Goal: Task Accomplishment & Management: Complete application form

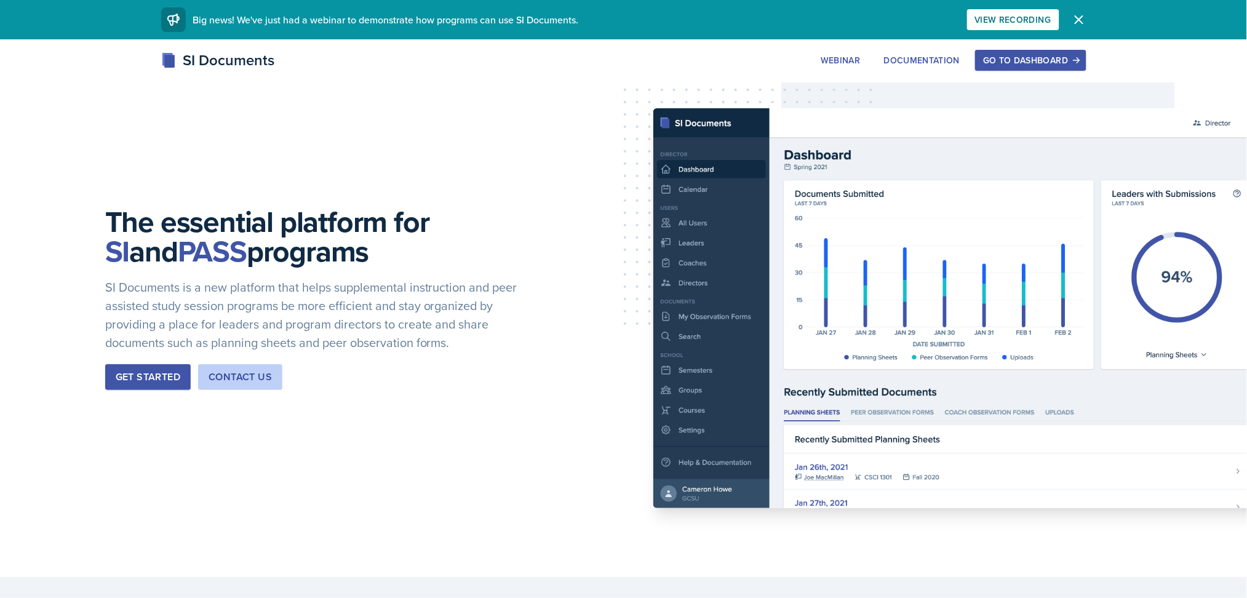
click at [1021, 57] on div "Go to Dashboard" at bounding box center [1030, 60] width 95 height 10
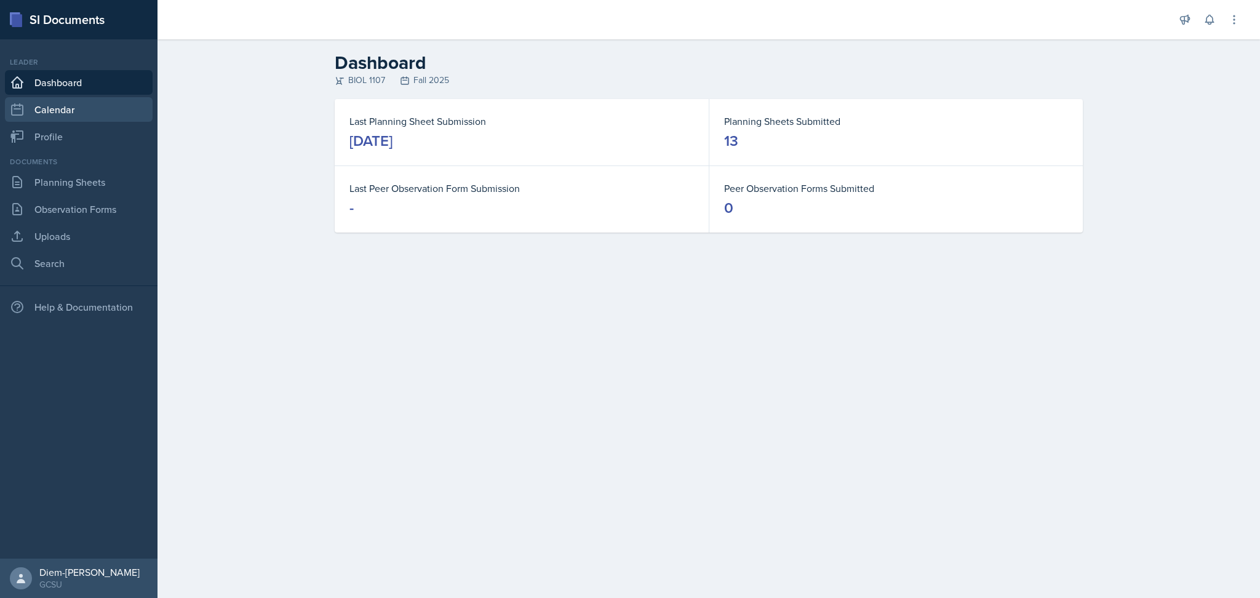
click at [68, 102] on link "Calendar" at bounding box center [79, 109] width 148 height 25
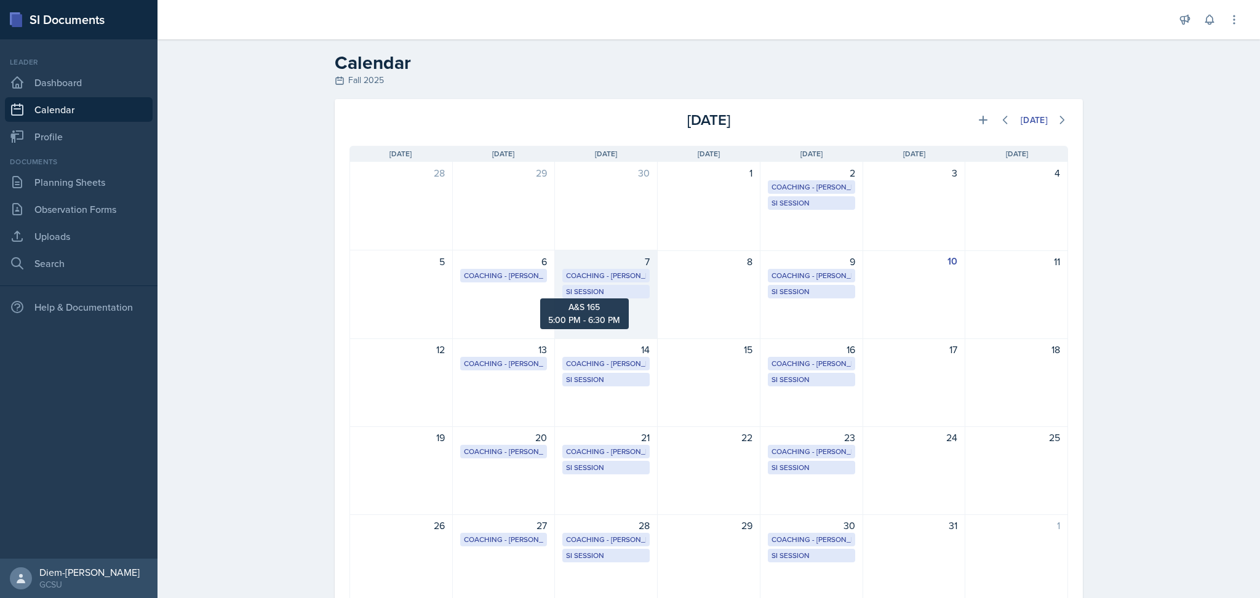
scroll to position [48, 0]
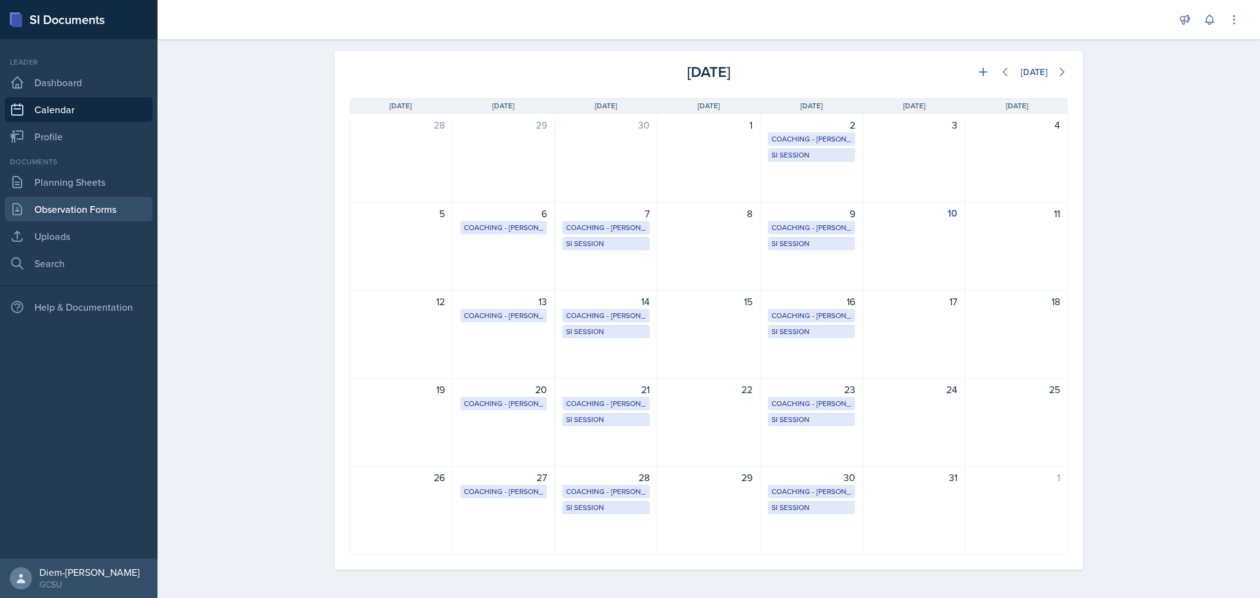
click at [98, 209] on link "Observation Forms" at bounding box center [79, 209] width 148 height 25
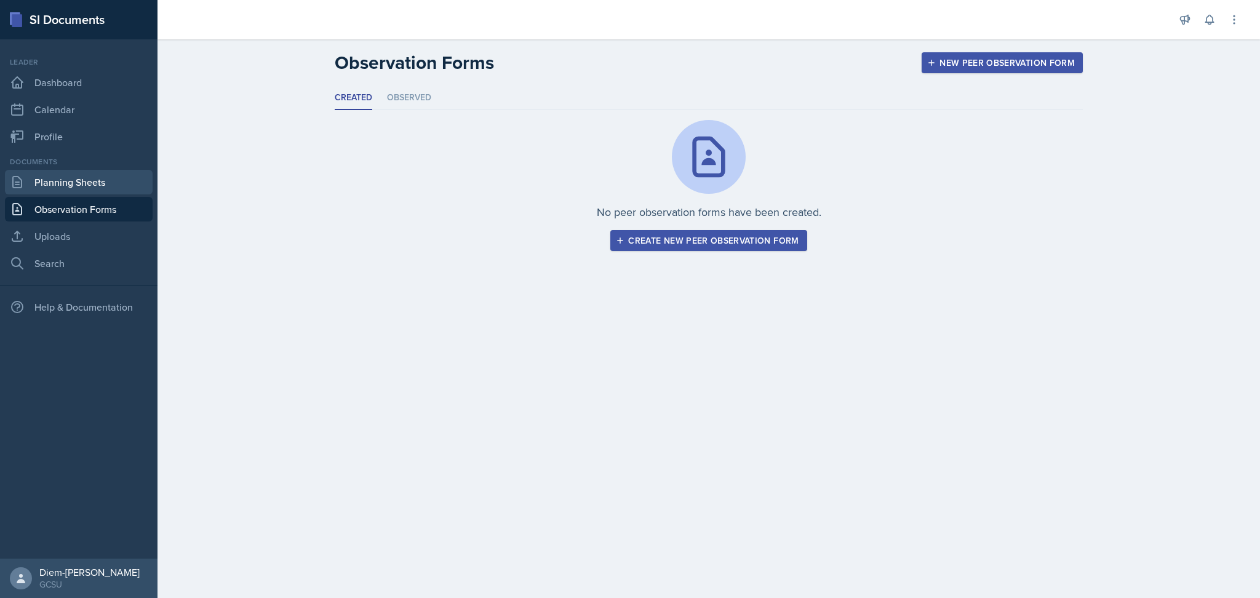
click at [96, 172] on link "Planning Sheets" at bounding box center [79, 182] width 148 height 25
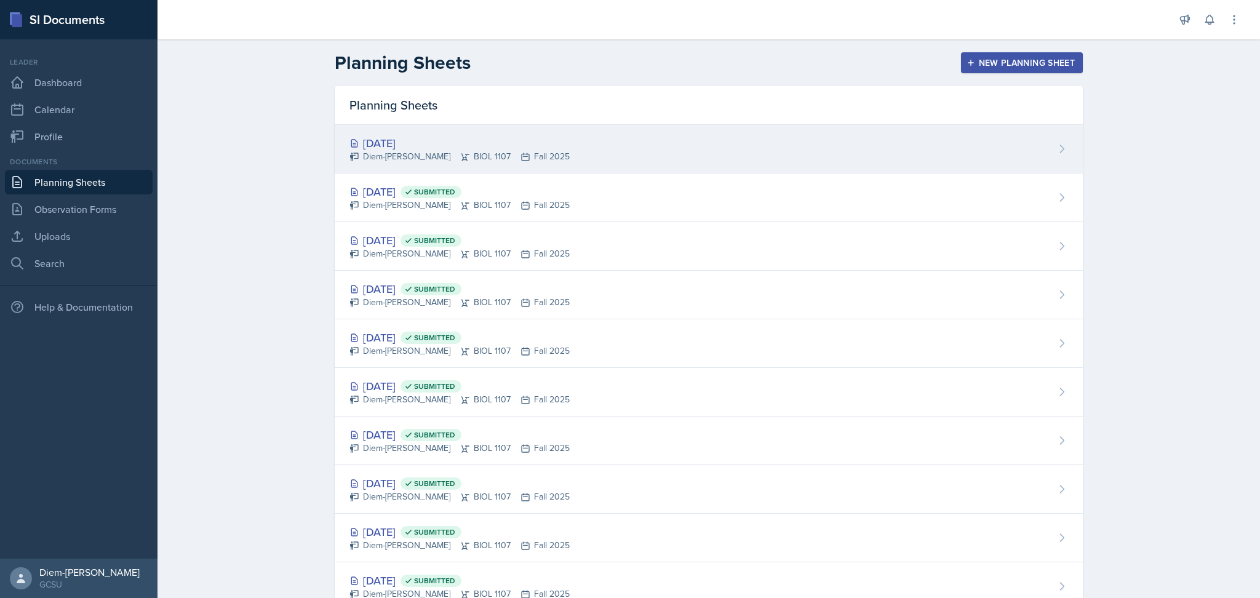
click at [388, 160] on div "Diem-Linh Hoang BIOL 1107 Fall 2025" at bounding box center [460, 156] width 220 height 13
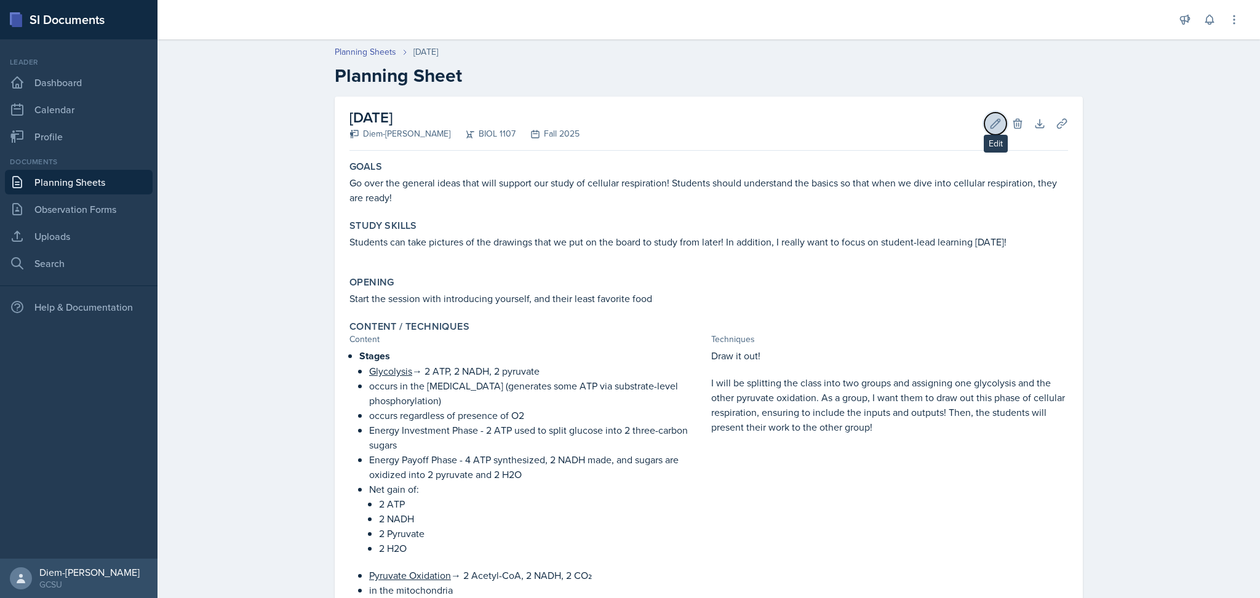
click at [992, 120] on icon at bounding box center [995, 124] width 12 height 12
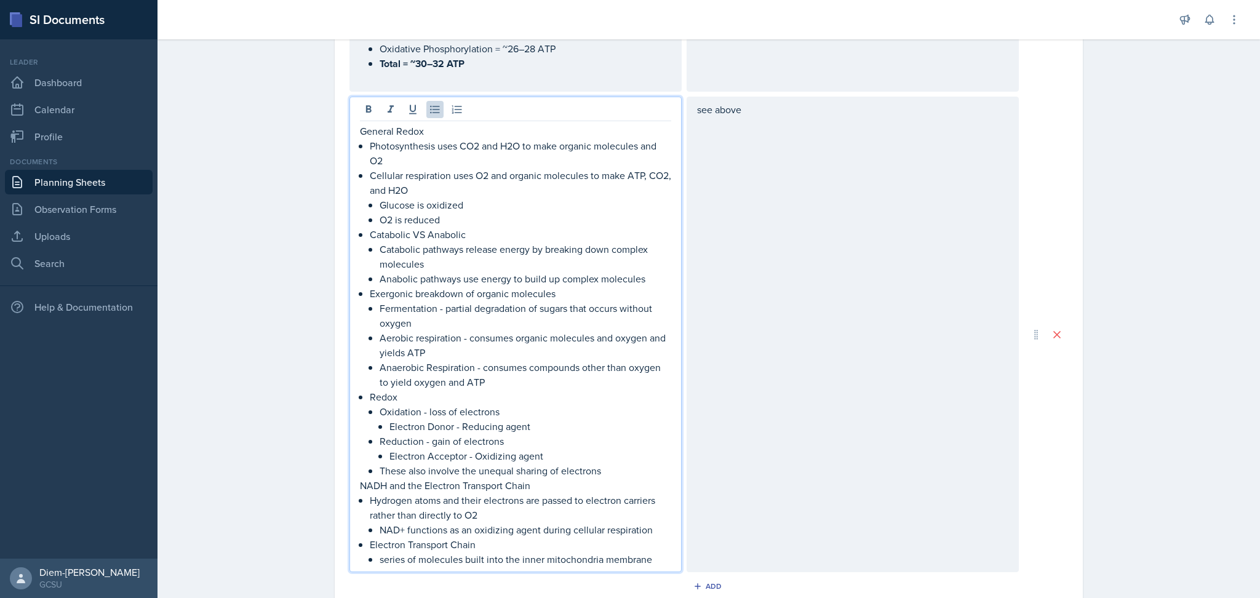
scroll to position [1107, 0]
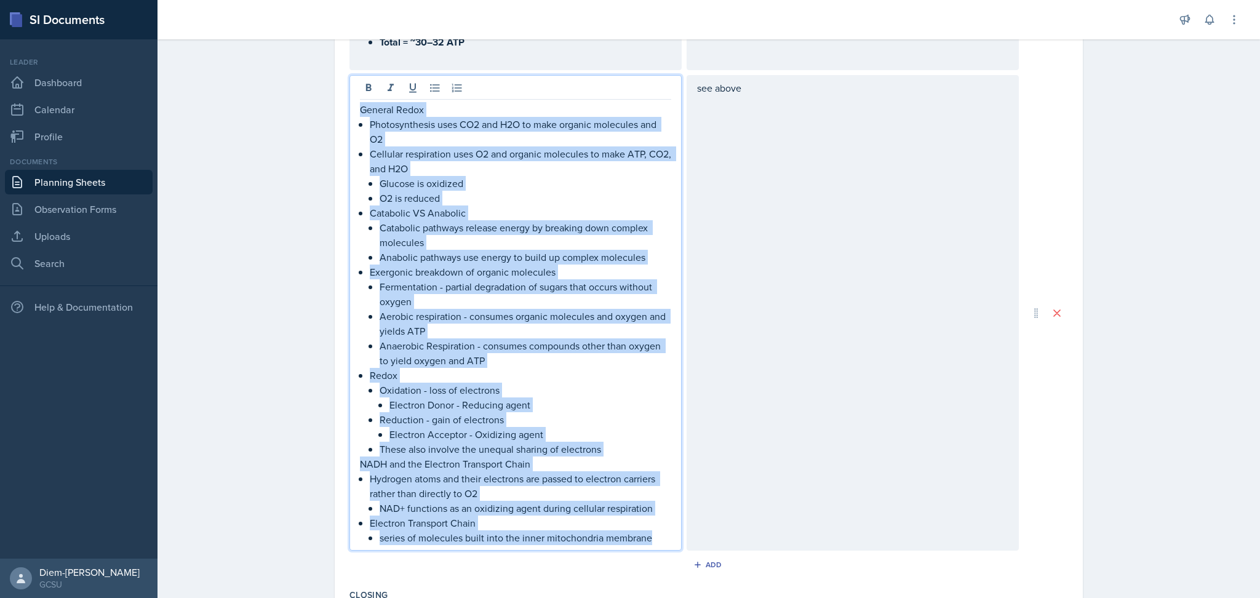
drag, startPoint x: 652, startPoint y: 519, endPoint x: 321, endPoint y: 59, distance: 566.9
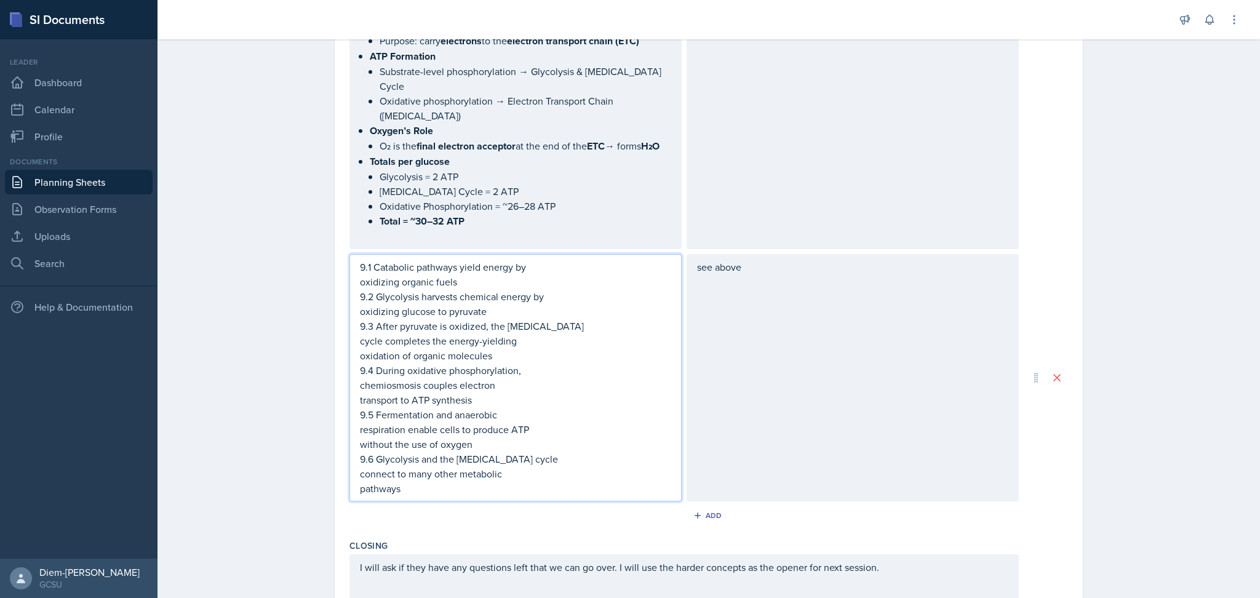
scroll to position [919, 0]
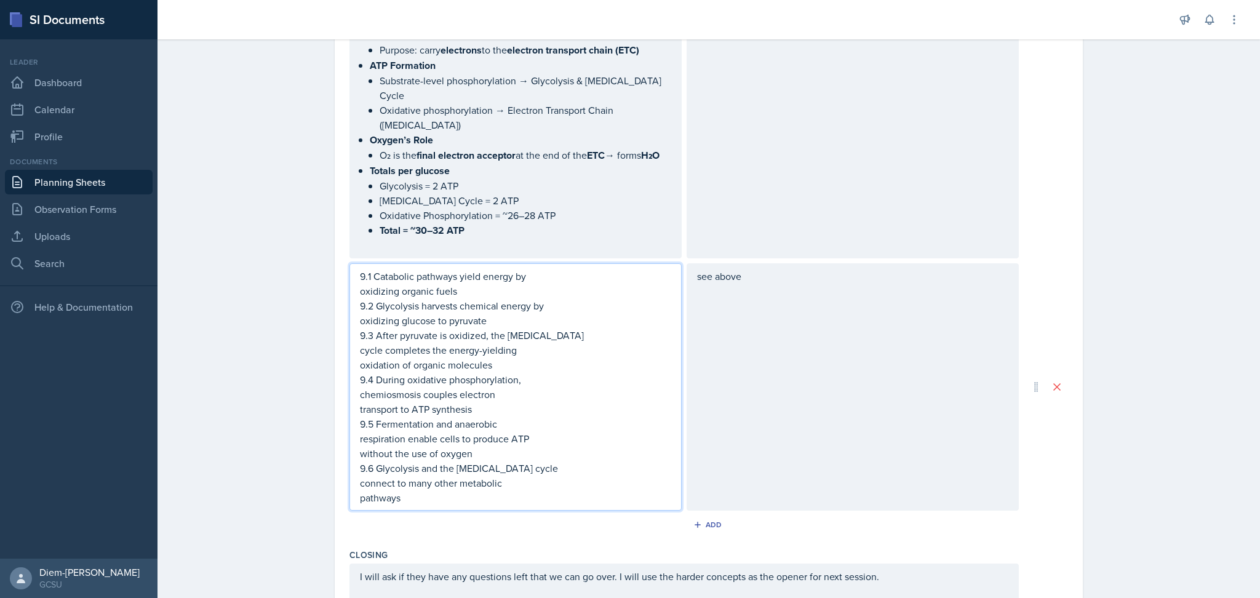
click at [360, 269] on p "9.1 Catabolic pathways yield energy by" at bounding box center [515, 276] width 311 height 15
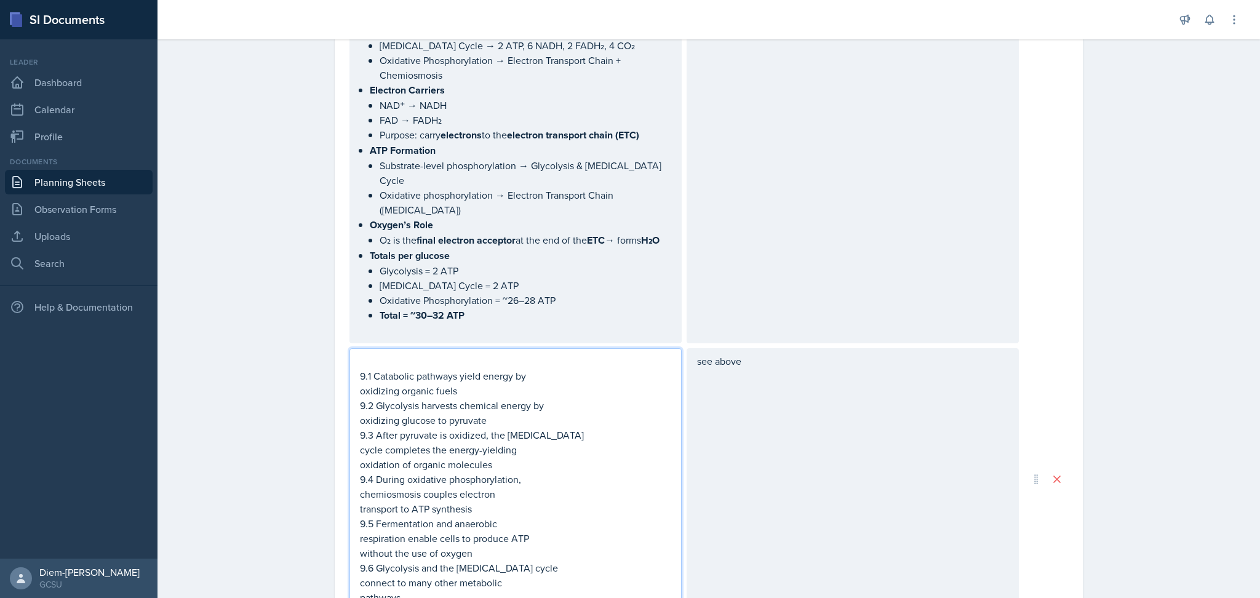
scroll to position [833, 0]
click at [353, 372] on div "9.1 Catabolic pathways yield energy by oxidizing organic fuels 9.2 Glycolysis h…" at bounding box center [516, 480] width 332 height 262
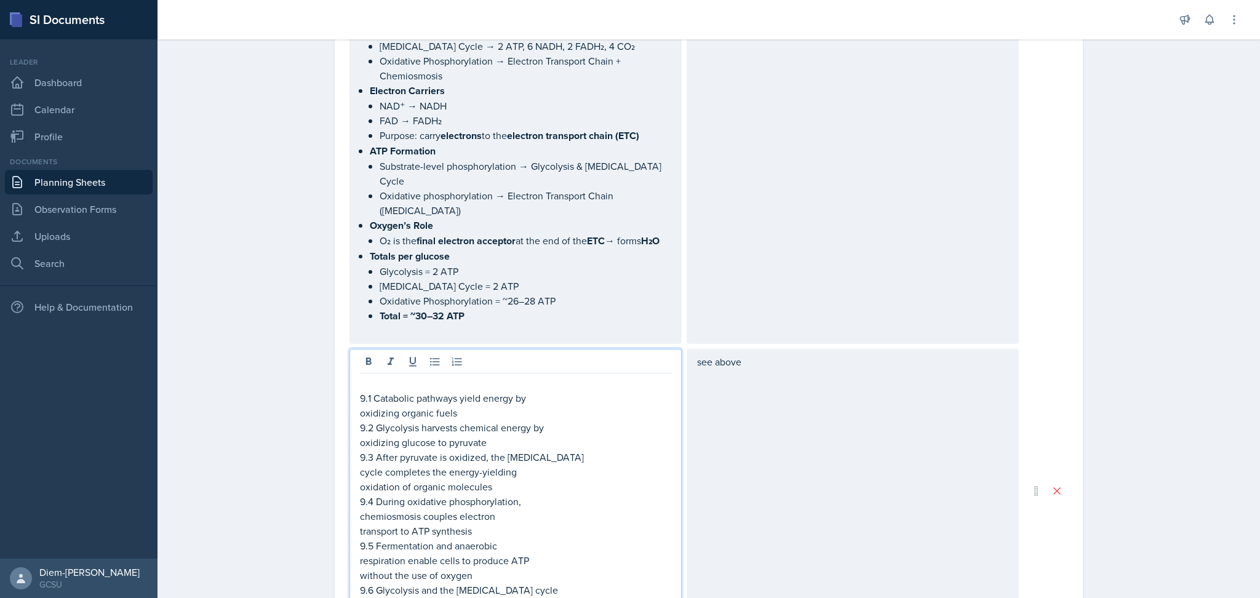
scroll to position [855, 0]
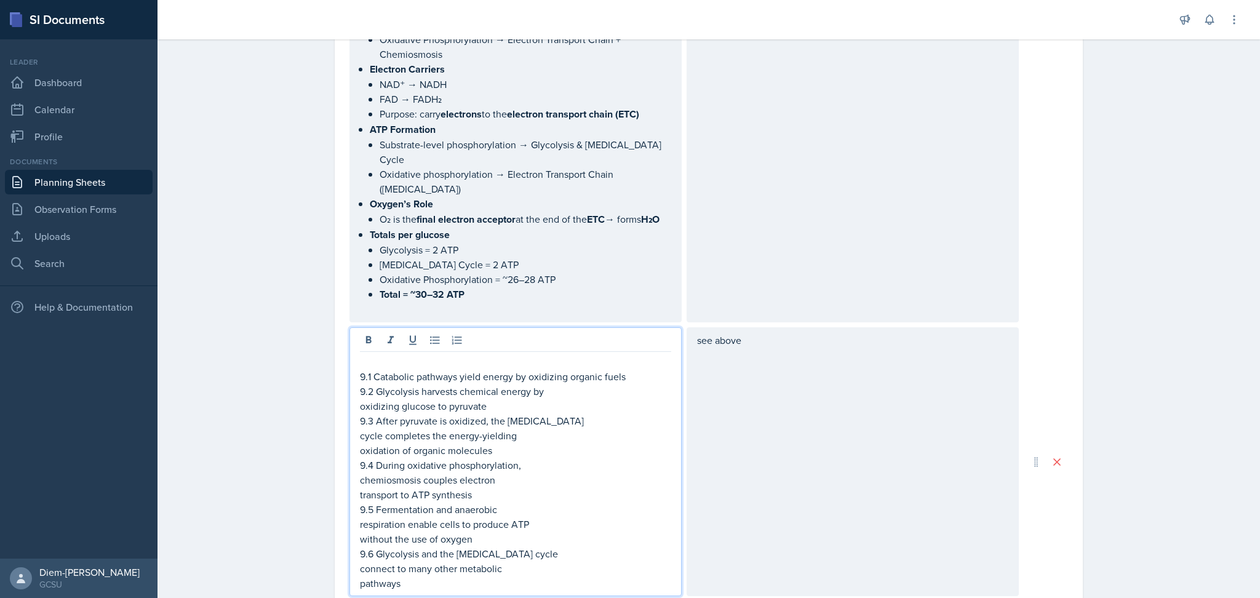
click at [360, 399] on p "oxidizing glucose to pyruvate" at bounding box center [515, 406] width 311 height 15
click at [360, 428] on p "cycle completes the energy-yielding" at bounding box center [515, 435] width 311 height 15
click at [360, 443] on p "oxidation of organic molecules" at bounding box center [515, 450] width 311 height 15
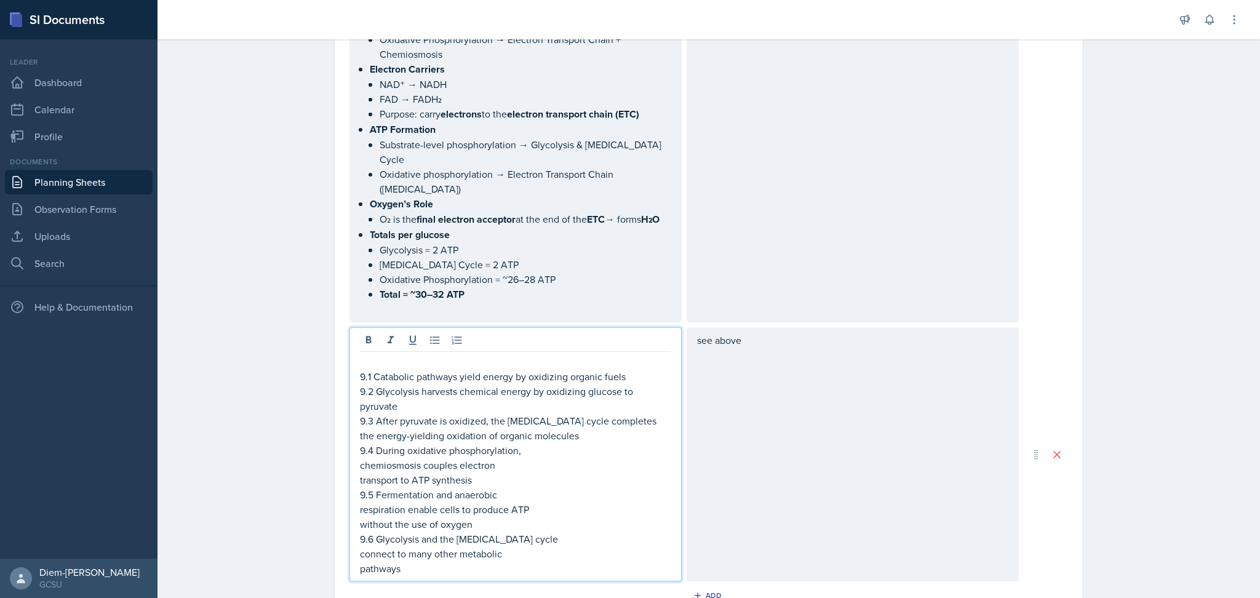
click at [360, 458] on p "chemiosmosis couples electron" at bounding box center [515, 465] width 311 height 15
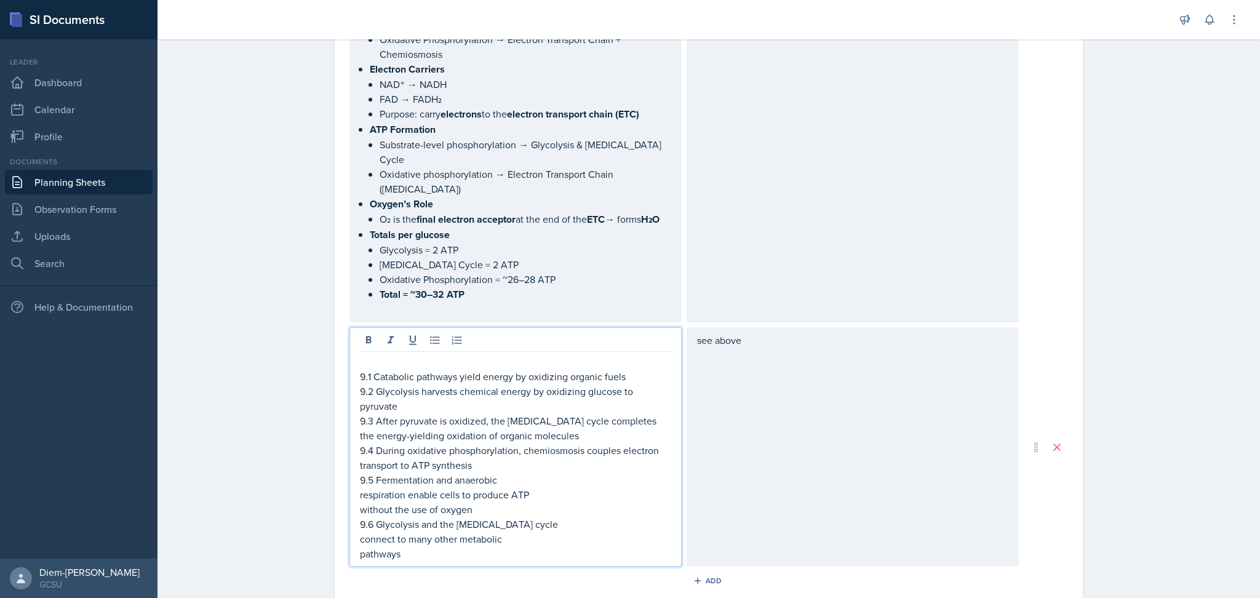
click at [352, 445] on div "9.1 Catabolic pathways yield energy by oxidizing organic fuels 9.2 Glycolysis h…" at bounding box center [516, 446] width 332 height 239
click at [360, 473] on p "9.5 Fermentation and anaerobic" at bounding box center [515, 480] width 311 height 15
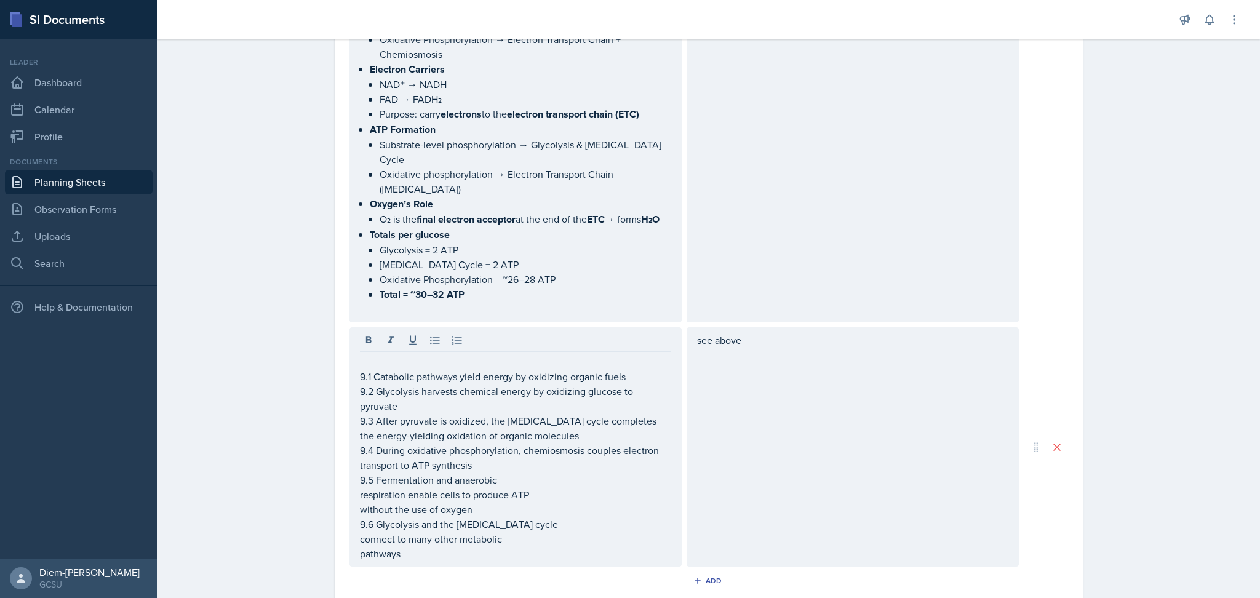
click at [350, 481] on div "9.1 Catabolic pathways yield energy by oxidizing organic fuels 9.2 Glycolysis h…" at bounding box center [516, 446] width 332 height 239
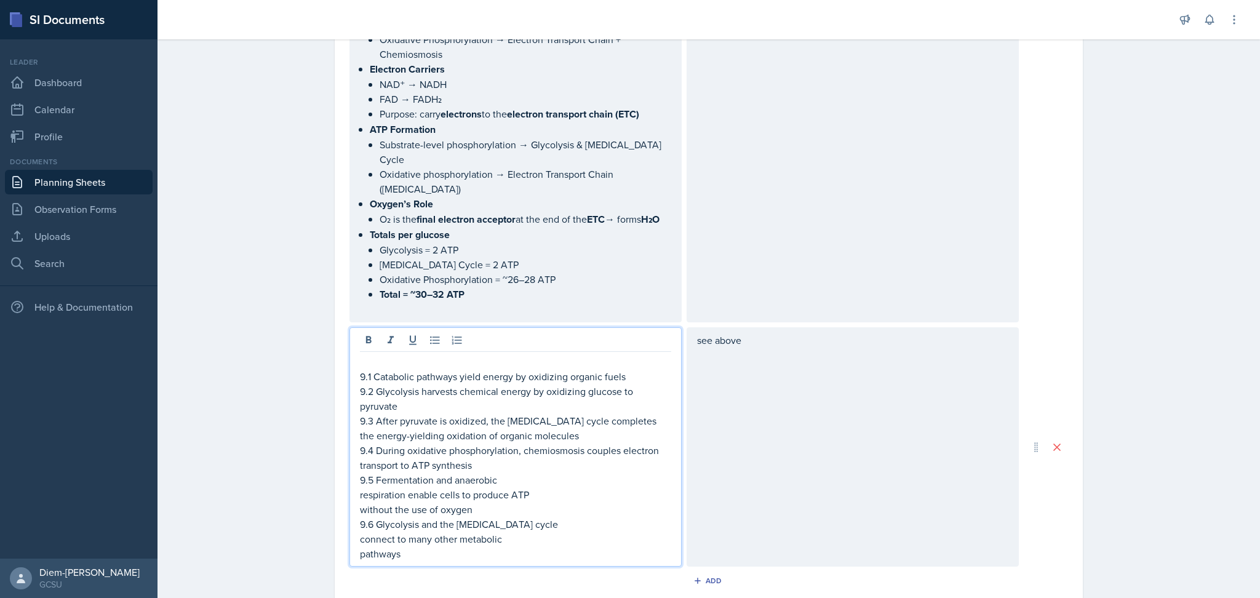
click at [351, 473] on div "9.1 Catabolic pathways yield energy by oxidizing organic fuels 9.2 Glycolysis h…" at bounding box center [516, 446] width 332 height 239
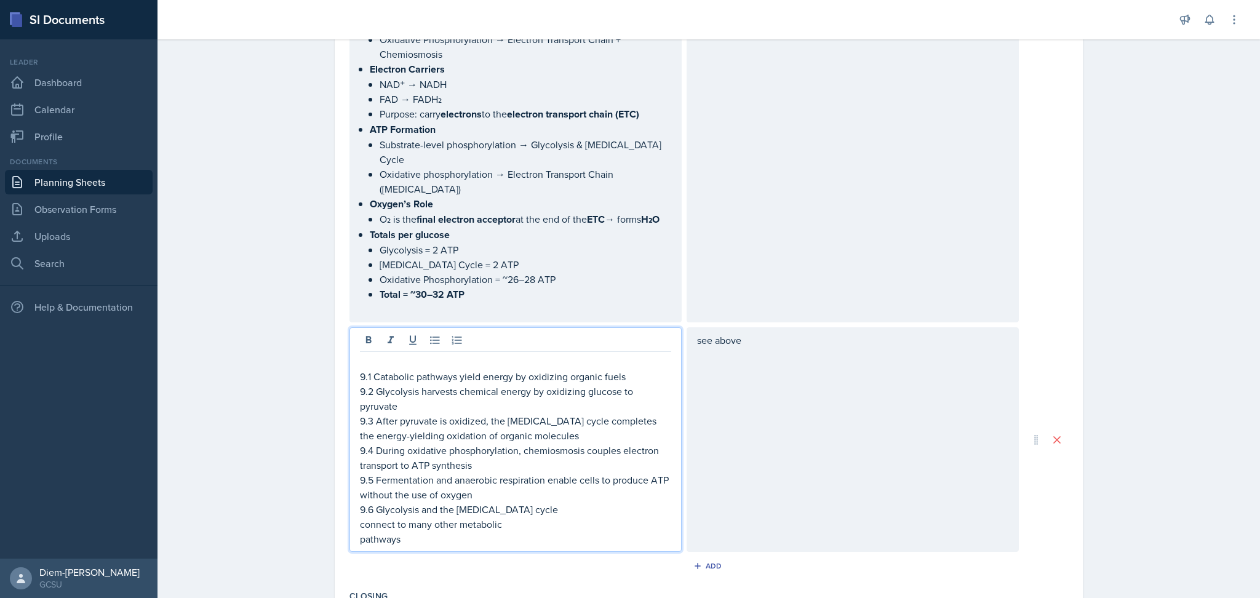
click at [352, 484] on div "9.1 Catabolic pathways yield energy by oxidizing organic fuels 9.2 Glycolysis h…" at bounding box center [516, 439] width 332 height 225
click at [360, 502] on p "9.6 Glycolysis and the [MEDICAL_DATA] cycle" at bounding box center [515, 509] width 311 height 15
click at [360, 517] on p "connect to many other metabolic" at bounding box center [515, 524] width 311 height 15
click at [352, 506] on div "9.1 Catabolic pathways yield energy by oxidizing organic fuels 9.2 Glycolysis h…" at bounding box center [516, 439] width 332 height 225
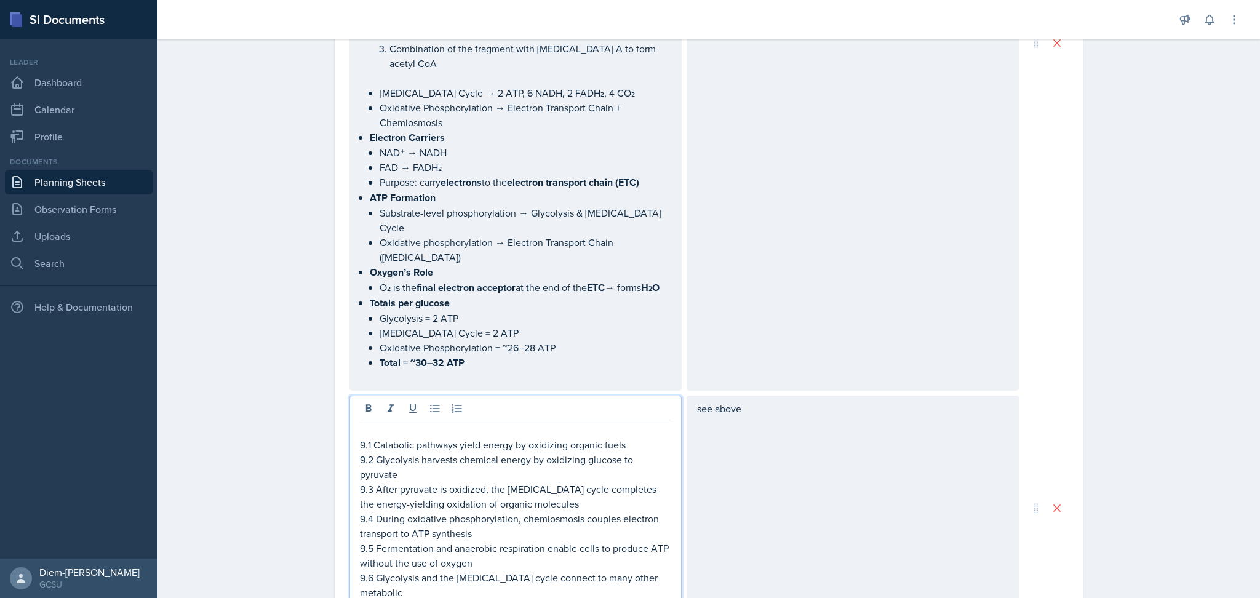
scroll to position [786, 0]
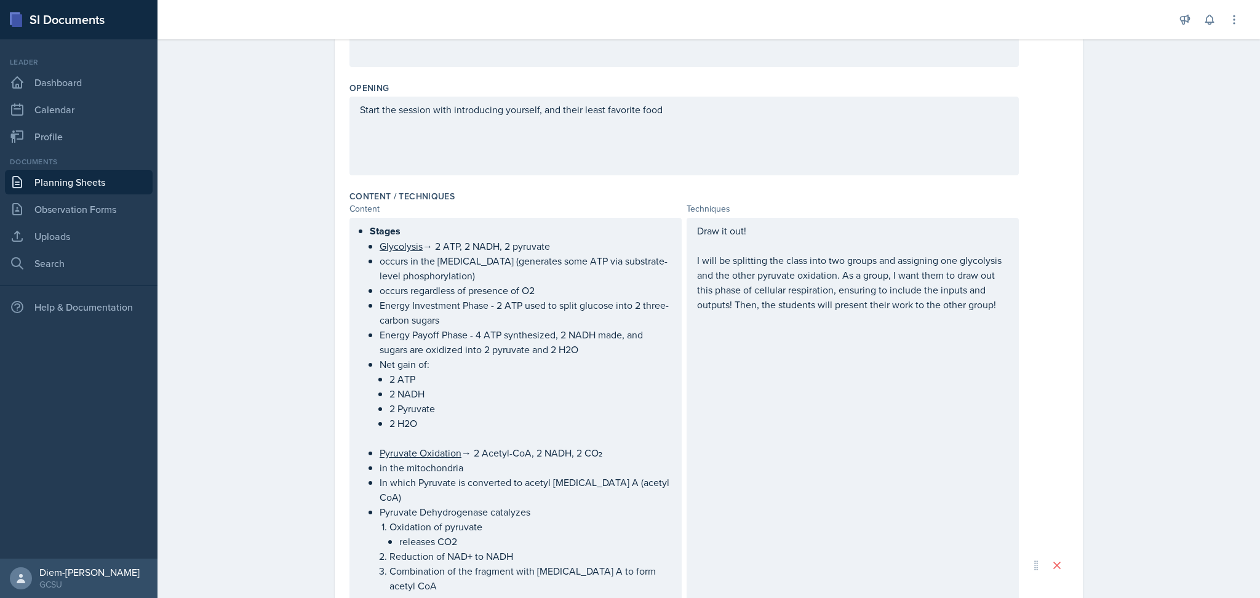
click at [793, 339] on div "Draw it out! I will be splitting the class into two groups and assigning one gl…" at bounding box center [853, 565] width 332 height 695
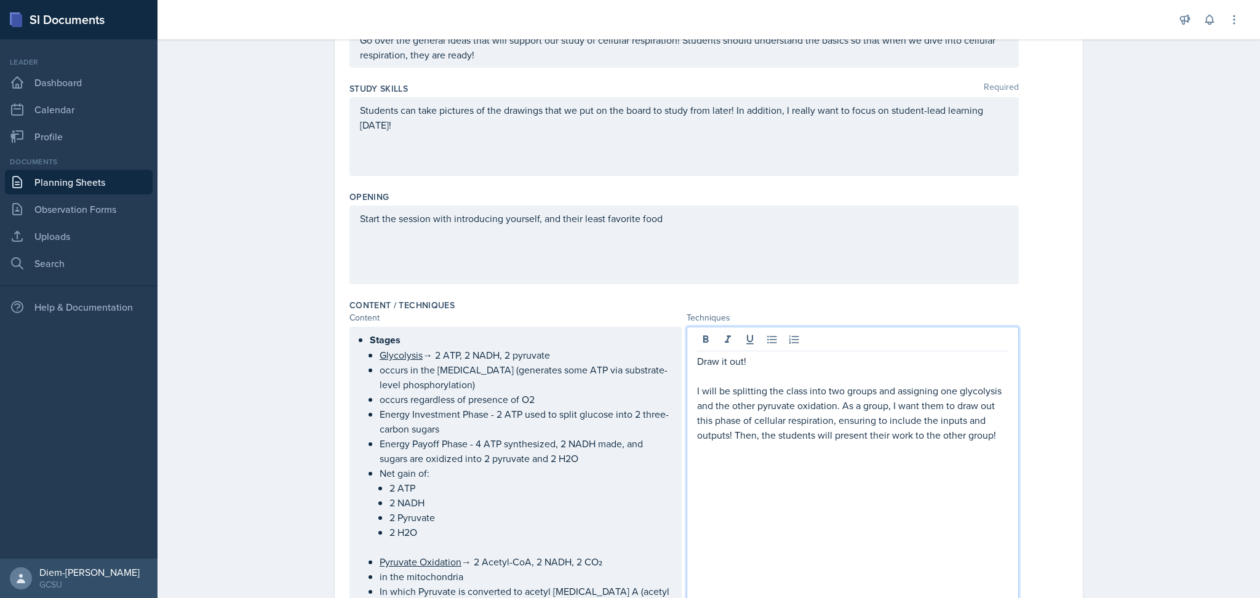
scroll to position [0, 0]
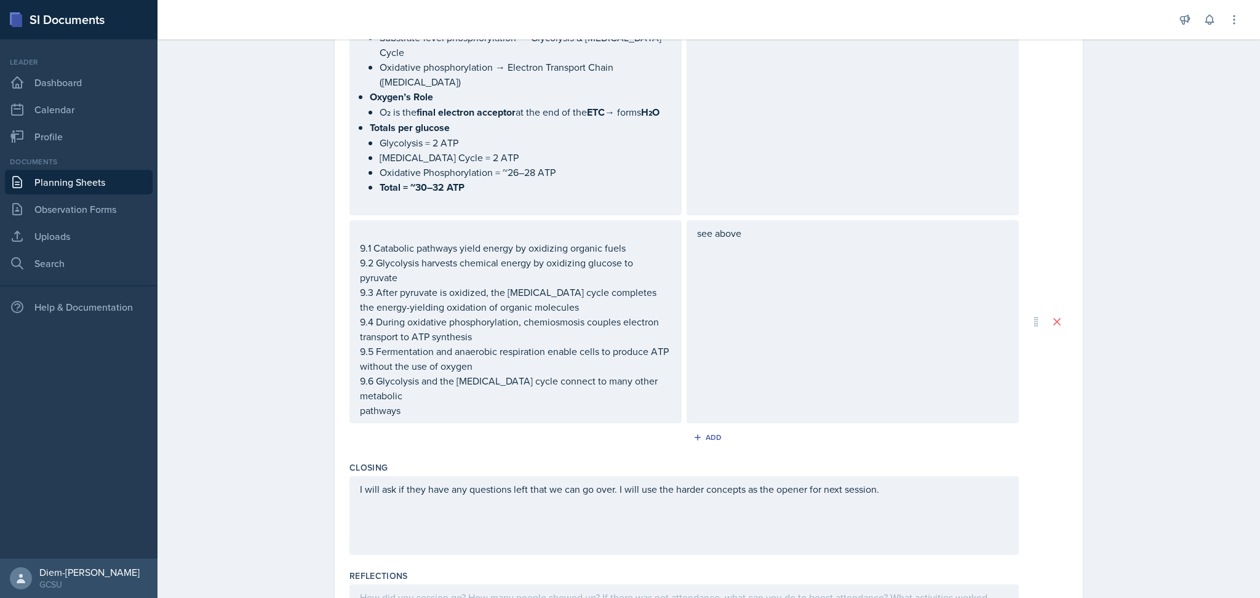
click at [811, 260] on div "see above" at bounding box center [853, 321] width 332 height 203
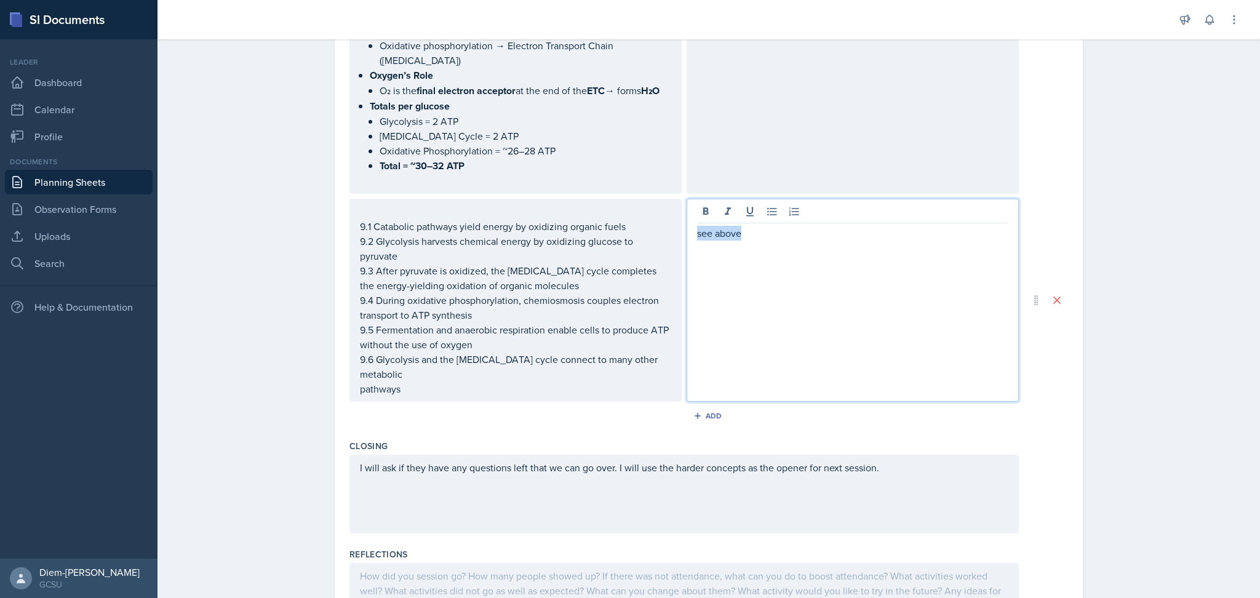
drag, startPoint x: 763, startPoint y: 220, endPoint x: 665, endPoint y: 203, distance: 99.2
click at [665, 203] on div "9.1 Catabolic pathways yield energy by oxidizing organic fuels 9.2 Glycolysis h…" at bounding box center [684, 300] width 669 height 203
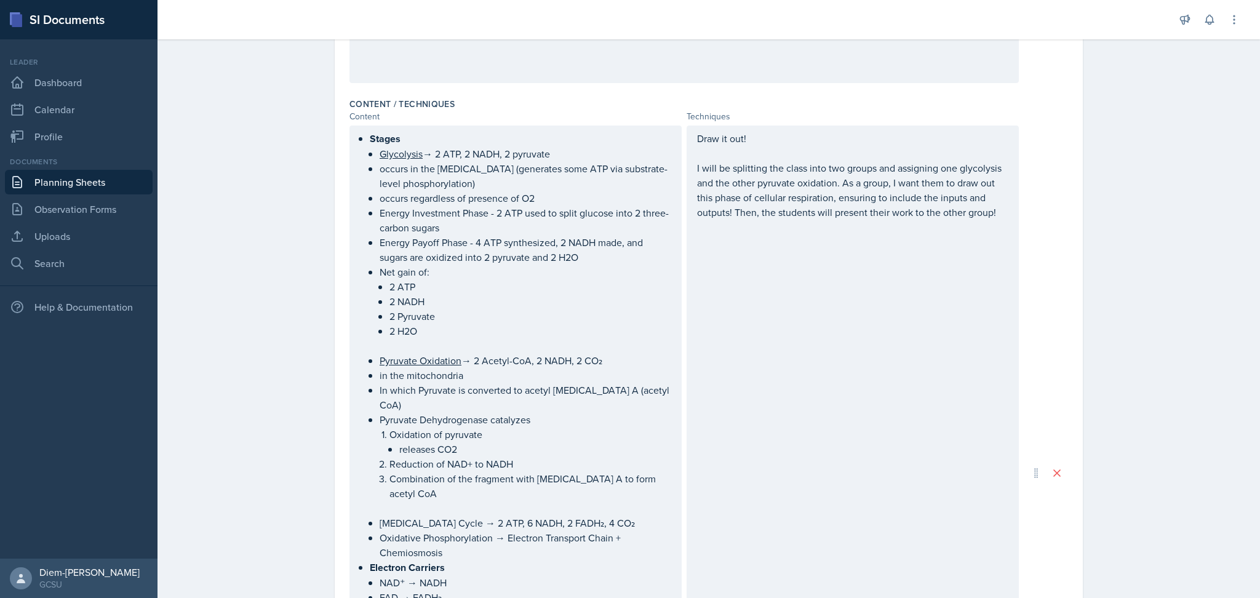
scroll to position [348, 0]
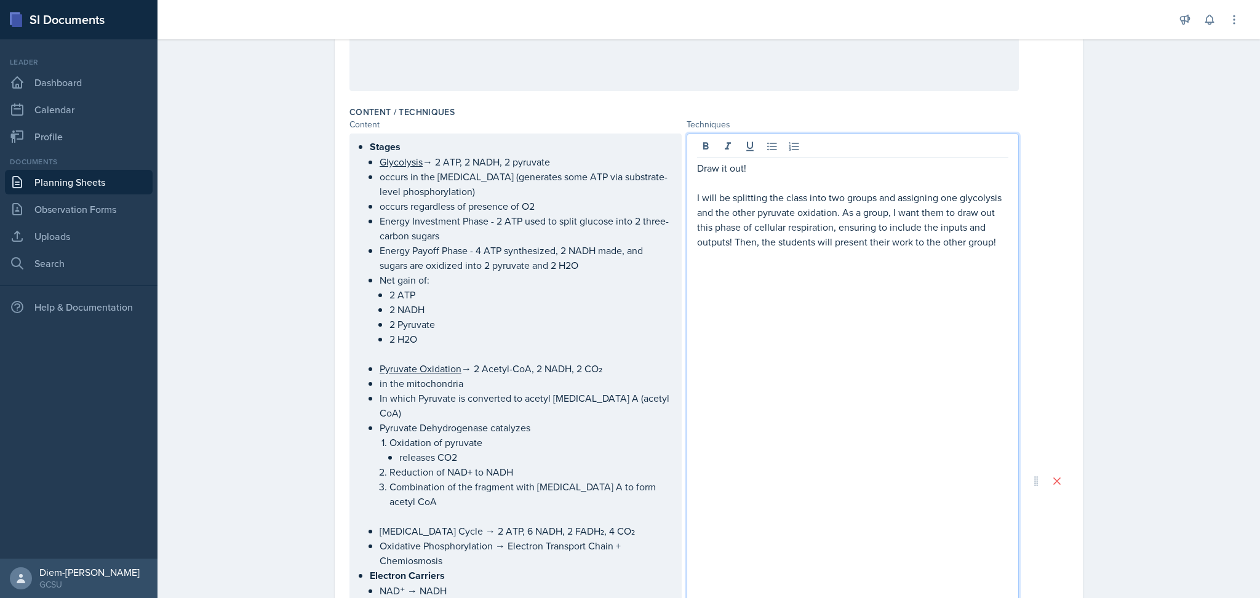
click at [928, 196] on p "I will be splitting the class into two groups and assigning one glycolysis and …" at bounding box center [852, 219] width 311 height 59
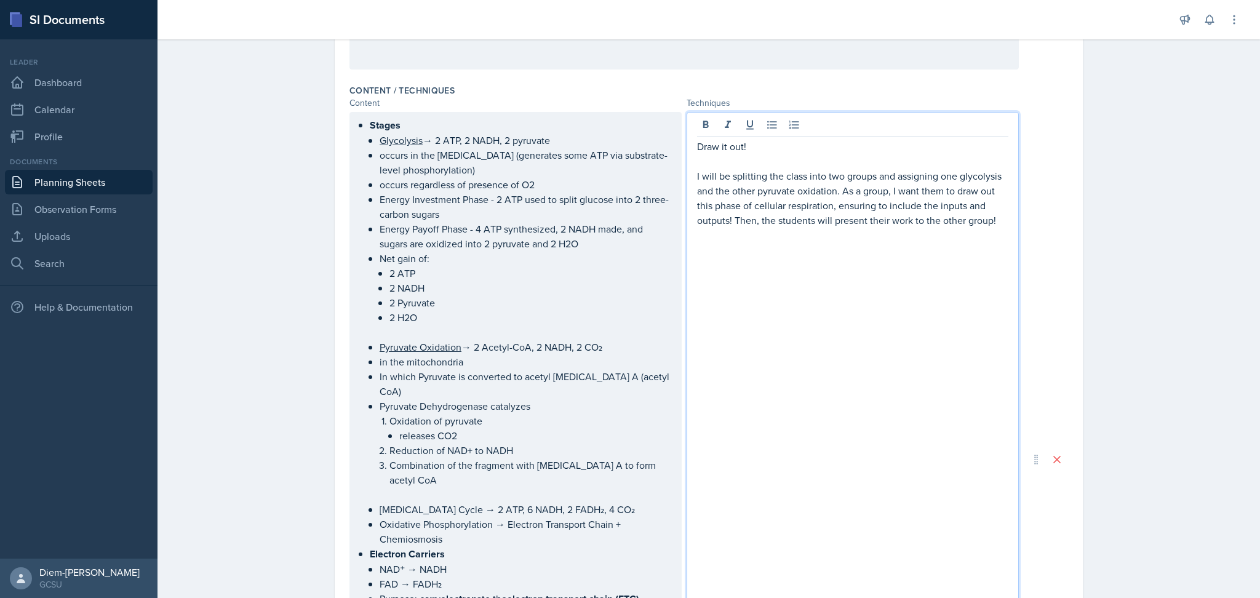
click at [874, 207] on p "I will be splitting the class into two groups and assigning one glycolysis and …" at bounding box center [852, 198] width 311 height 59
click at [902, 211] on p "I will be splitting the class into two groups and assigning one glycolysis and …" at bounding box center [852, 198] width 311 height 59
click at [898, 248] on div "Draw it out! I will be splitting the class into two groups and assigning one gl…" at bounding box center [853, 459] width 332 height 695
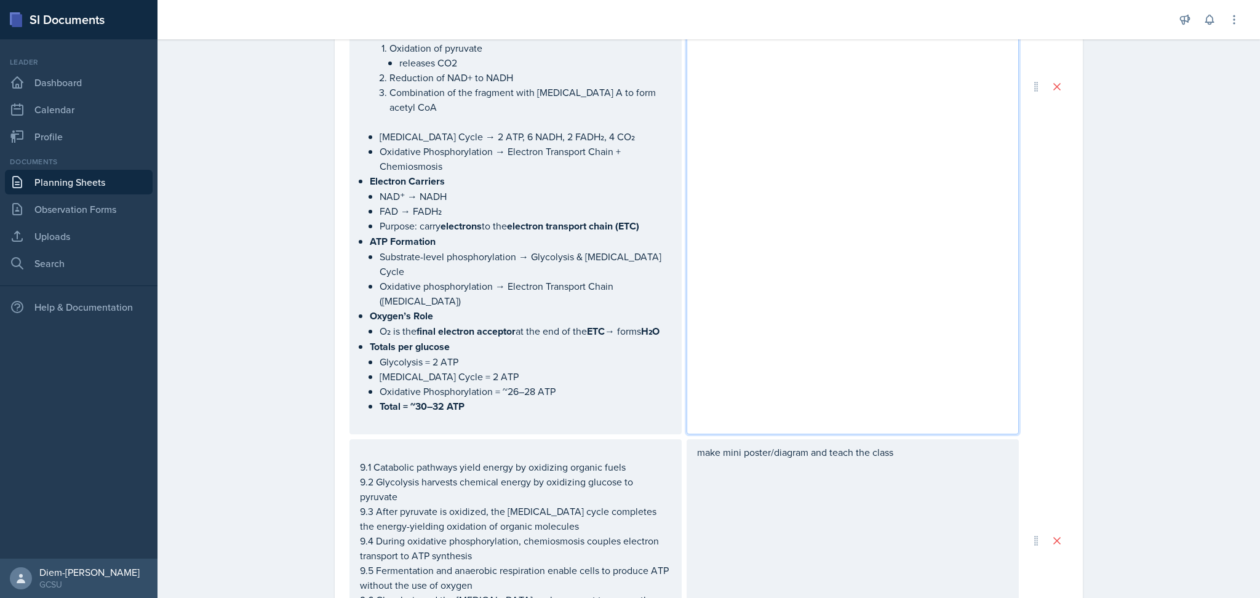
click at [906, 445] on p "make mini poster/diagram and teach the class" at bounding box center [852, 452] width 311 height 15
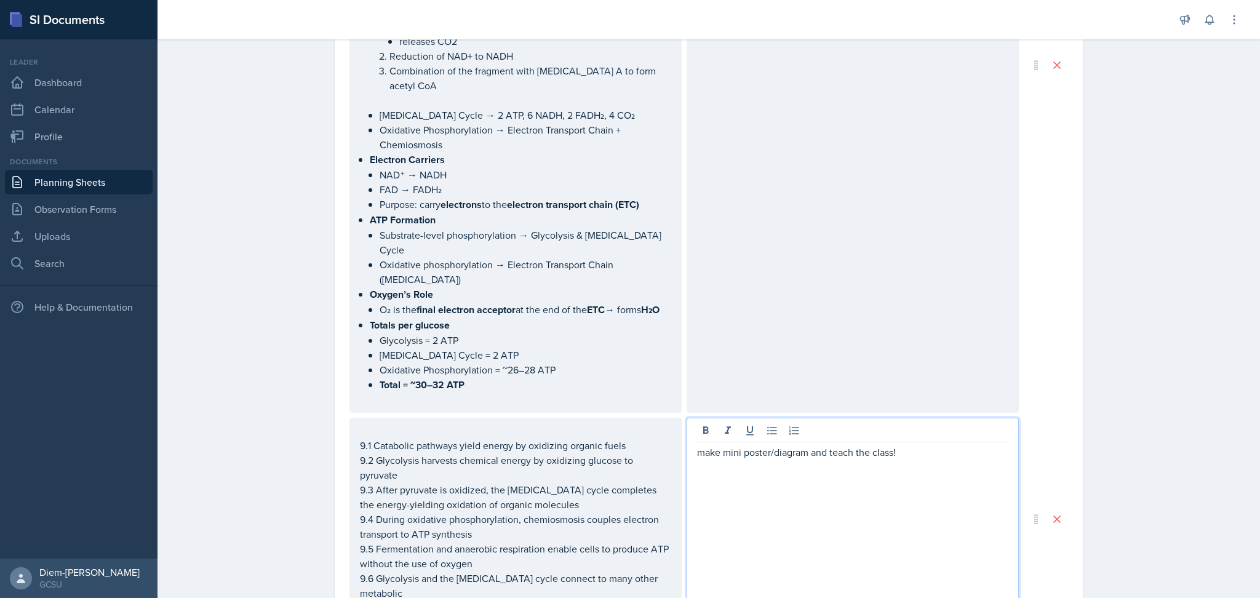
scroll to position [0, 0]
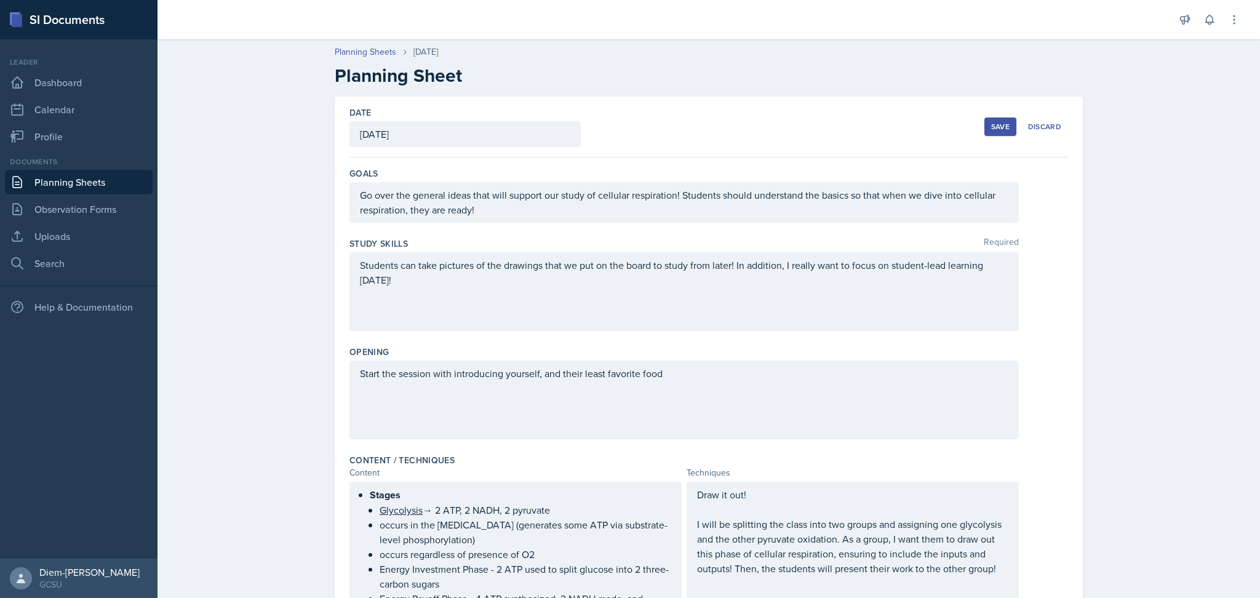
click at [561, 321] on div "Students can take pictures of the drawings that we put on the board to study fr…" at bounding box center [684, 291] width 669 height 79
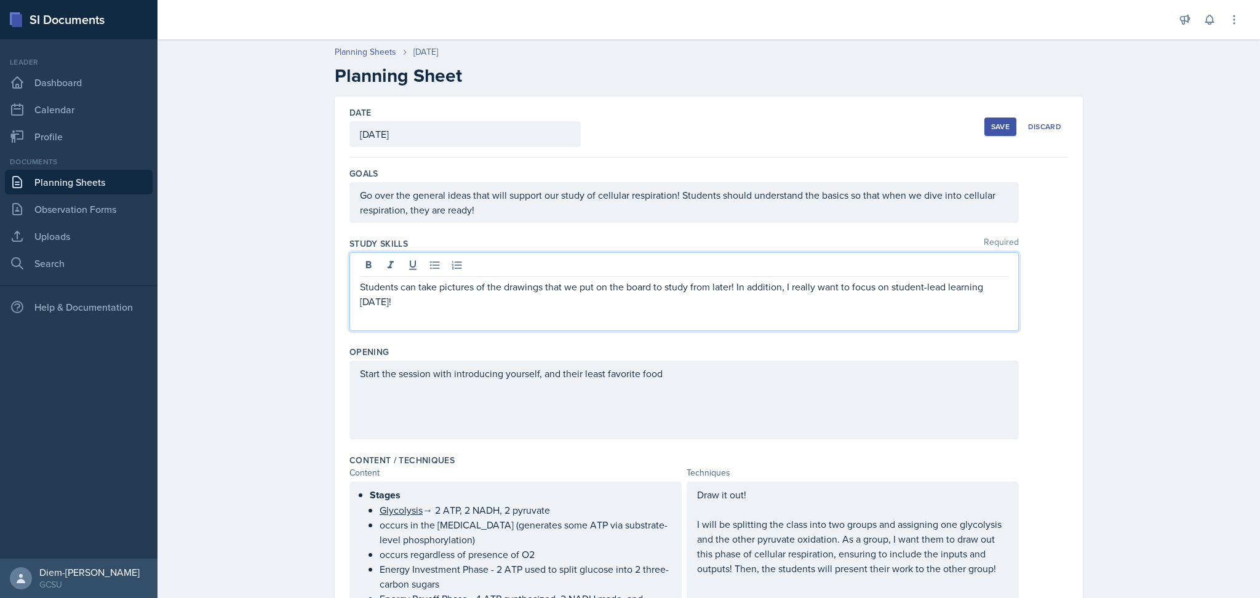
click at [553, 314] on p at bounding box center [684, 316] width 649 height 15
click at [529, 305] on p "Students can take pictures of the drawings that we put on the board to study fr…" at bounding box center [684, 294] width 649 height 30
click at [665, 303] on p "Students can take pictures of the drawings that we put on the board to study fr…" at bounding box center [684, 294] width 649 height 30
click at [833, 300] on p "Students can take pictures of the drawings that we put on the board to study fr…" at bounding box center [684, 294] width 649 height 30
click at [935, 309] on p at bounding box center [684, 316] width 649 height 15
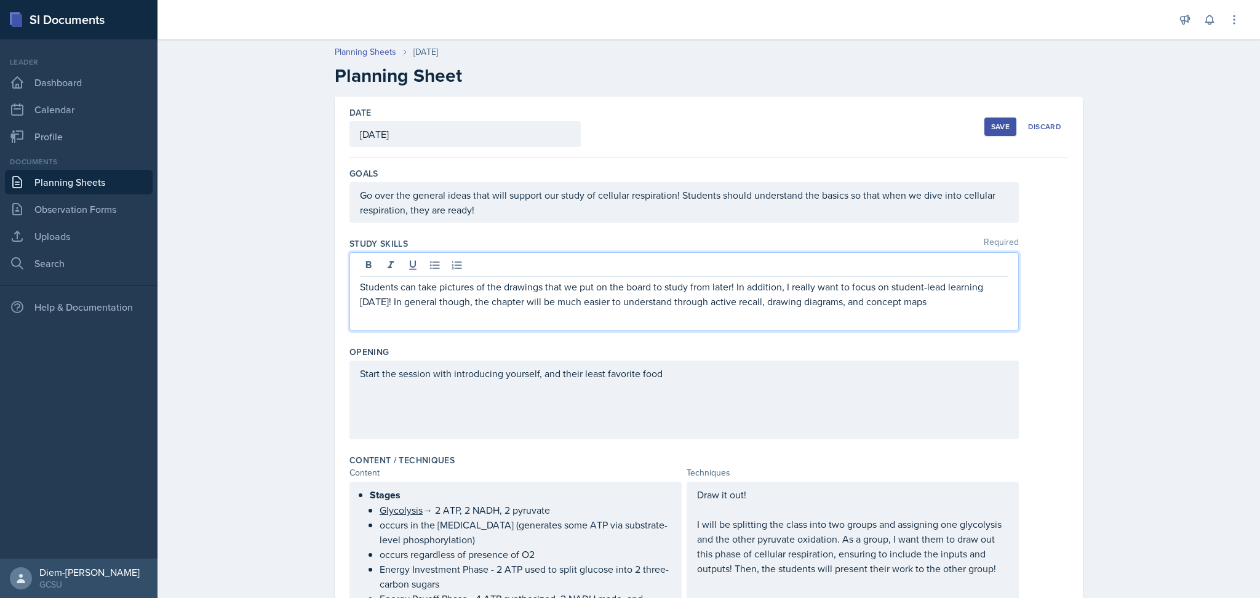
click at [919, 309] on p at bounding box center [684, 316] width 649 height 15
click at [921, 306] on p "Students can take pictures of the drawings that we put on the board to study fr…" at bounding box center [684, 294] width 649 height 30
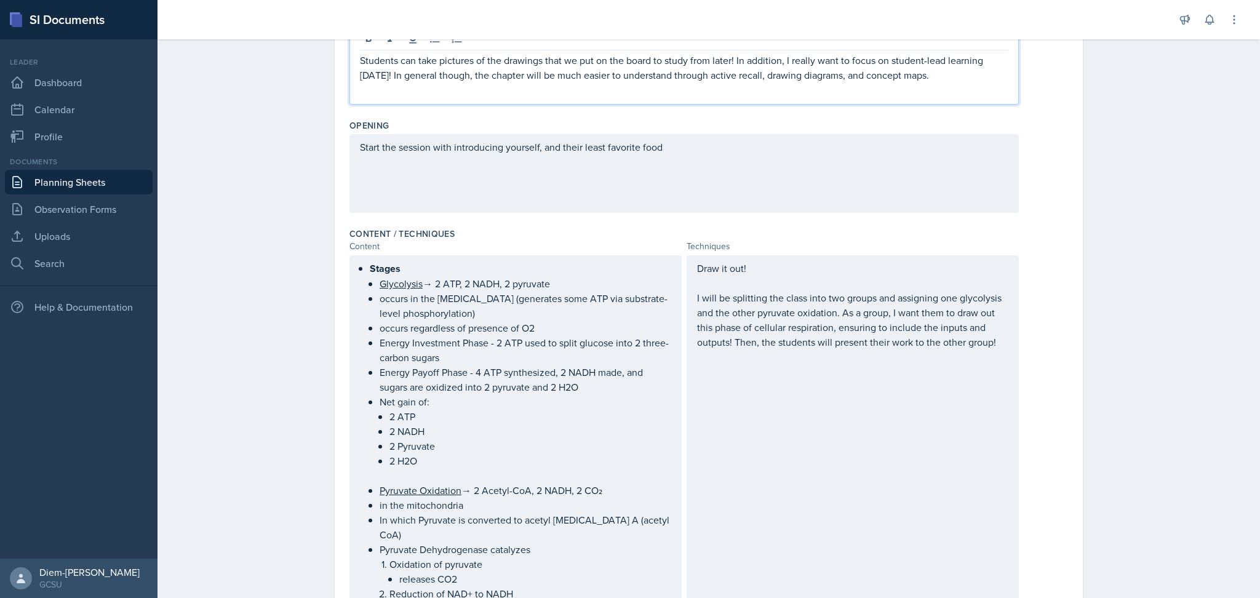
scroll to position [180, 0]
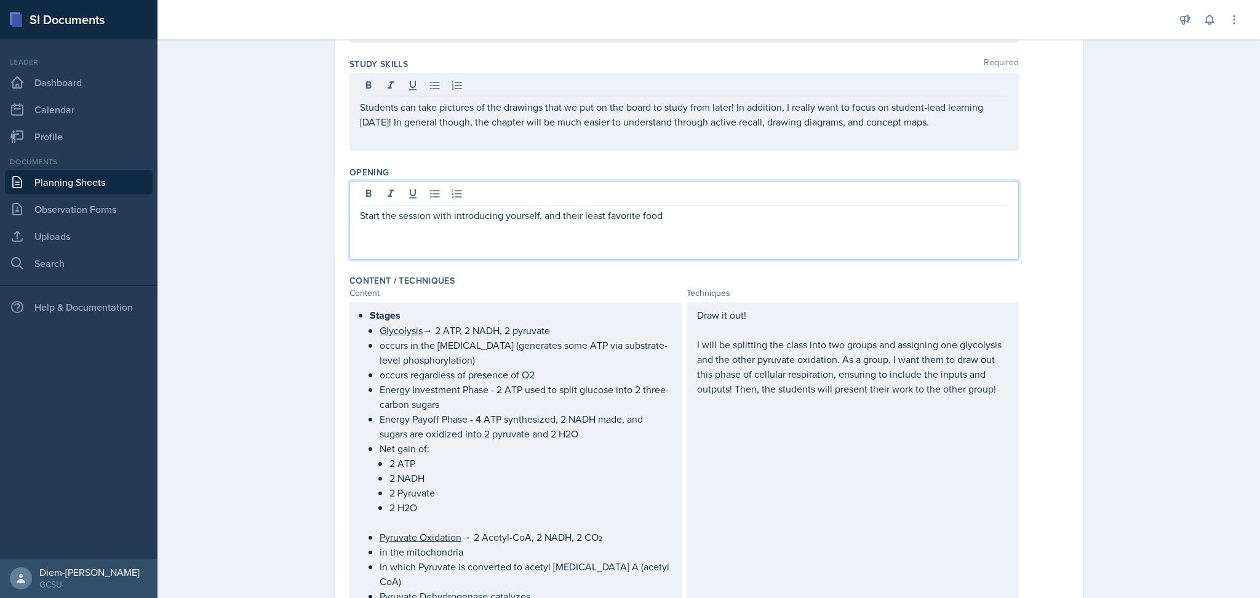
click at [489, 208] on p "Start the session with introducing yourself, and their least favorite food" at bounding box center [684, 215] width 649 height 15
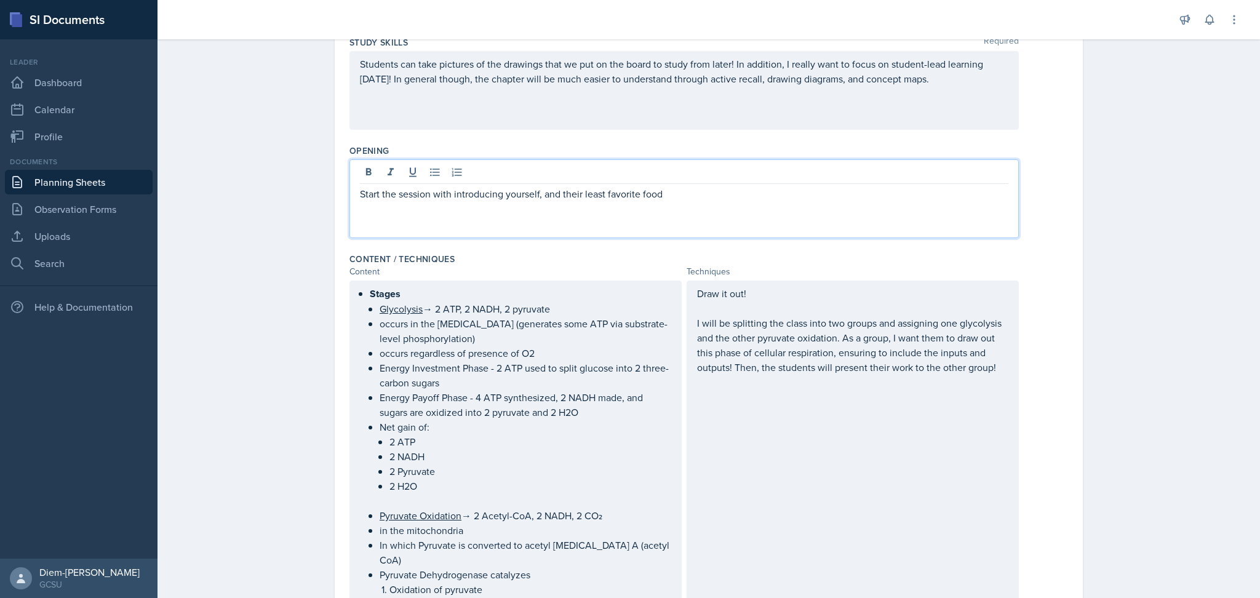
click at [489, 195] on p "Start the session with introducing yourself, and their least favorite food" at bounding box center [684, 193] width 649 height 15
drag, startPoint x: 630, startPoint y: 194, endPoint x: 555, endPoint y: 198, distance: 75.1
click at [555, 198] on p "Start the session with how the fall break went! yourself, and their least favor…" at bounding box center [684, 193] width 649 height 15
click at [998, 190] on p "Start the session with how the fall break went! Find a picture and share it wit…" at bounding box center [684, 193] width 649 height 15
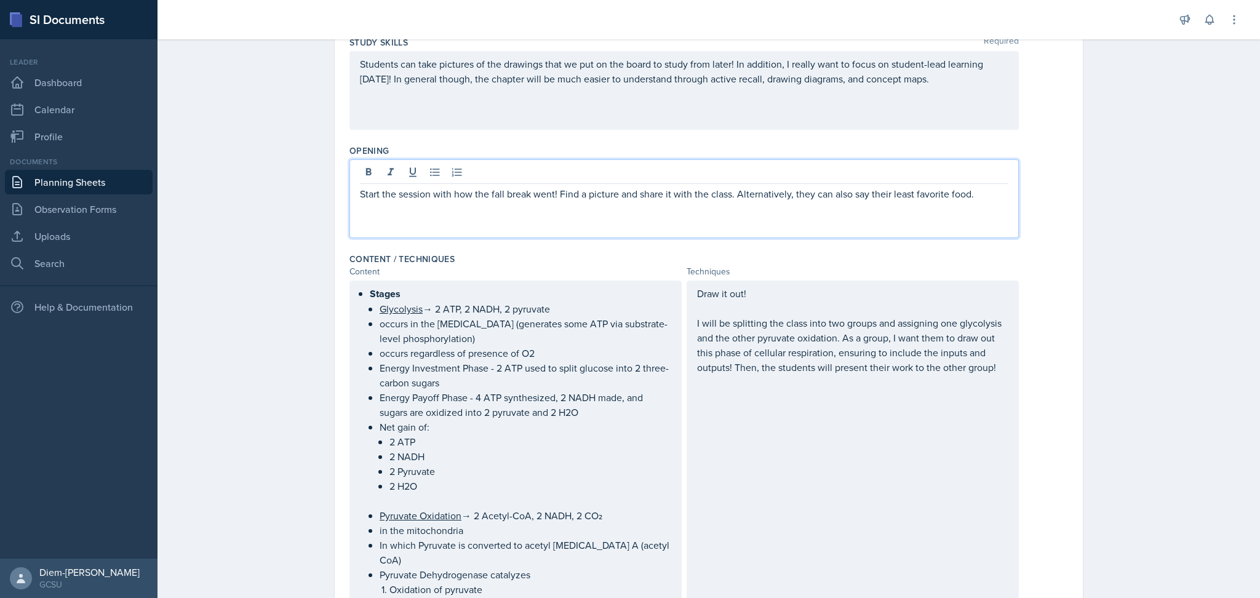
scroll to position [284, 0]
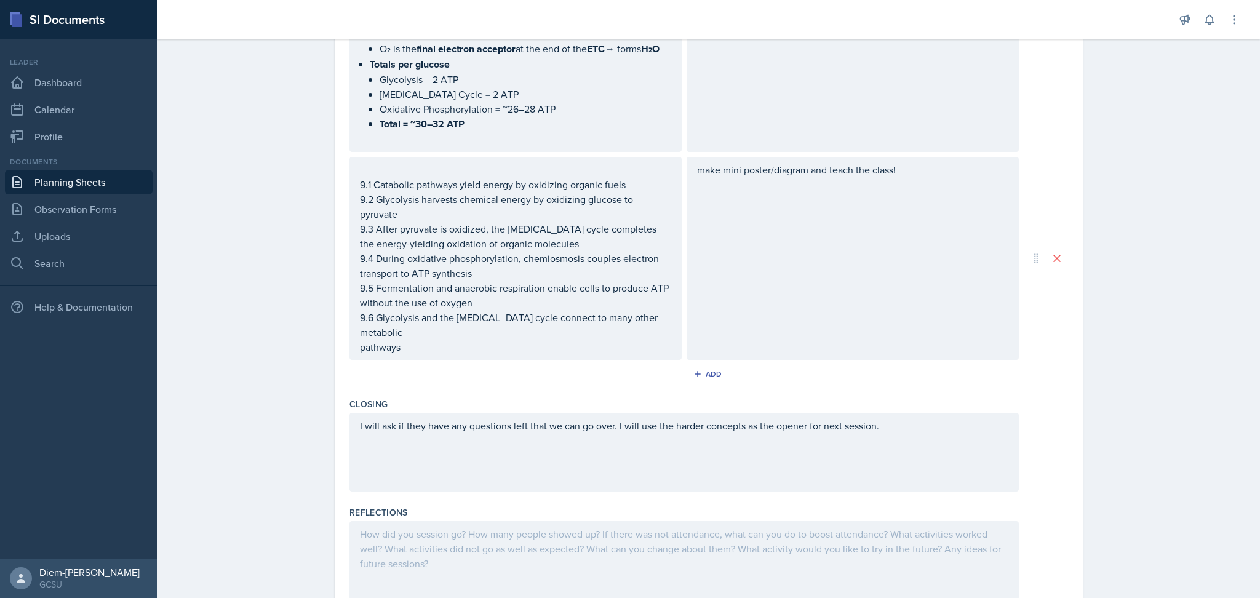
click at [517, 266] on p "transport to ATP synthesis" at bounding box center [515, 273] width 311 height 15
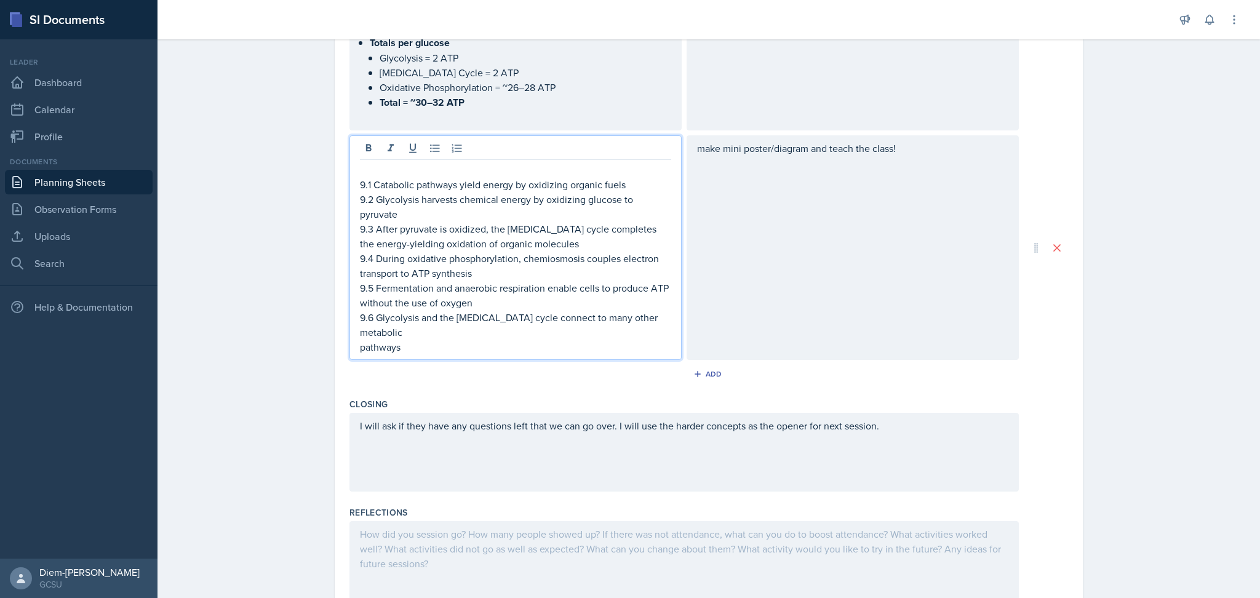
click at [375, 162] on p at bounding box center [515, 169] width 311 height 15
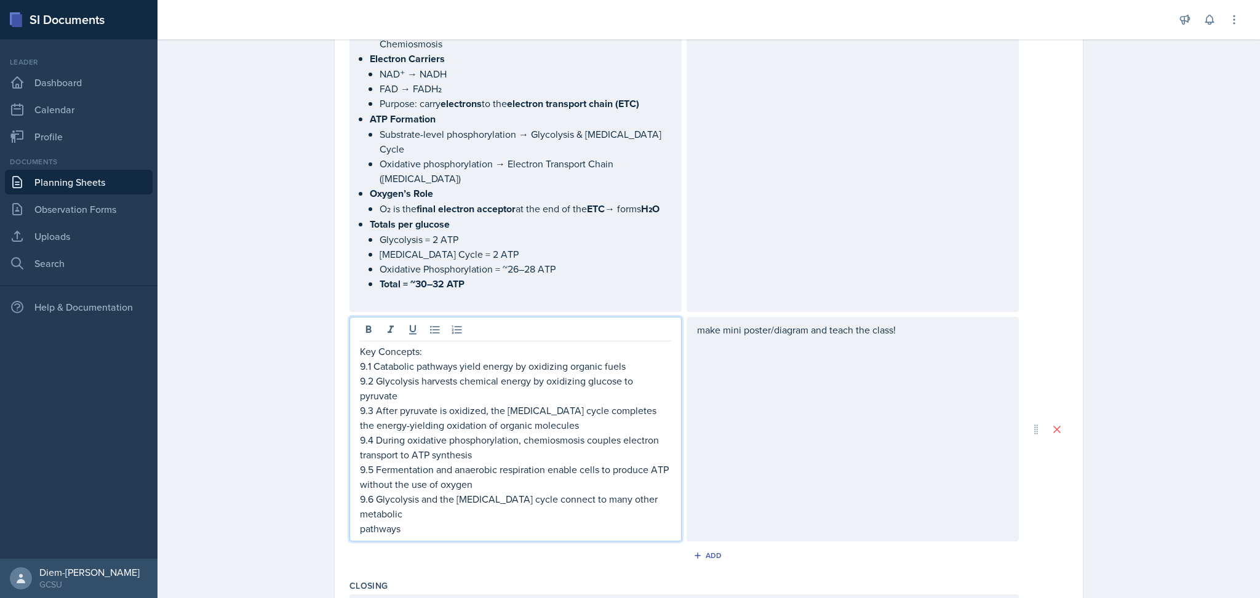
scroll to position [875, 0]
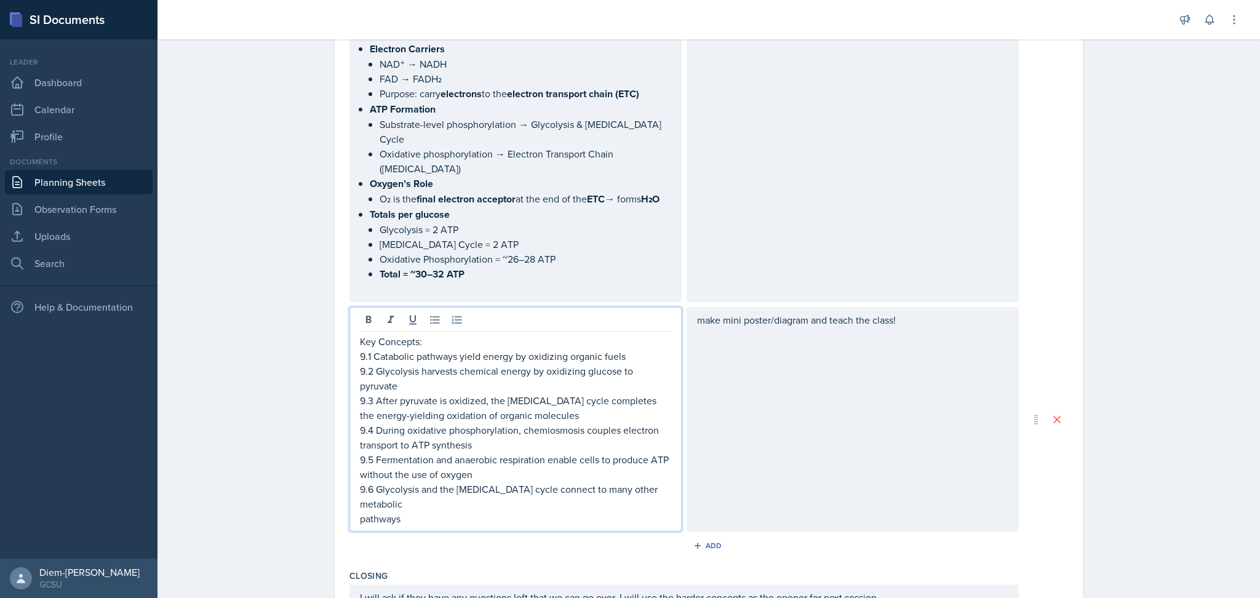
click at [930, 313] on p "make mini poster/diagram and teach the class!" at bounding box center [852, 320] width 311 height 15
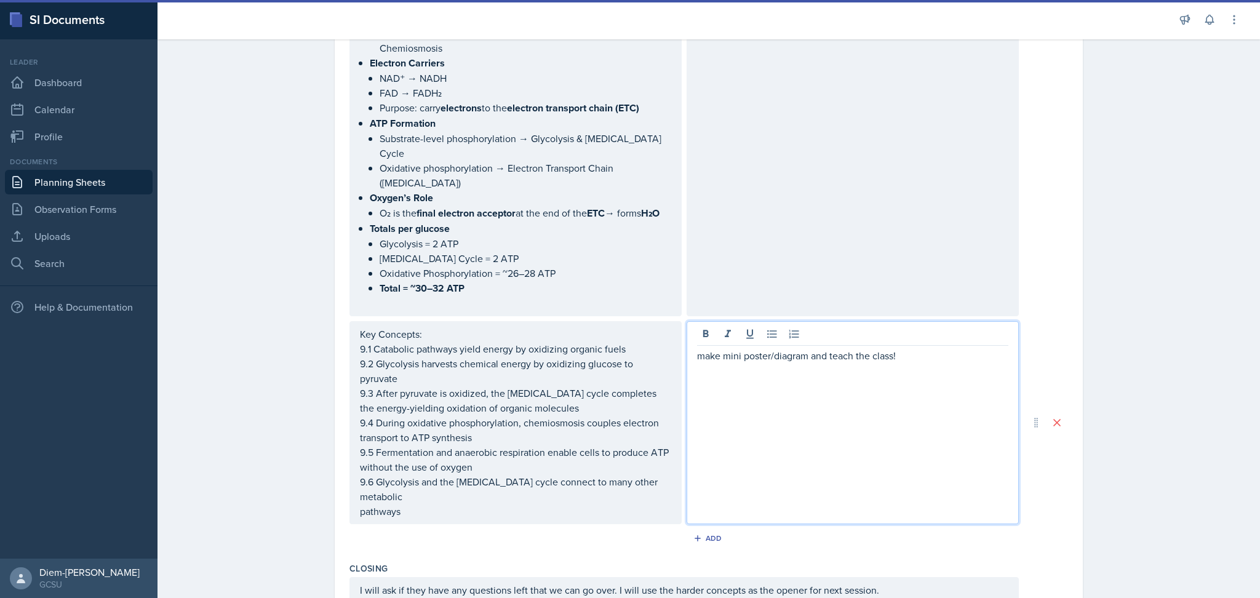
scroll to position [1041, 0]
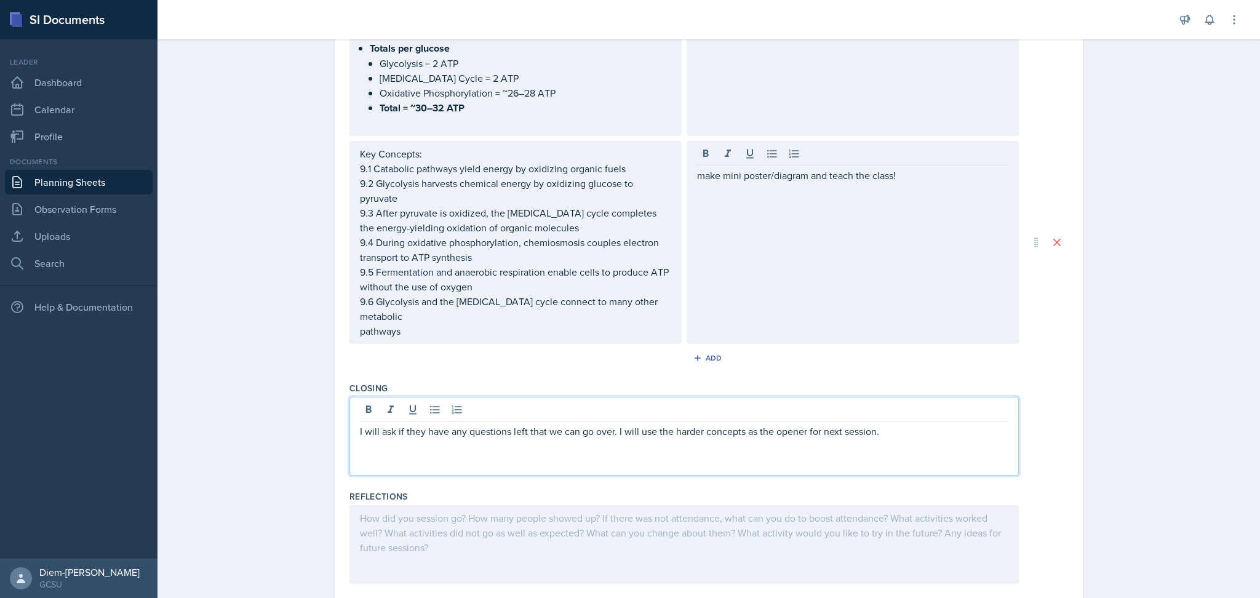
click at [537, 424] on div "I will ask if they have any questions left that we can go over. I will use the …" at bounding box center [684, 439] width 649 height 30
click at [630, 439] on p at bounding box center [684, 446] width 649 height 15
click at [697, 424] on p "I will ask if they have any questions left that we can go over. I will use the …" at bounding box center [684, 431] width 649 height 15
click at [808, 439] on p at bounding box center [684, 446] width 649 height 15
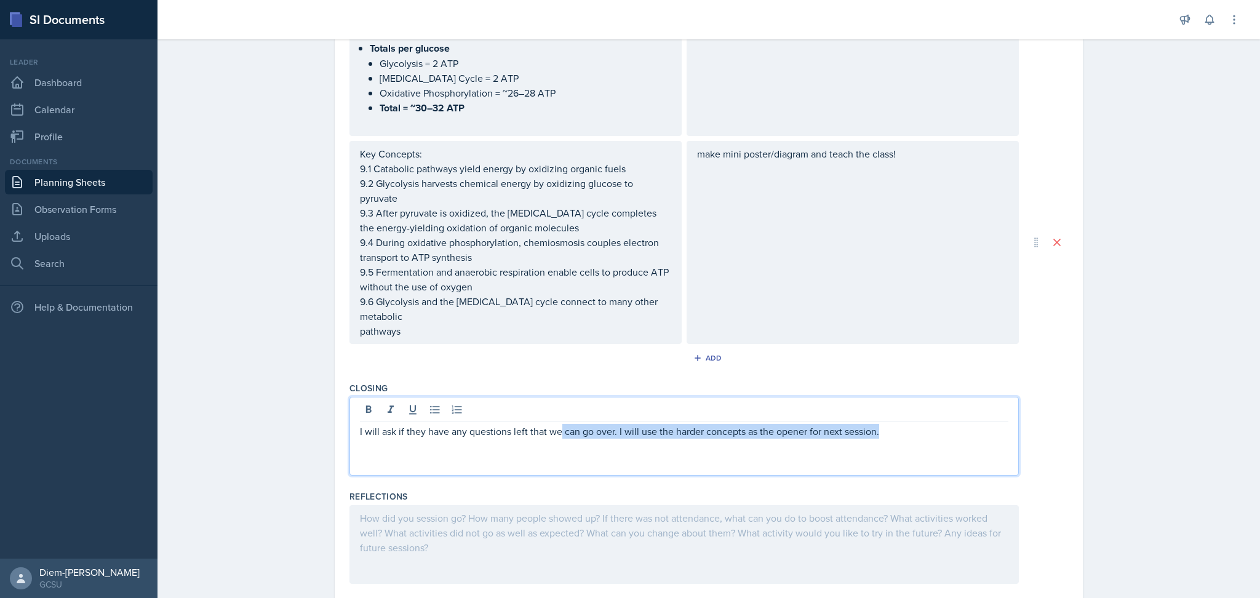
drag, startPoint x: 891, startPoint y: 395, endPoint x: 553, endPoint y: 377, distance: 338.3
click at [553, 397] on div "I will ask if they have any questions left that we can go over. I will use the …" at bounding box center [684, 436] width 669 height 79
click at [625, 439] on p at bounding box center [684, 446] width 649 height 15
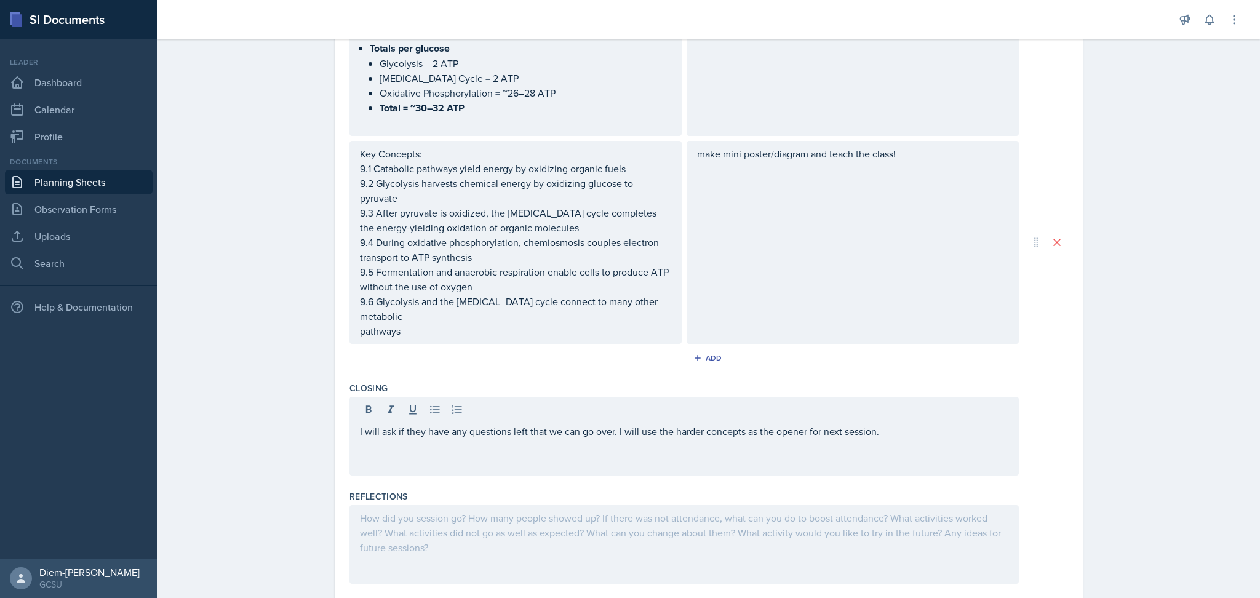
drag, startPoint x: 889, startPoint y: 385, endPoint x: 603, endPoint y: 388, distance: 286.1
click at [603, 397] on div "I will ask if they have any questions left that we can go over. I will use the …" at bounding box center [684, 436] width 669 height 79
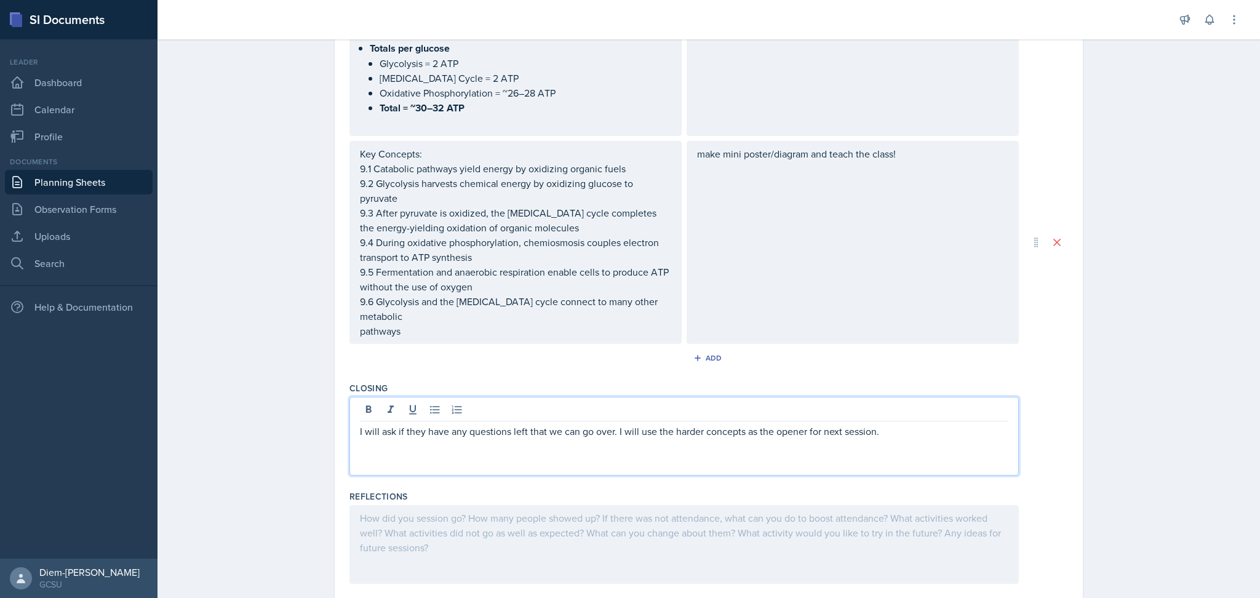
click at [395, 439] on p at bounding box center [684, 446] width 649 height 15
drag, startPoint x: 865, startPoint y: 396, endPoint x: 618, endPoint y: 387, distance: 246.3
click at [618, 397] on div "I will ask if they have any questions left that we can go over. I will use the …" at bounding box center [684, 436] width 669 height 79
drag, startPoint x: 653, startPoint y: 397, endPoint x: 627, endPoint y: 394, distance: 26.6
click at [627, 424] on p "I will ask if they have any questions left that we can go over." at bounding box center [684, 431] width 649 height 15
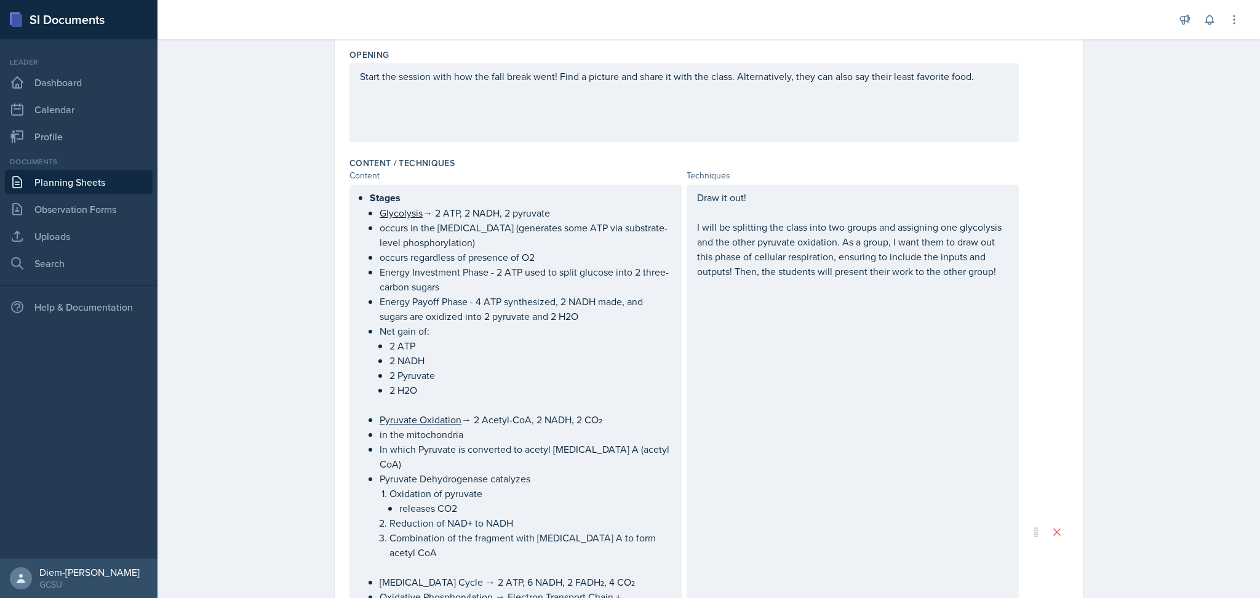
scroll to position [0, 0]
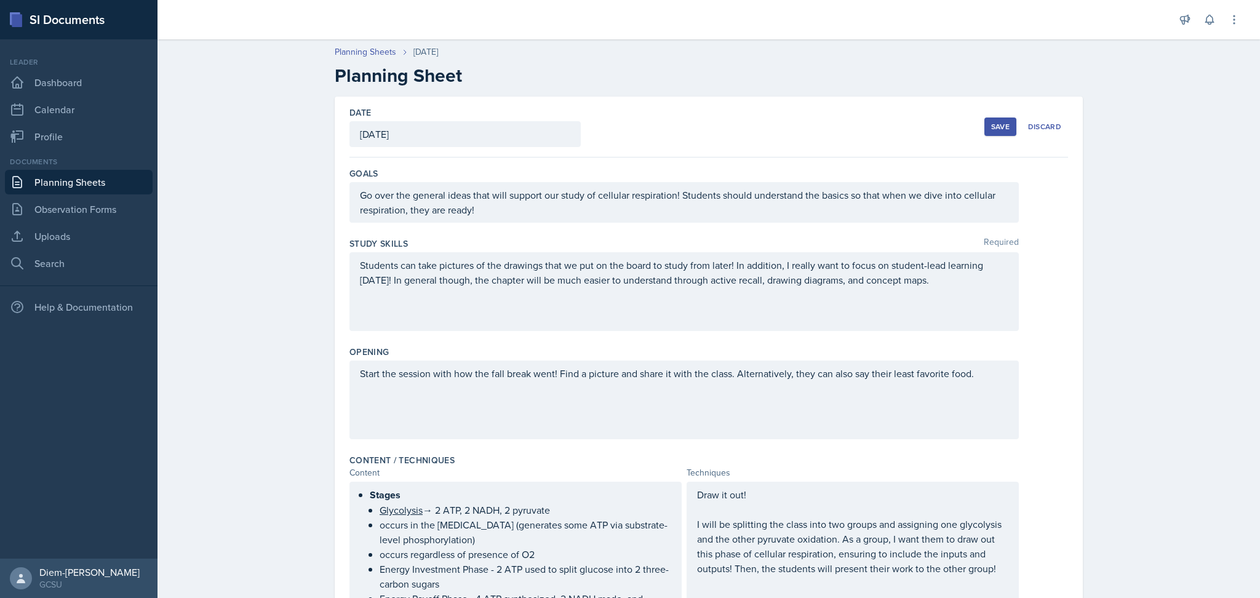
click at [961, 281] on p "Students can take pictures of the drawings that we put on the board to study fr…" at bounding box center [684, 273] width 649 height 30
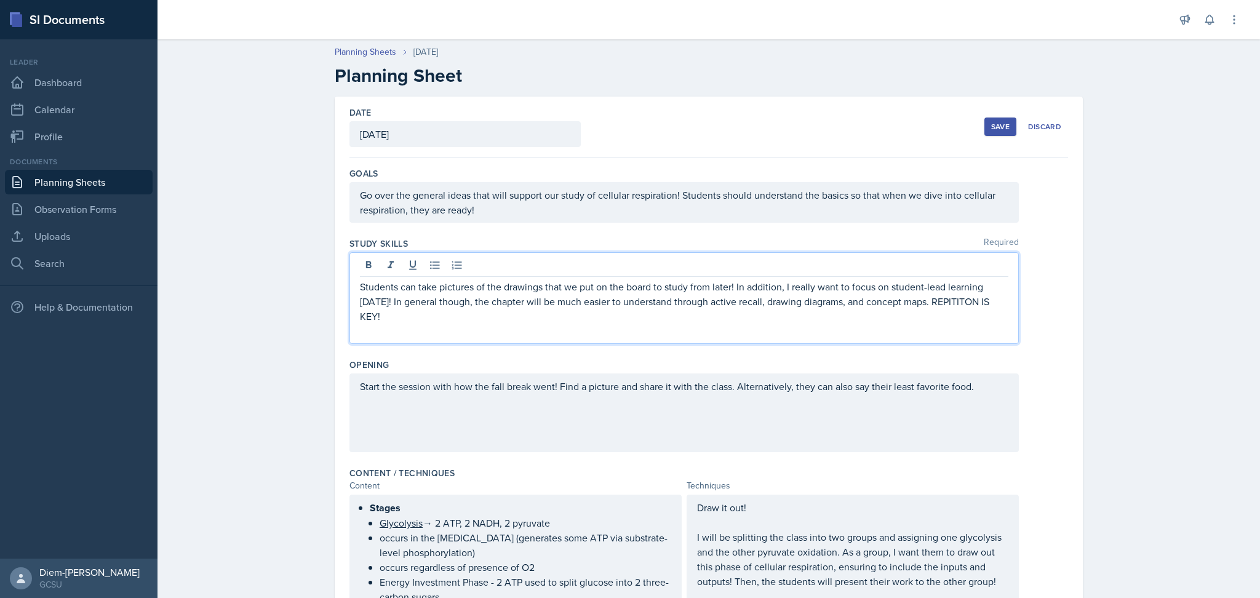
click at [942, 387] on div "Start the session with how the fall break went! Find a picture and share it wit…" at bounding box center [684, 412] width 669 height 79
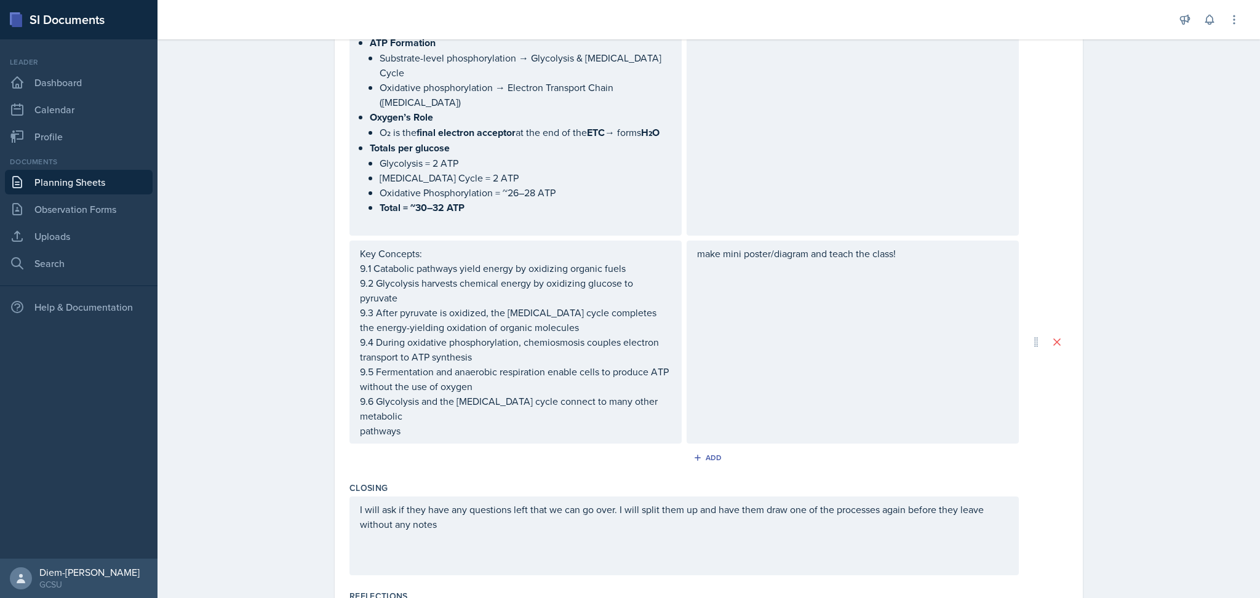
click at [829, 307] on div "make mini poster/diagram and teach the class!" at bounding box center [853, 342] width 332 height 203
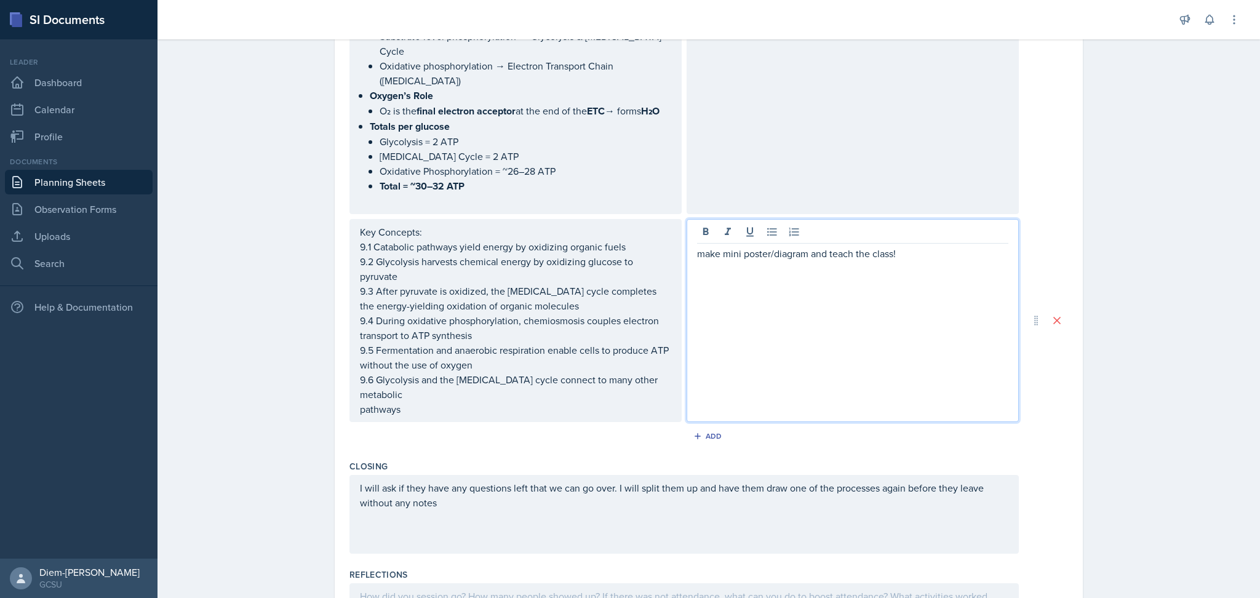
click at [558, 506] on div "I will ask if they have any questions left that we can go over. I will split th…" at bounding box center [684, 514] width 669 height 79
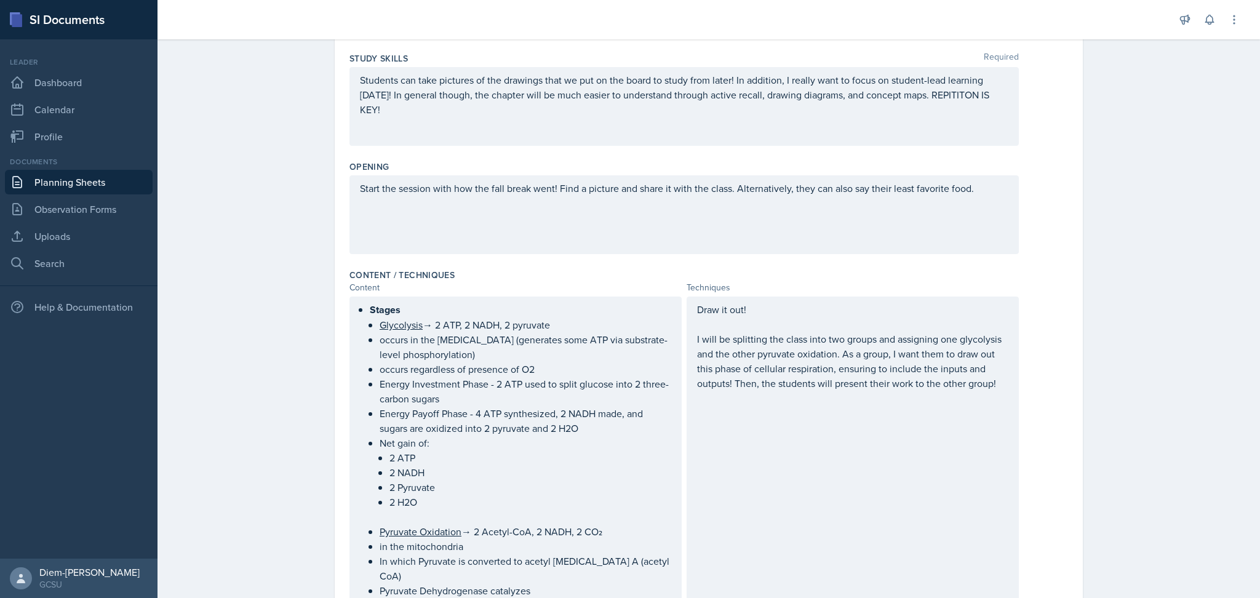
scroll to position [184, 0]
click at [853, 363] on p "I will be splitting the class into two groups and assigning one glycolysis and …" at bounding box center [852, 362] width 311 height 59
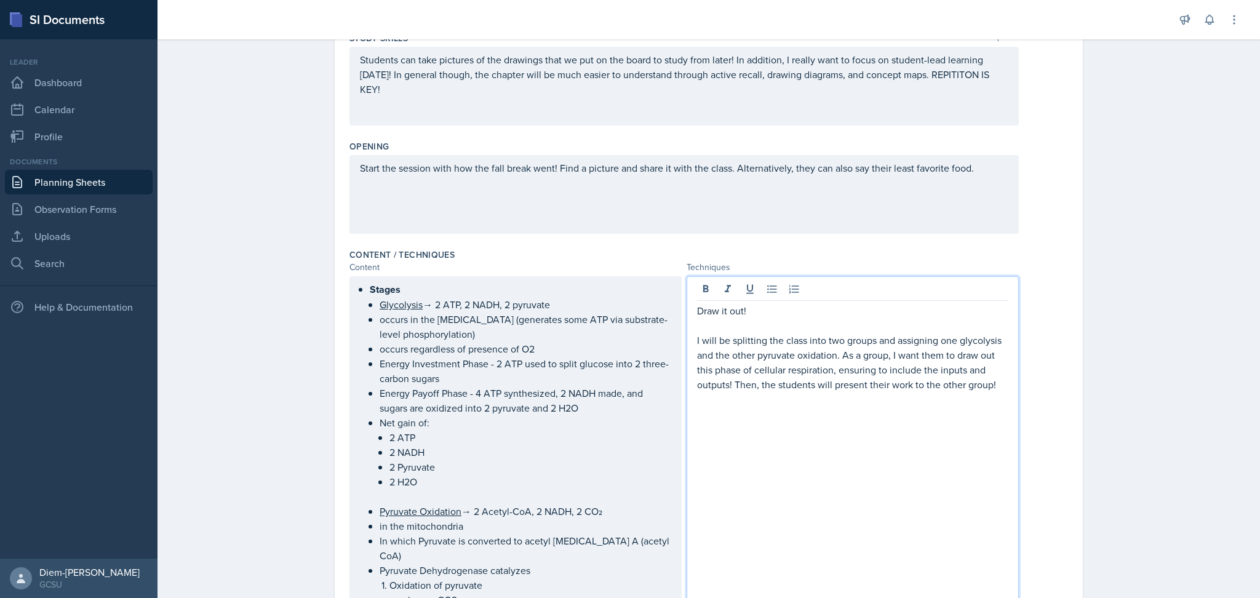
click at [833, 353] on p "I will be splitting the class into two groups and assigning one glycolysis and …" at bounding box center [852, 362] width 311 height 59
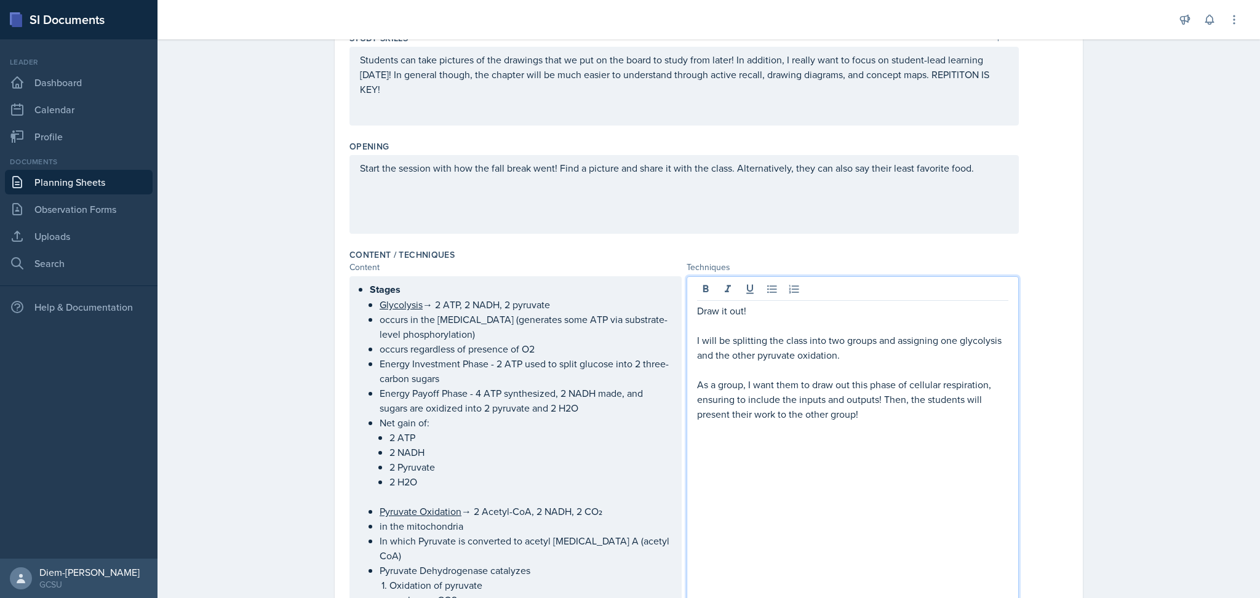
click at [844, 372] on p at bounding box center [852, 369] width 311 height 15
click at [857, 358] on p "I will be splitting the class into two groups and assigning one glycolysis and …" at bounding box center [852, 348] width 311 height 30
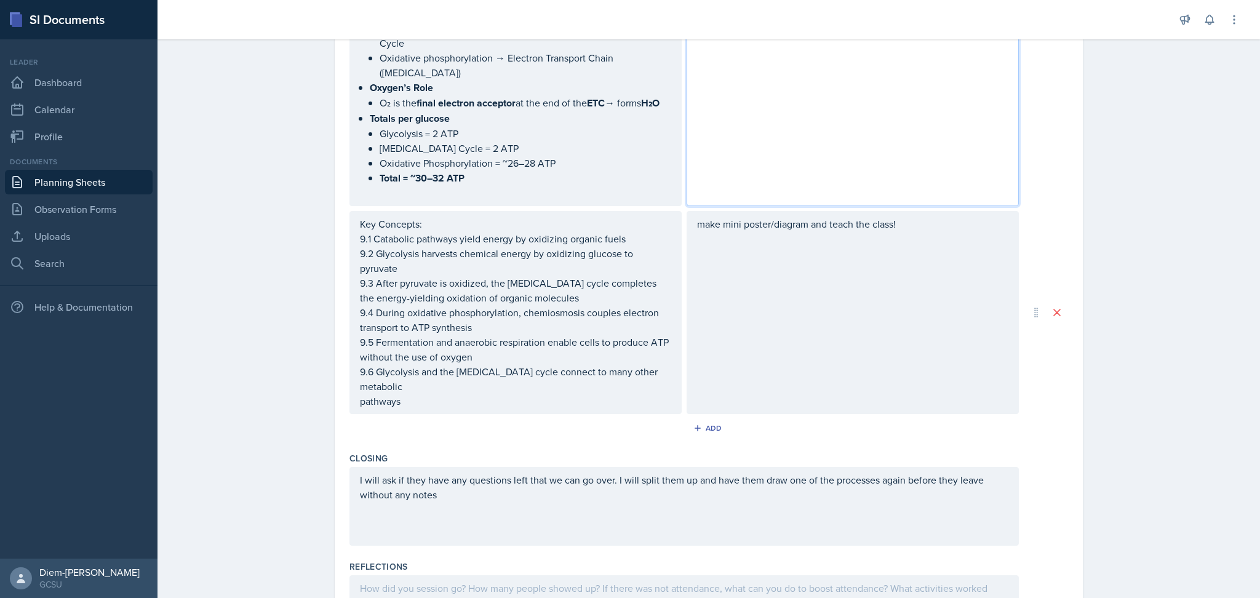
scroll to position [1041, 0]
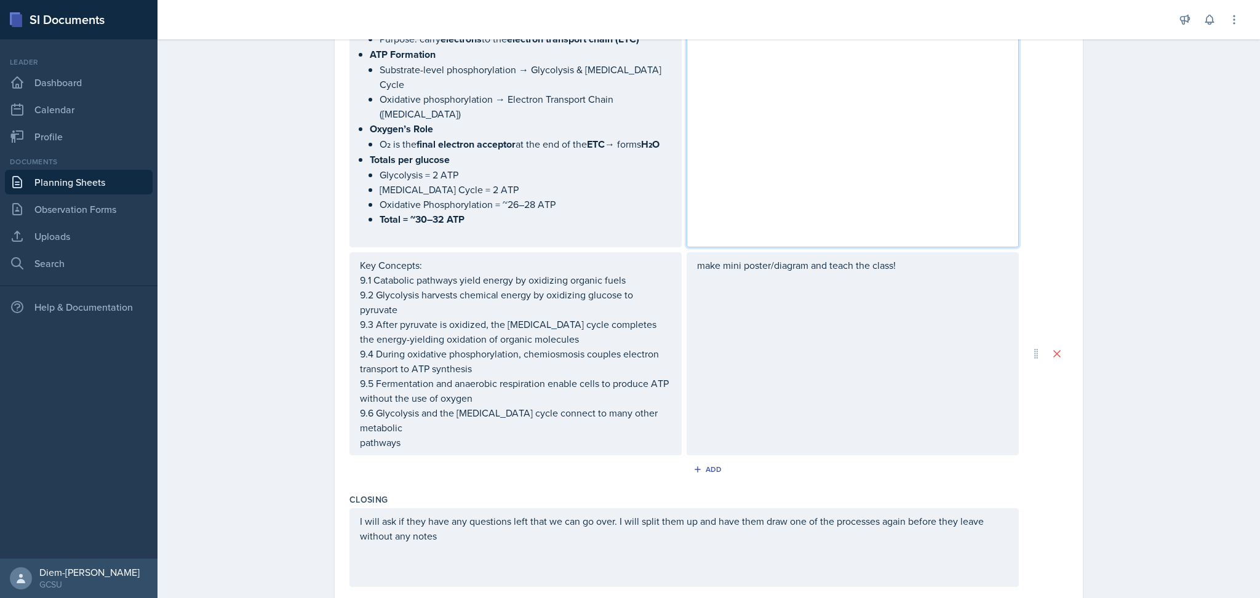
click at [778, 290] on div "make mini poster/diagram and teach the class!" at bounding box center [853, 353] width 332 height 203
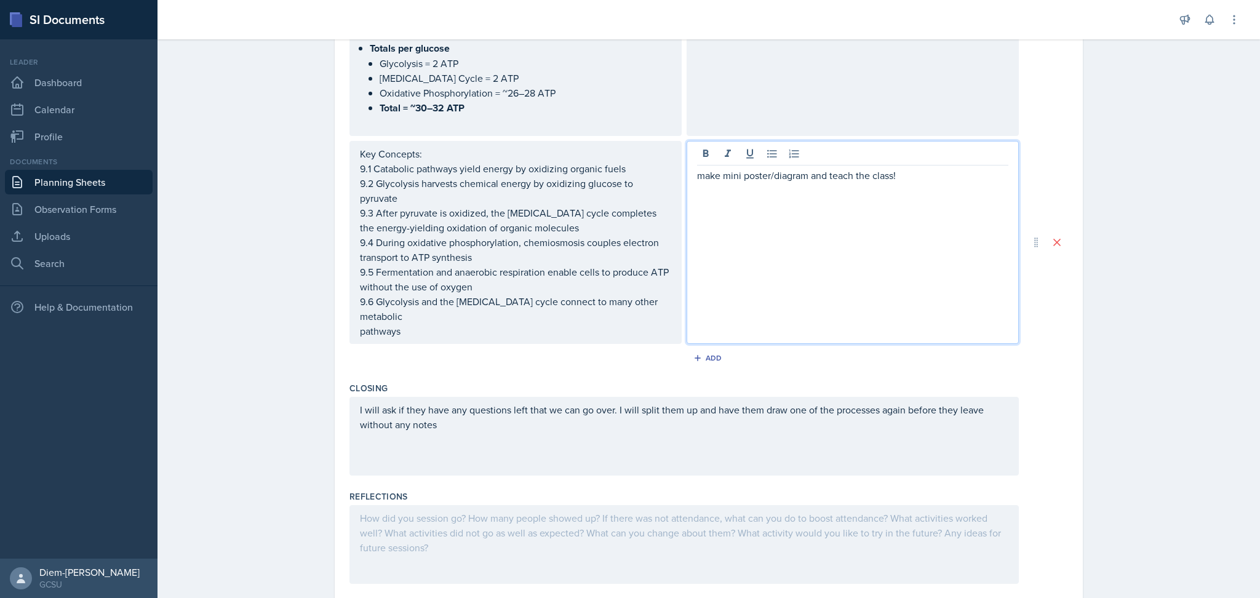
click at [673, 418] on div "I will ask if they have any questions left that we can go over. I will split th…" at bounding box center [684, 436] width 669 height 79
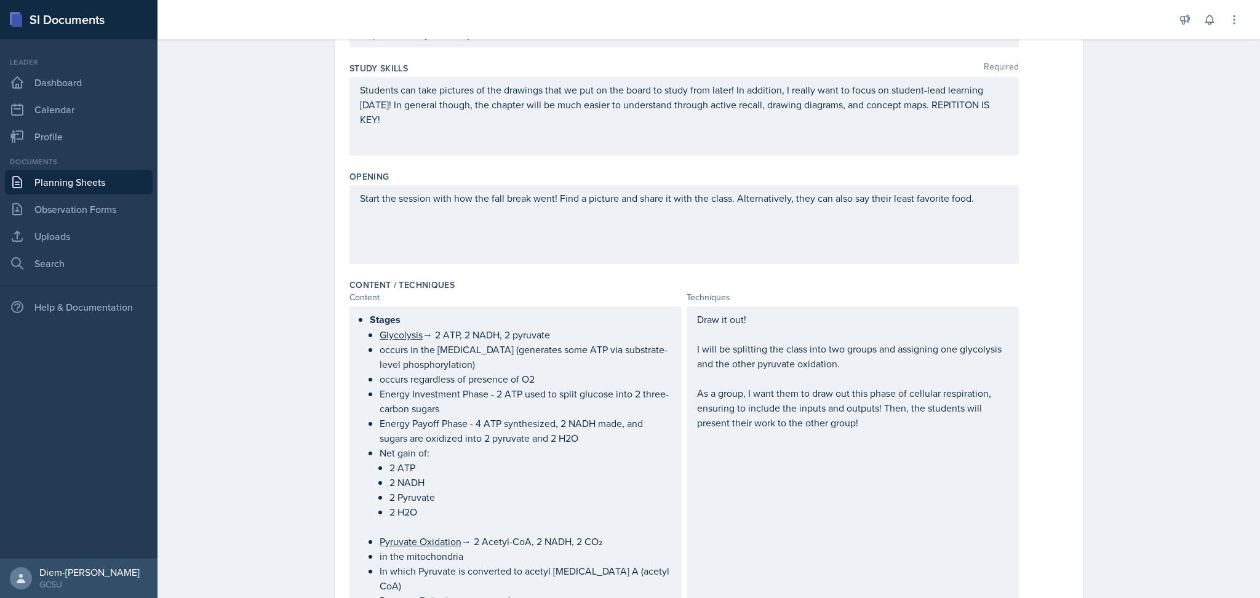
scroll to position [175, 0]
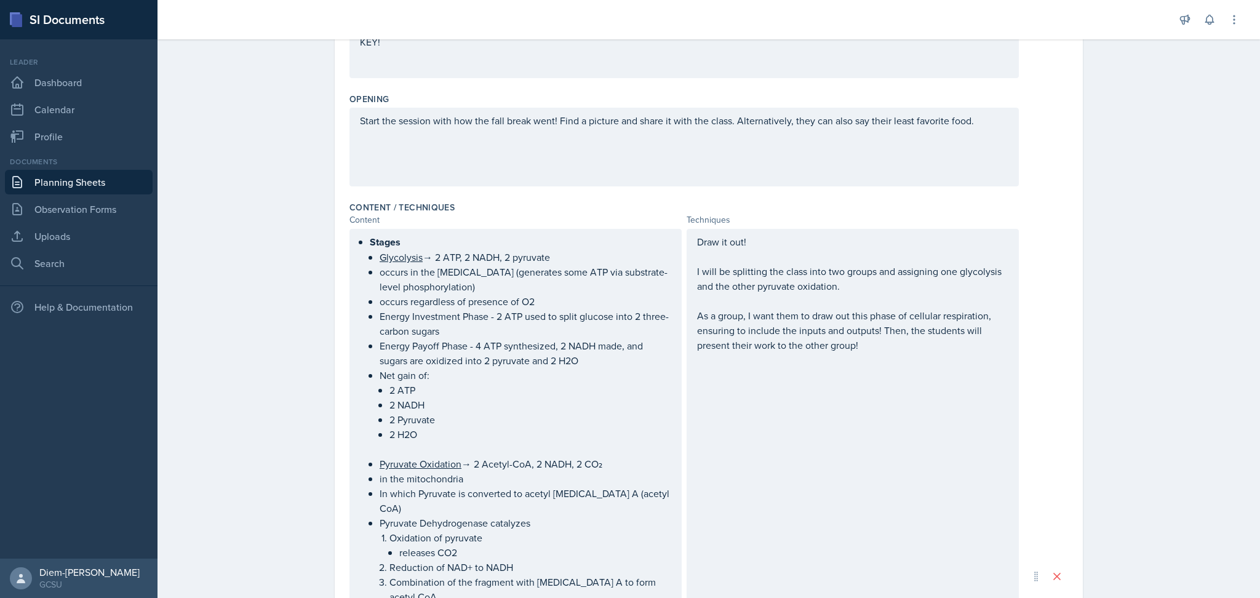
click at [431, 425] on p "2 Pyruvate" at bounding box center [530, 419] width 282 height 15
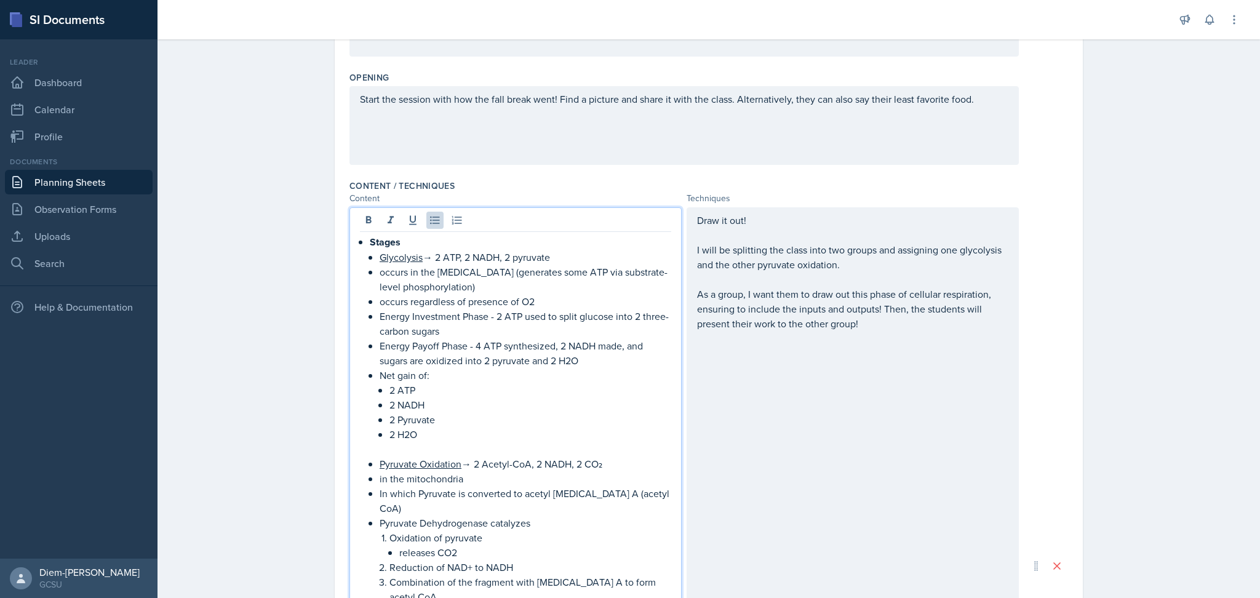
click at [448, 407] on p "2 NADH" at bounding box center [530, 404] width 282 height 15
click at [453, 383] on p "2 ATP" at bounding box center [530, 390] width 282 height 15
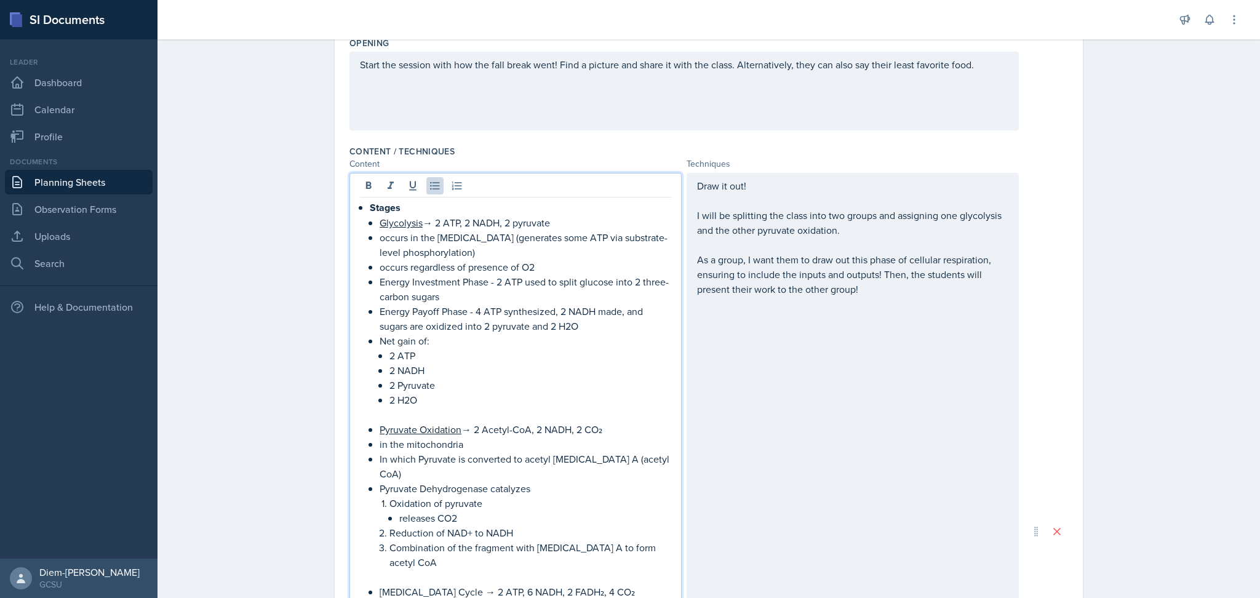
scroll to position [327, 0]
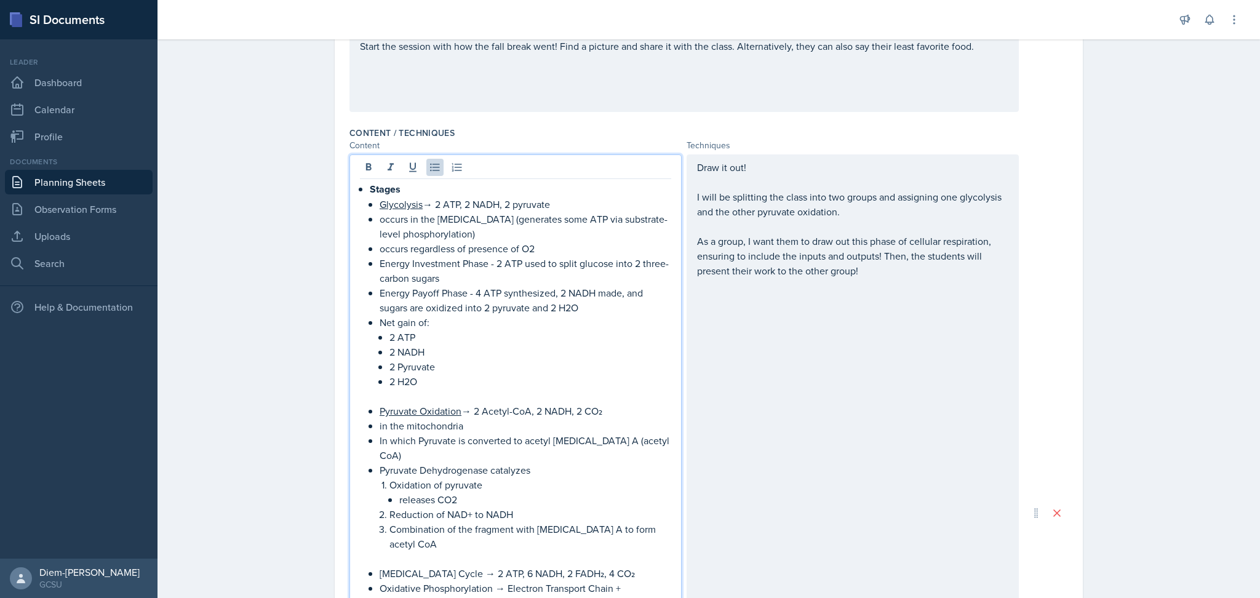
click at [524, 284] on p "Energy Investment Phase - 2 ATP used to split glucose into 2 three-carbon sugars" at bounding box center [526, 271] width 292 height 30
click at [460, 255] on p "occurs regardless of presence of O2" at bounding box center [526, 248] width 292 height 15
click at [380, 250] on li "occurs regardless of presence of O2" at bounding box center [526, 248] width 292 height 15
drag, startPoint x: 476, startPoint y: 217, endPoint x: 556, endPoint y: 252, distance: 86.5
click at [556, 252] on ul "Glycolysis → 2 ATP, 2 NADH, 2 pyruvate occurs in the cytoplasm (generates some …" at bounding box center [526, 293] width 292 height 192
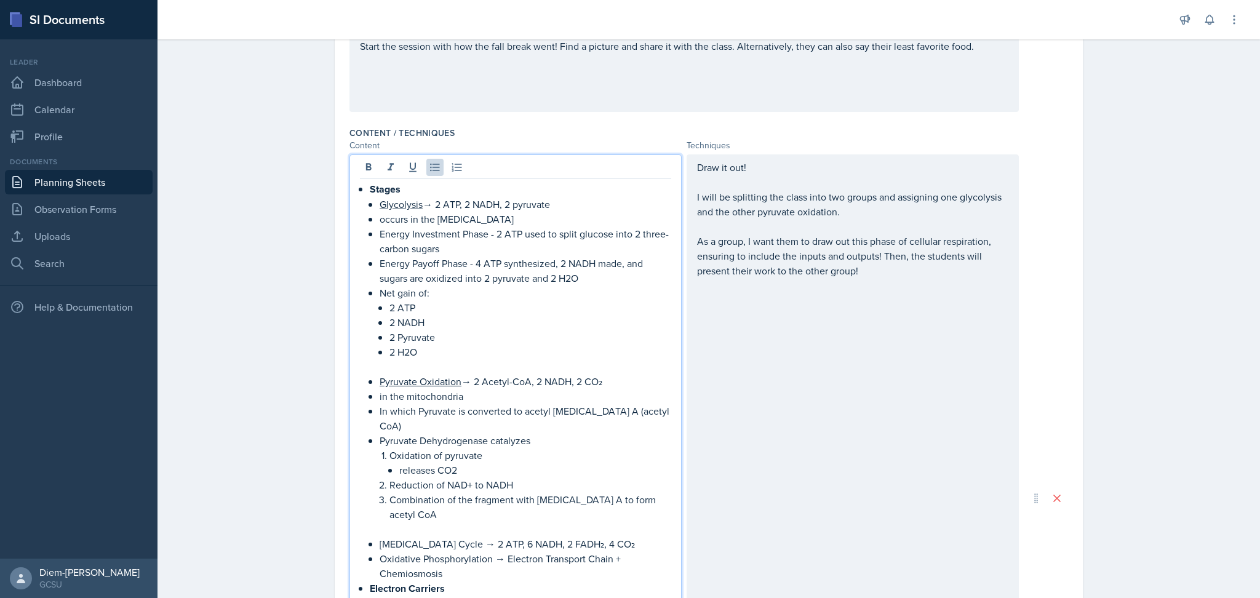
click at [492, 233] on p "Energy Investment Phase - 2 ATP used to split glucose into 2 three-carbon sugars" at bounding box center [526, 241] width 292 height 30
click at [488, 247] on p "Energy Investment Phase - 2 ATP used to split glucose into 2 three-carbon sugars" at bounding box center [526, 241] width 292 height 30
click at [441, 375] on u "Pyruvate Oxidation" at bounding box center [421, 382] width 82 height 14
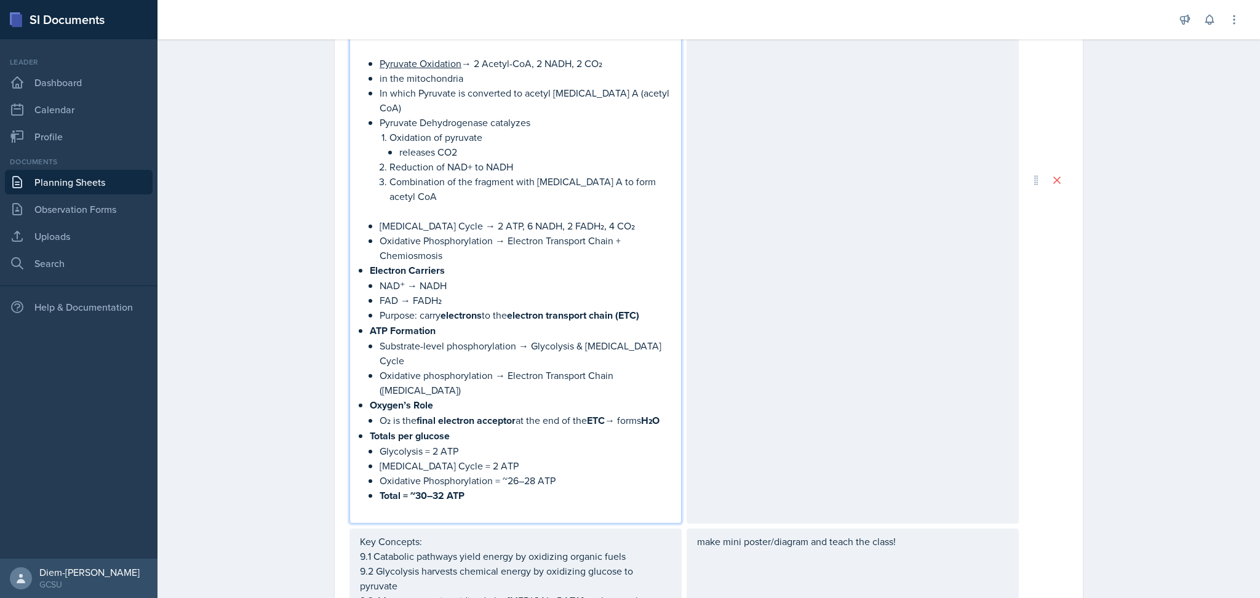
scroll to position [646, 0]
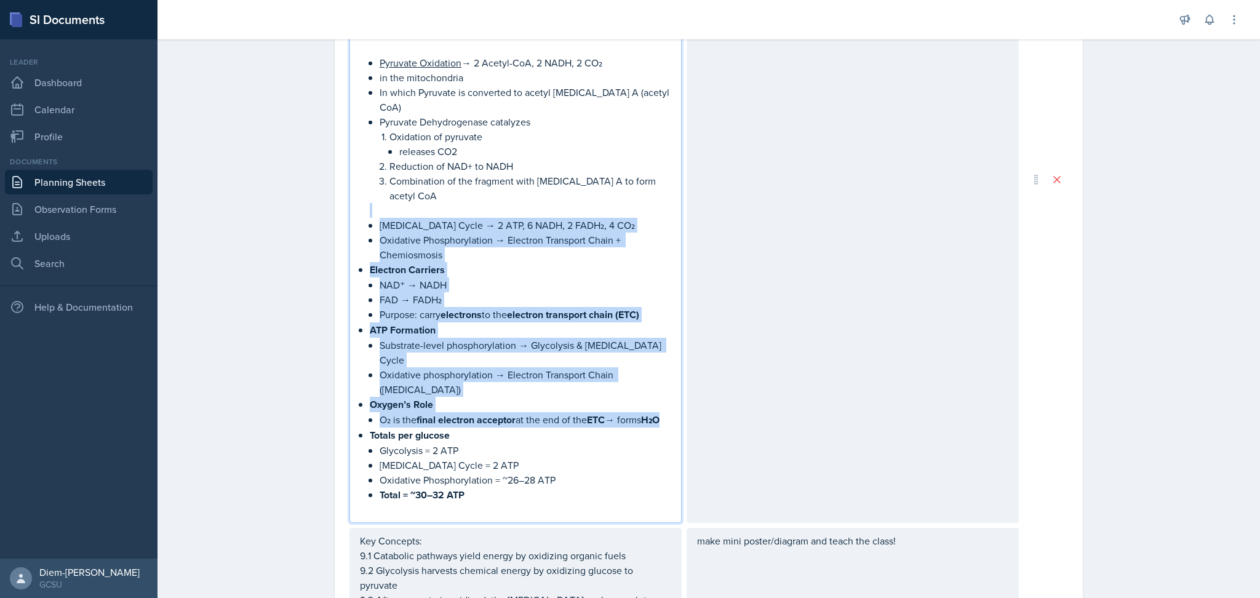
drag, startPoint x: 370, startPoint y: 198, endPoint x: 583, endPoint y: 394, distance: 290.4
click at [583, 394] on ul "Stages Glycolysis → 2 ATP, 2 NADH, 2 pyruvate occurs in the cytoplasm Energy In…" at bounding box center [521, 183] width 302 height 640
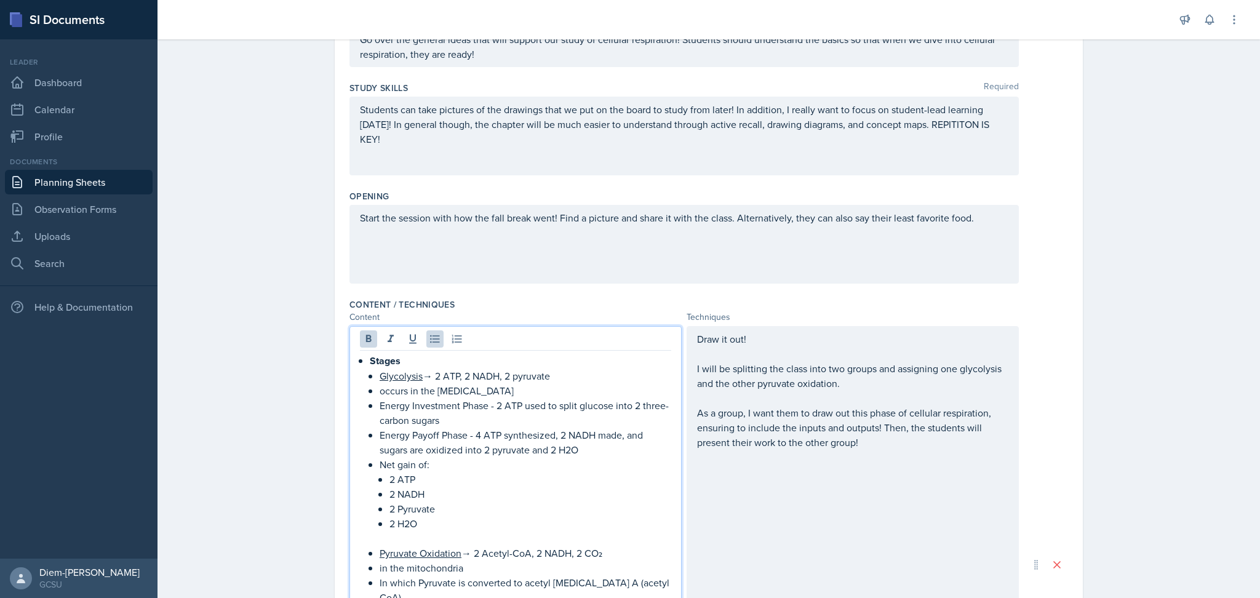
scroll to position [0, 0]
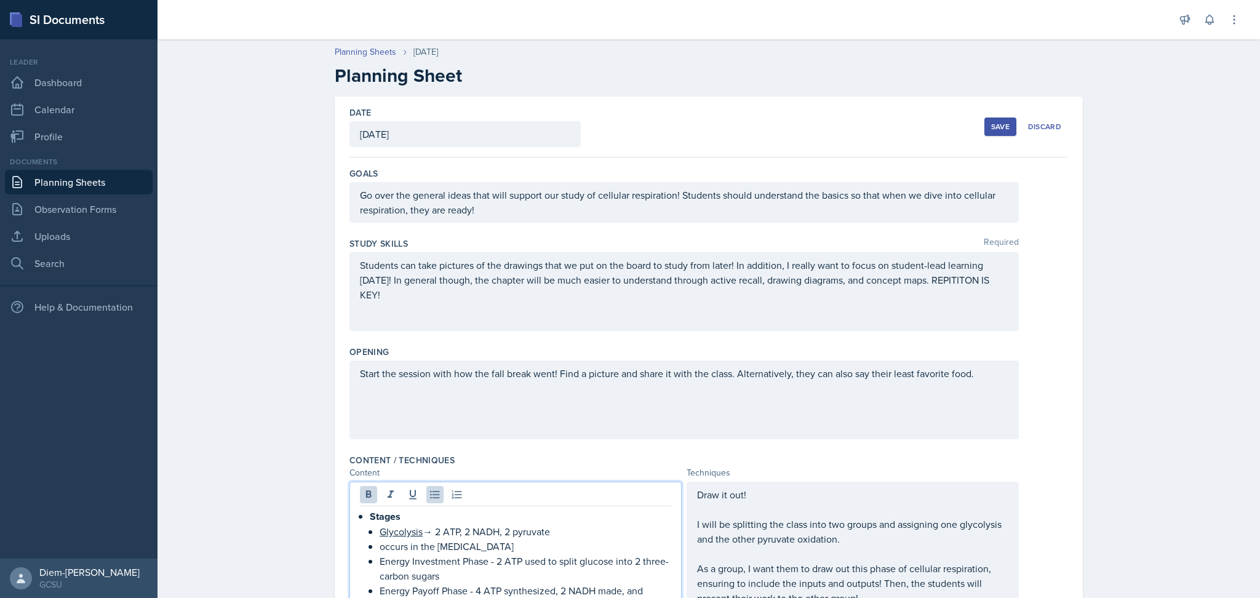
click at [514, 214] on p "Go over the general ideas that will support our study of cellular respiration! …" at bounding box center [684, 203] width 649 height 30
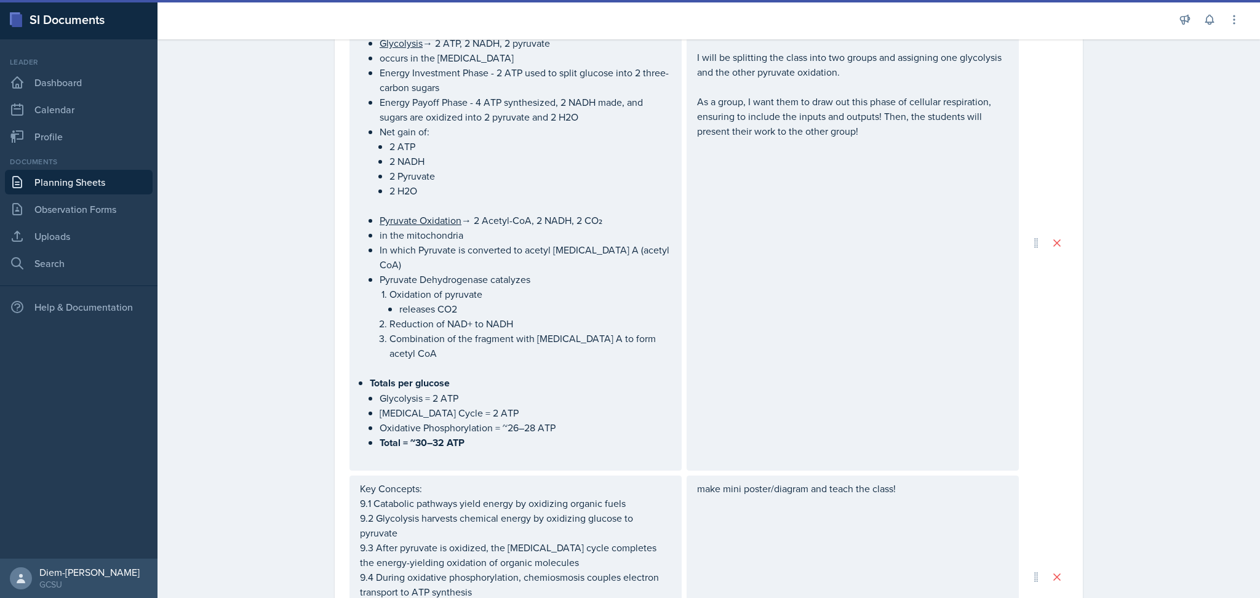
scroll to position [489, 0]
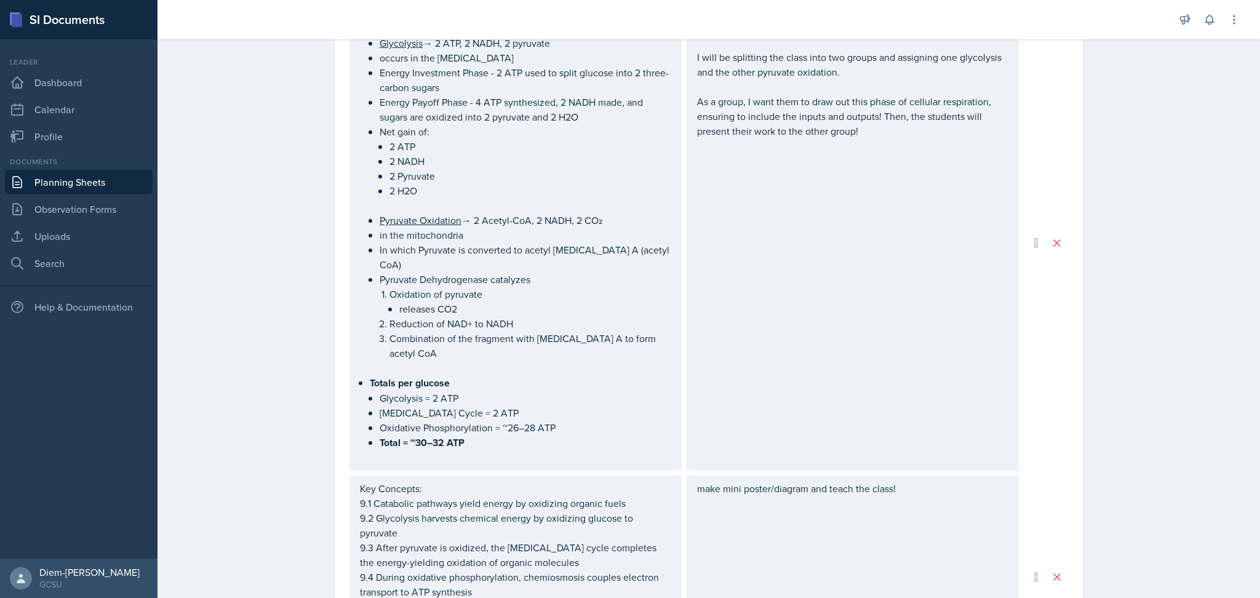
click at [513, 405] on p "[MEDICAL_DATA] Cycle = 2 ATP" at bounding box center [526, 412] width 292 height 15
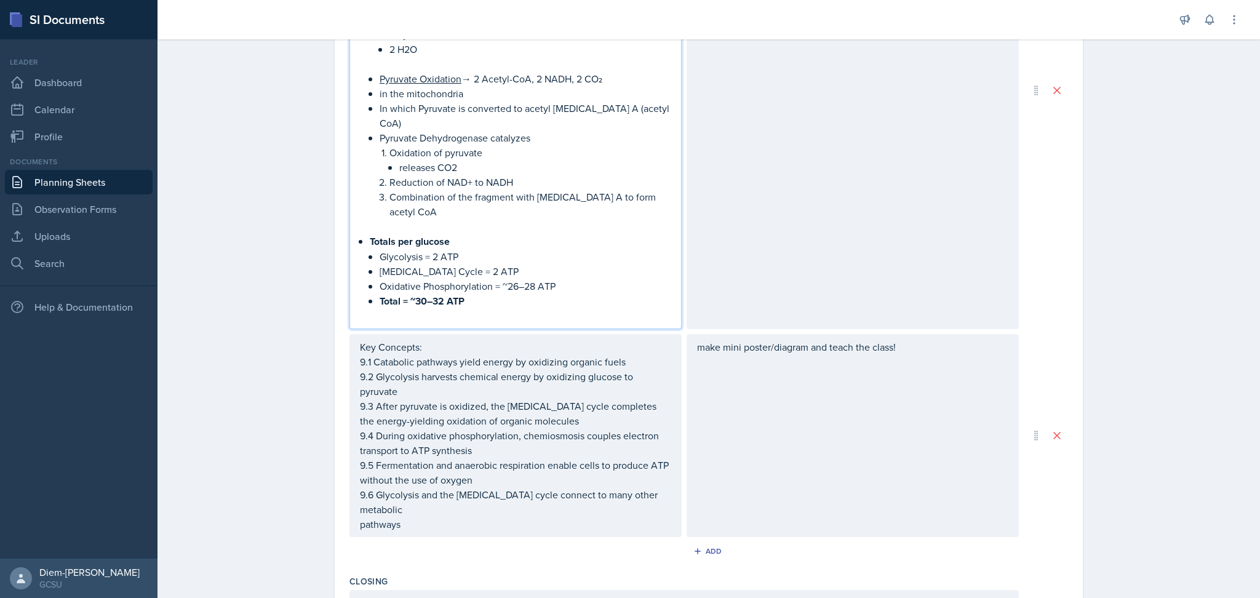
scroll to position [827, 0]
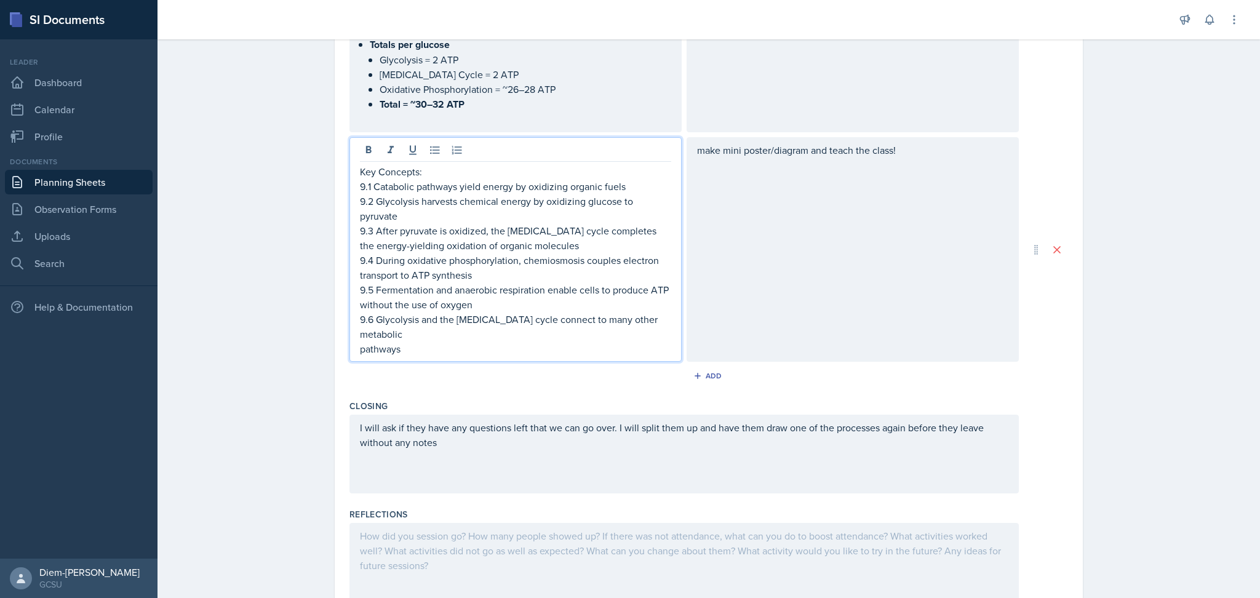
click at [474, 194] on p "9.2 Glycolysis harvests chemical energy by oxidizing glucose to pyruvate" at bounding box center [515, 209] width 311 height 30
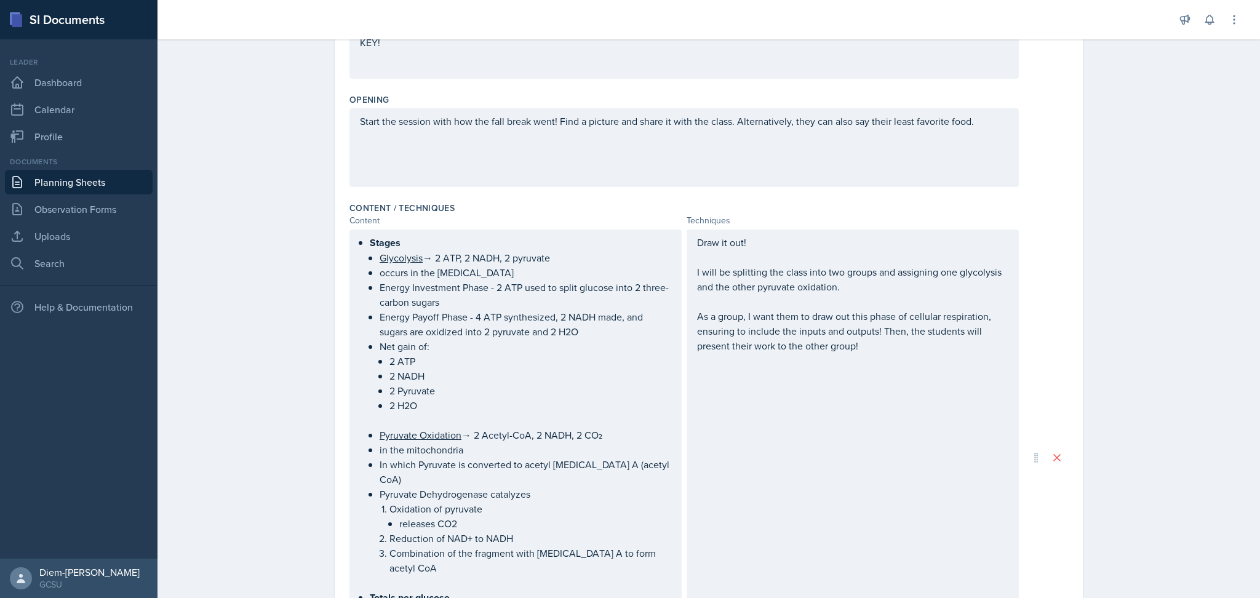
scroll to position [0, 0]
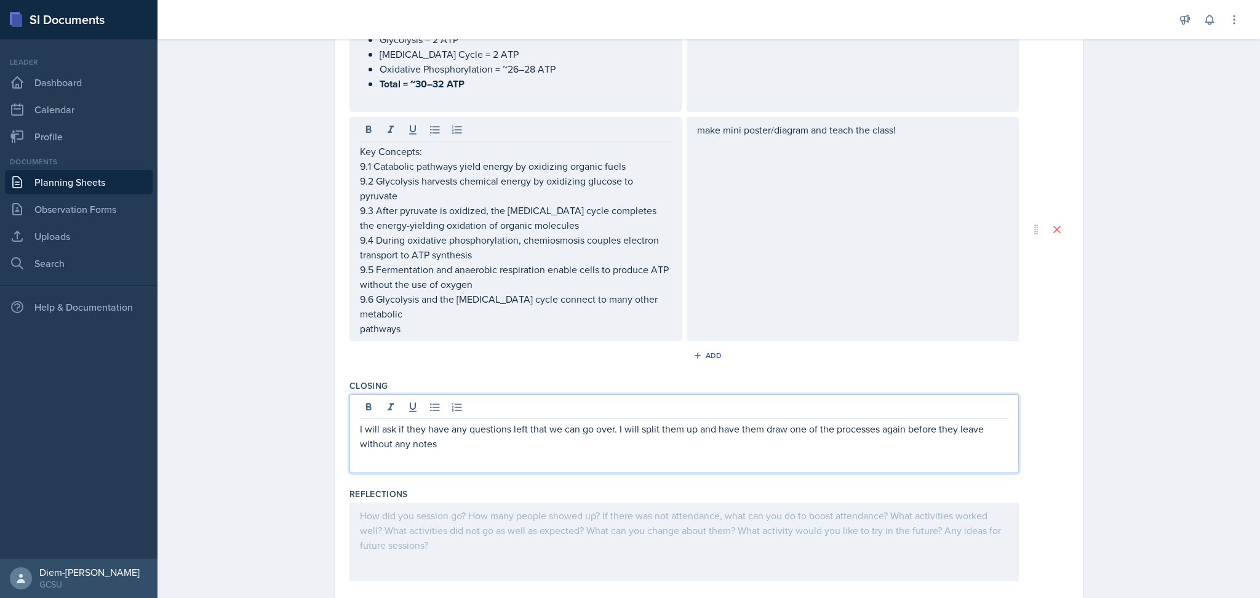
click at [454, 421] on p "I will ask if they have any questions left that we can go over. I will split th…" at bounding box center [684, 436] width 649 height 30
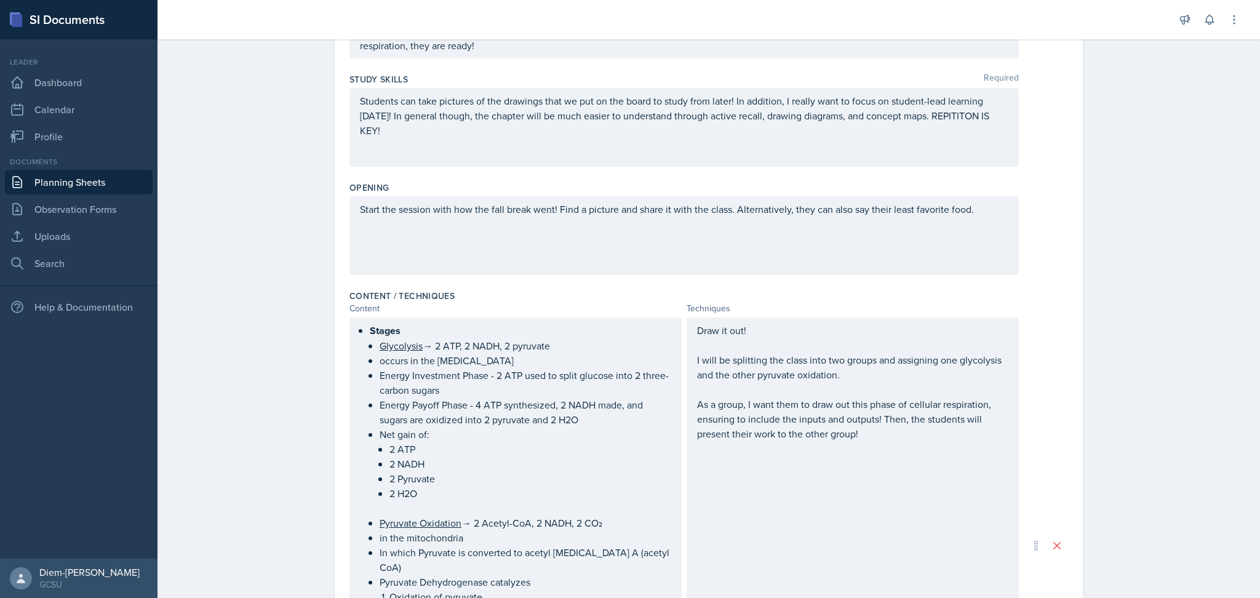
scroll to position [329, 0]
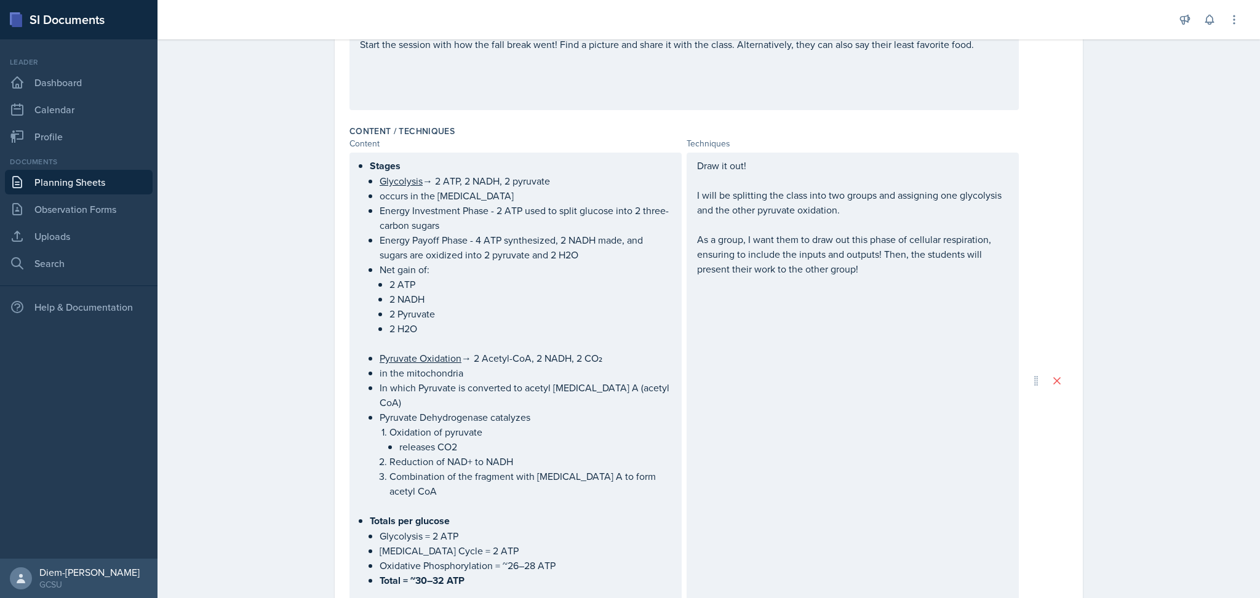
click at [892, 266] on p "As a group, I want them to draw out this phase of cellular respiration, ensurin…" at bounding box center [852, 254] width 311 height 44
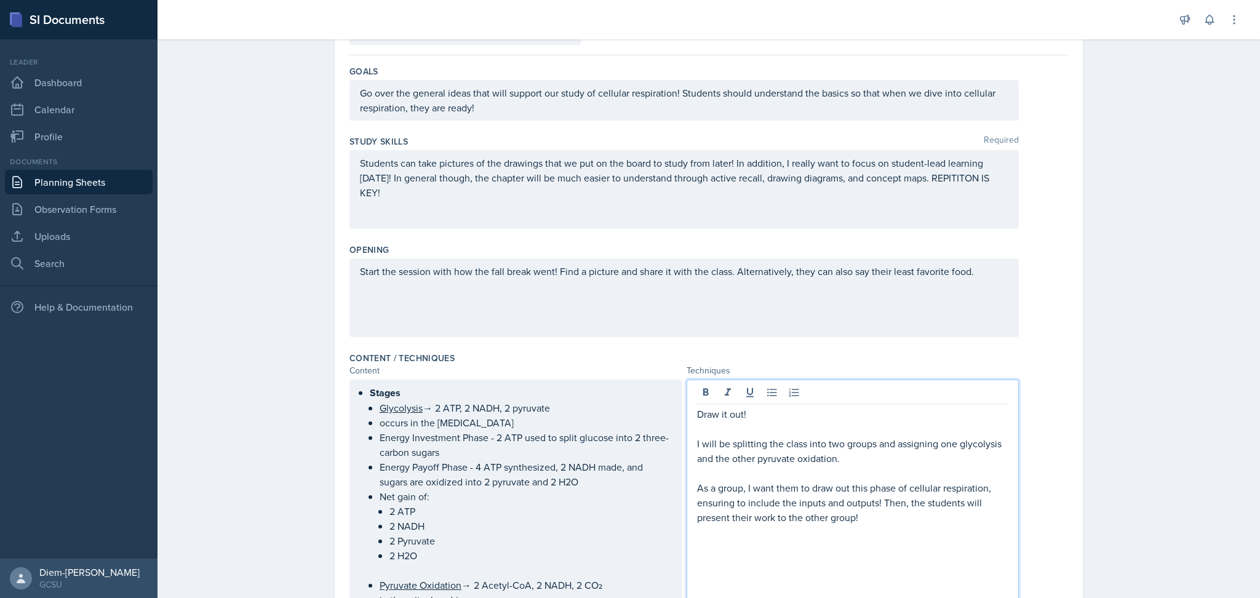
scroll to position [0, 0]
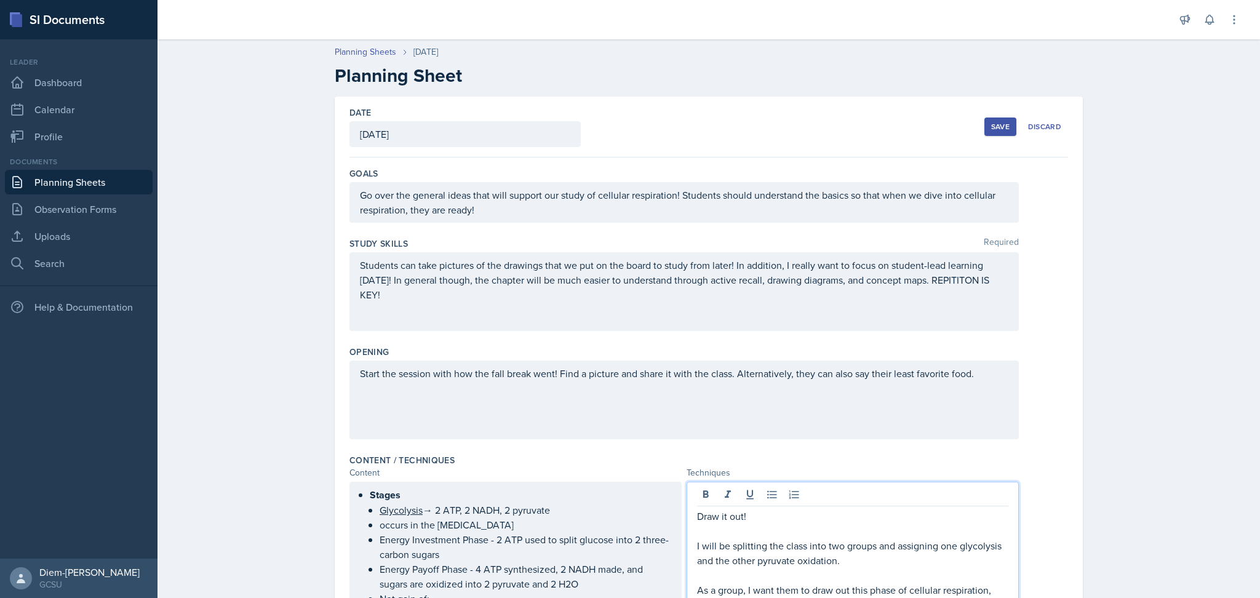
click at [987, 133] on button "Save" at bounding box center [1001, 127] width 32 height 18
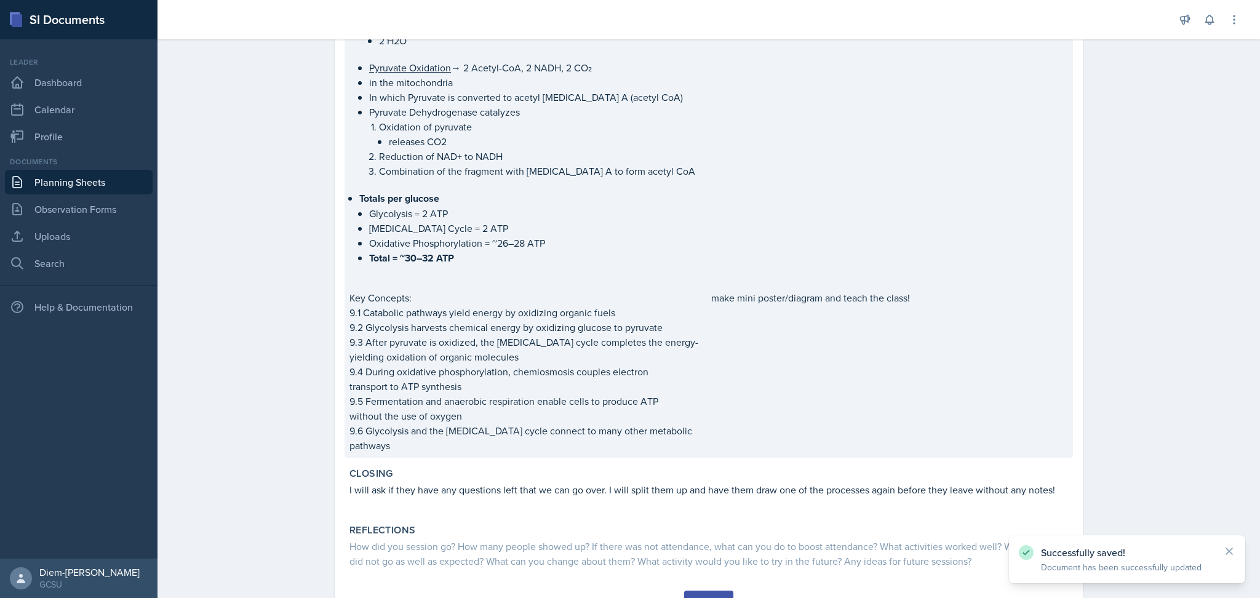
scroll to position [548, 0]
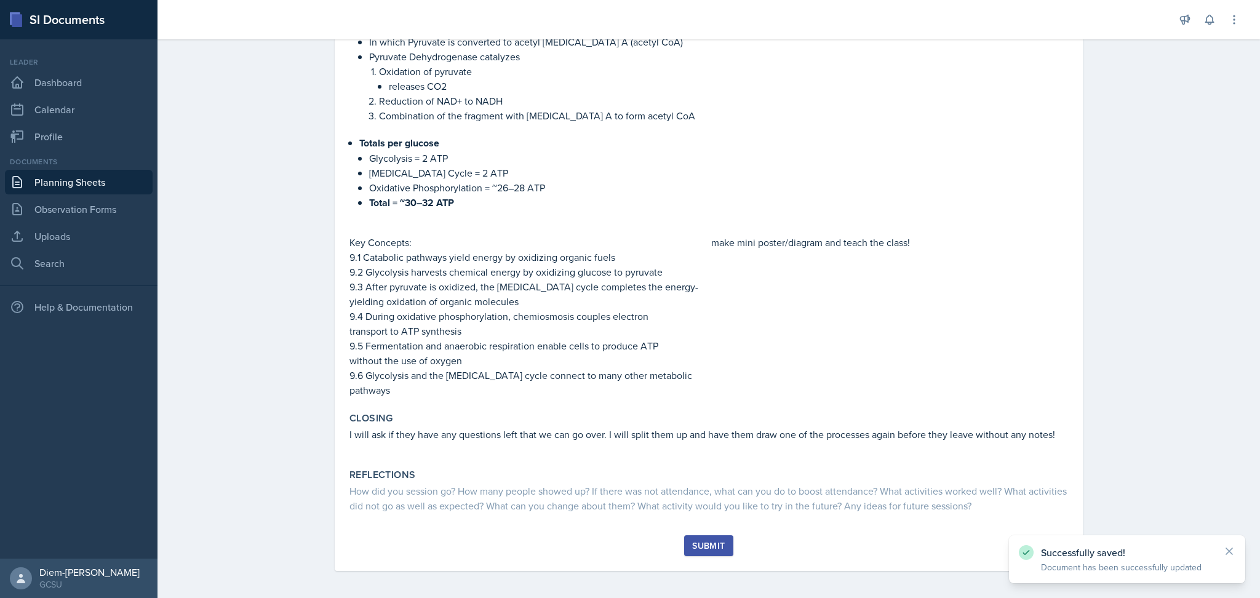
click at [695, 541] on div "Submit" at bounding box center [708, 546] width 33 height 10
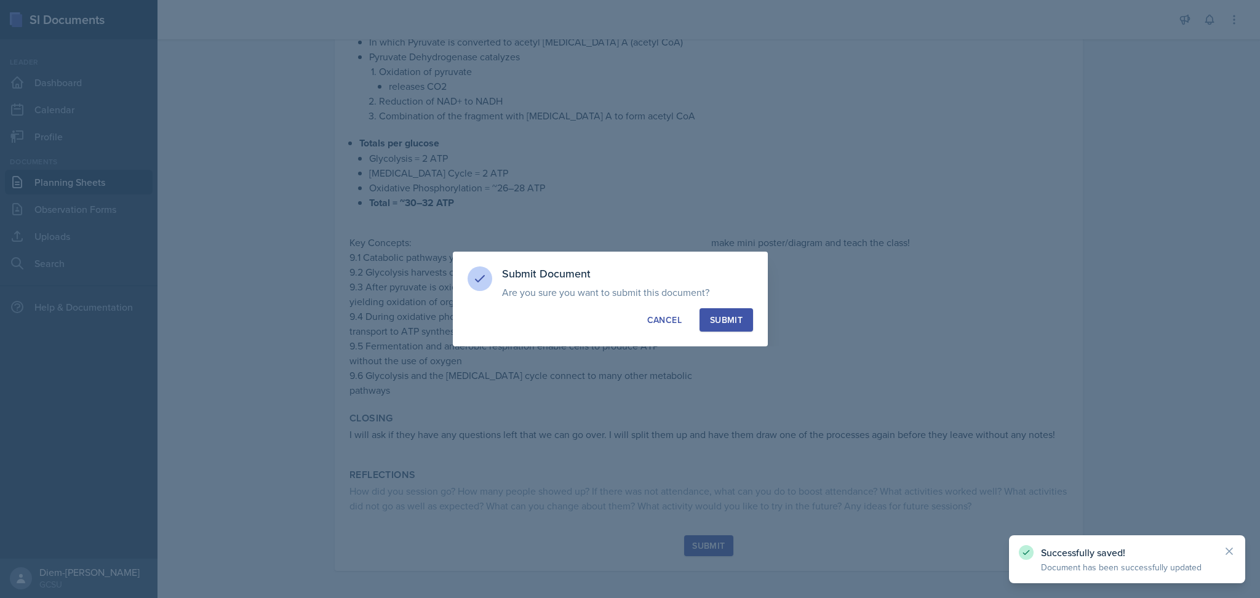
click at [727, 320] on div "Submit" at bounding box center [726, 320] width 33 height 12
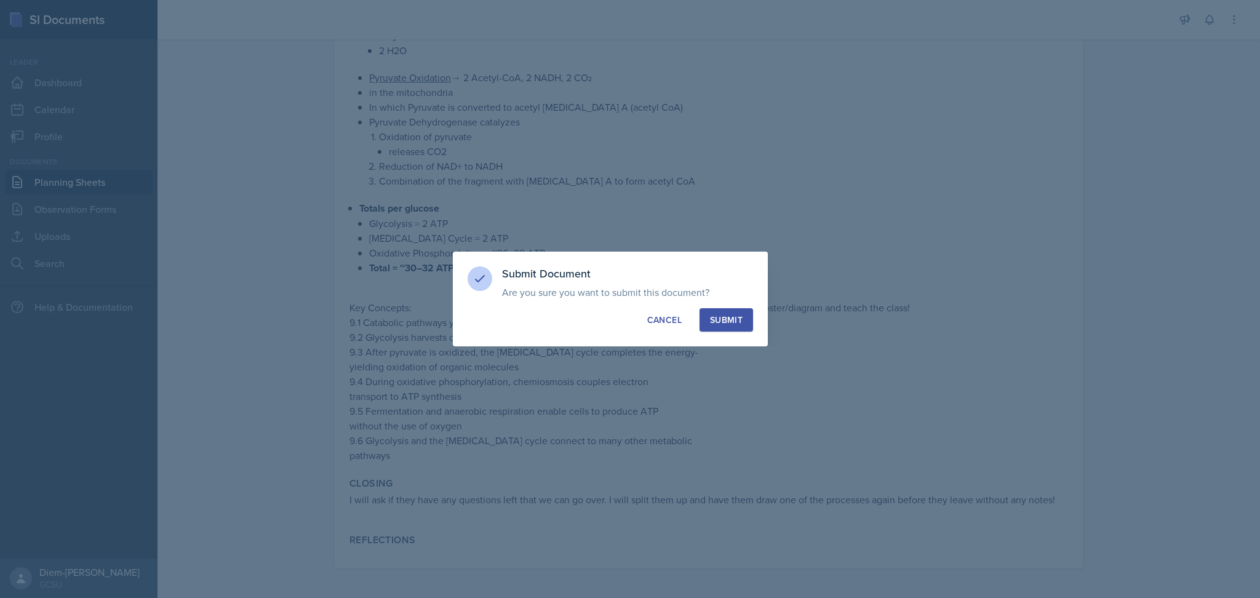
scroll to position [480, 0]
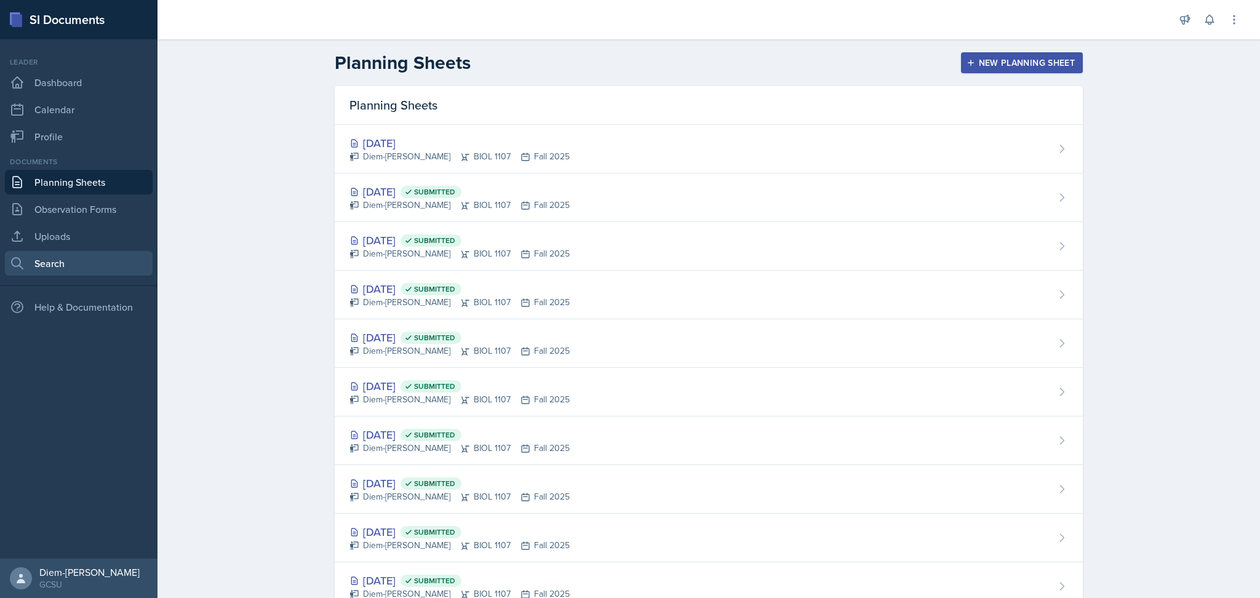
click at [48, 254] on link "Search" at bounding box center [79, 263] width 148 height 25
select select "all"
select select "1"
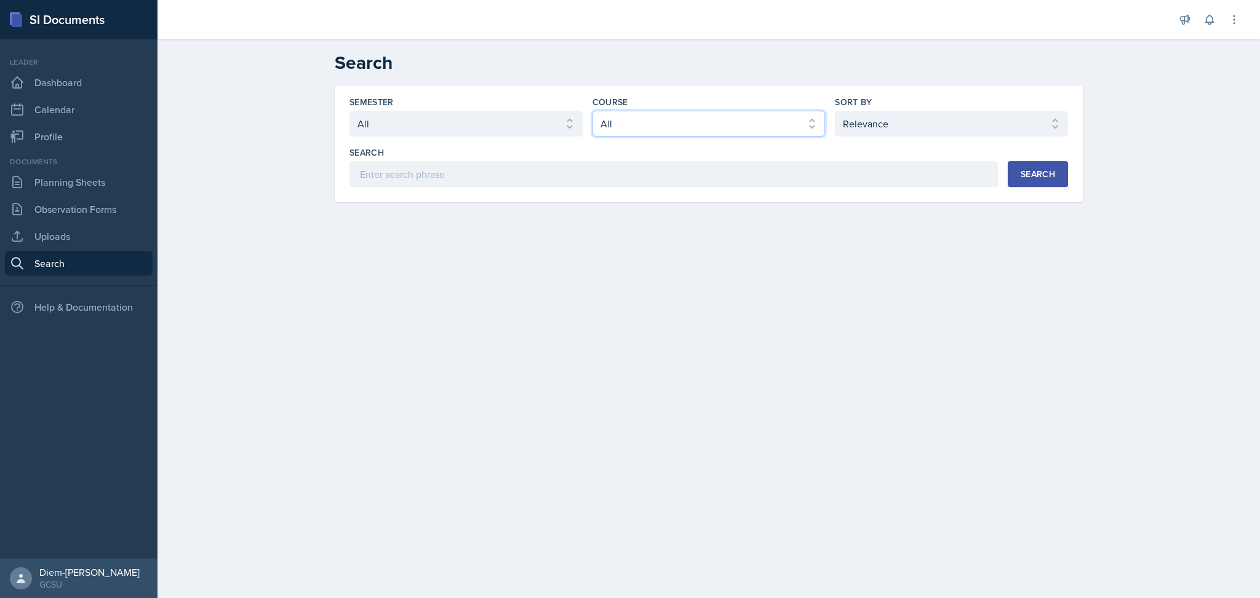
click at [725, 118] on select "Select course All ACCT 3101 ACCT 3102 ASTR 1000 BIOL 1100 BIOL 1107 BIOL 1108 B…" at bounding box center [709, 124] width 233 height 26
select select "6d02d006-d2ce-4ab3-bc11-53b48f3c94ca"
click at [593, 111] on select "Select course All ACCT 3101 ACCT 3102 ASTR 1000 BIOL 1100 BIOL 1107 BIOL 1108 B…" at bounding box center [709, 124] width 233 height 26
click at [893, 124] on select "Select sort by Relevance Document Date (Asc) Document Date (Desc)" at bounding box center [951, 124] width 233 height 26
select select "3"
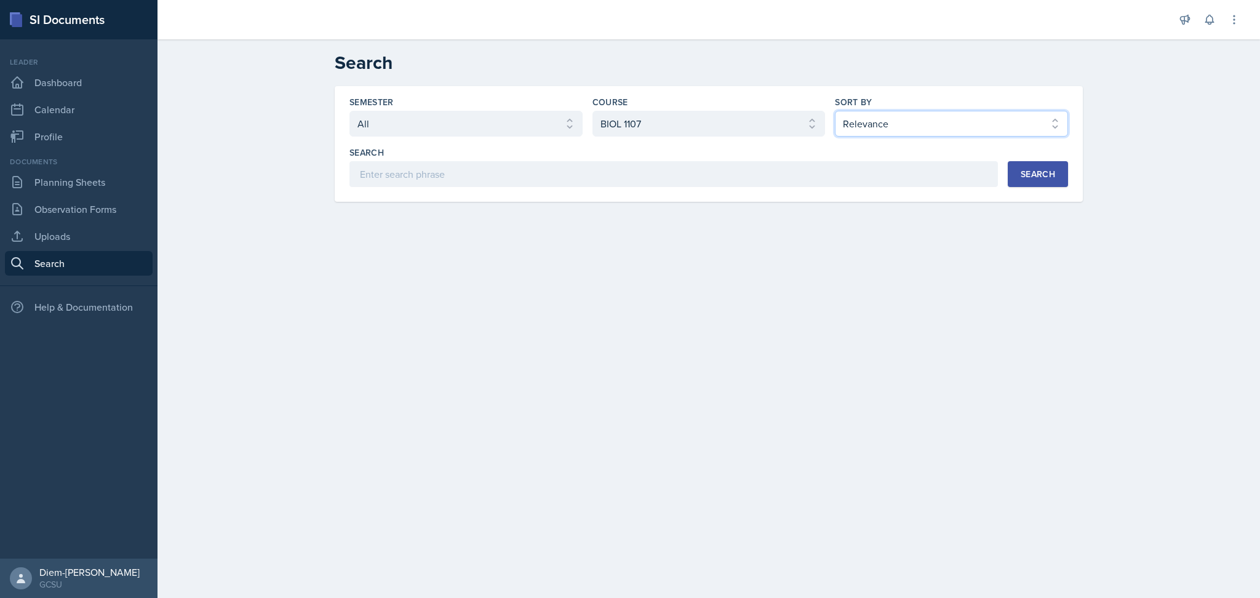
click at [835, 111] on select "Select sort by Relevance Document Date (Asc) Document Date (Desc)" at bounding box center [951, 124] width 233 height 26
click at [1033, 174] on div "Search" at bounding box center [1038, 174] width 34 height 10
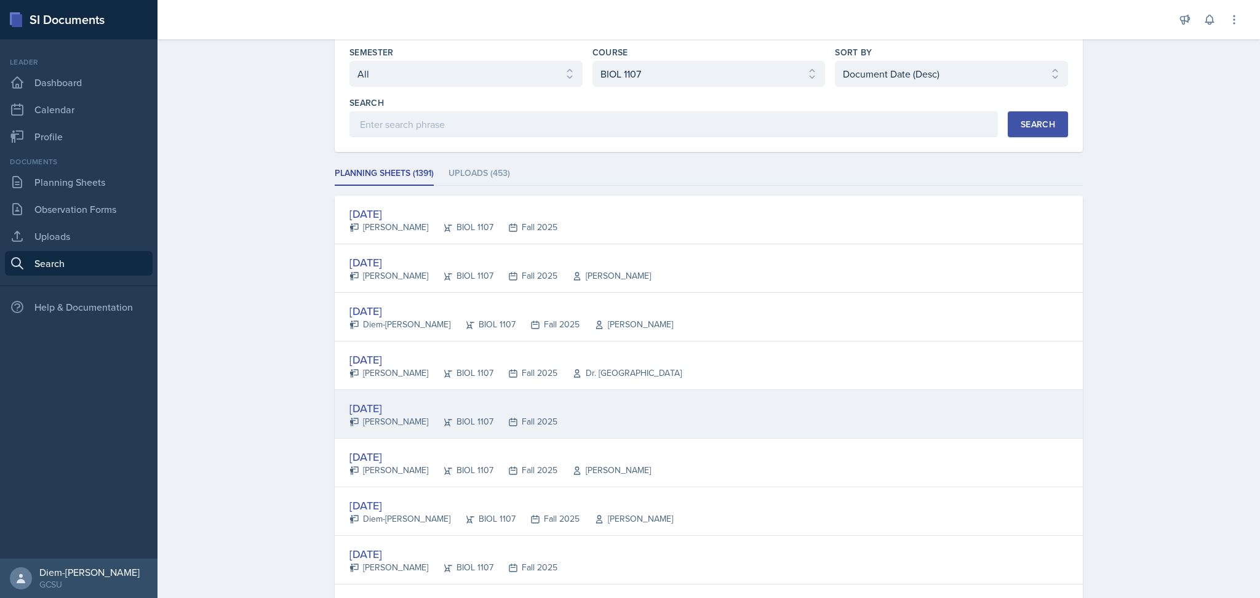
scroll to position [87, 0]
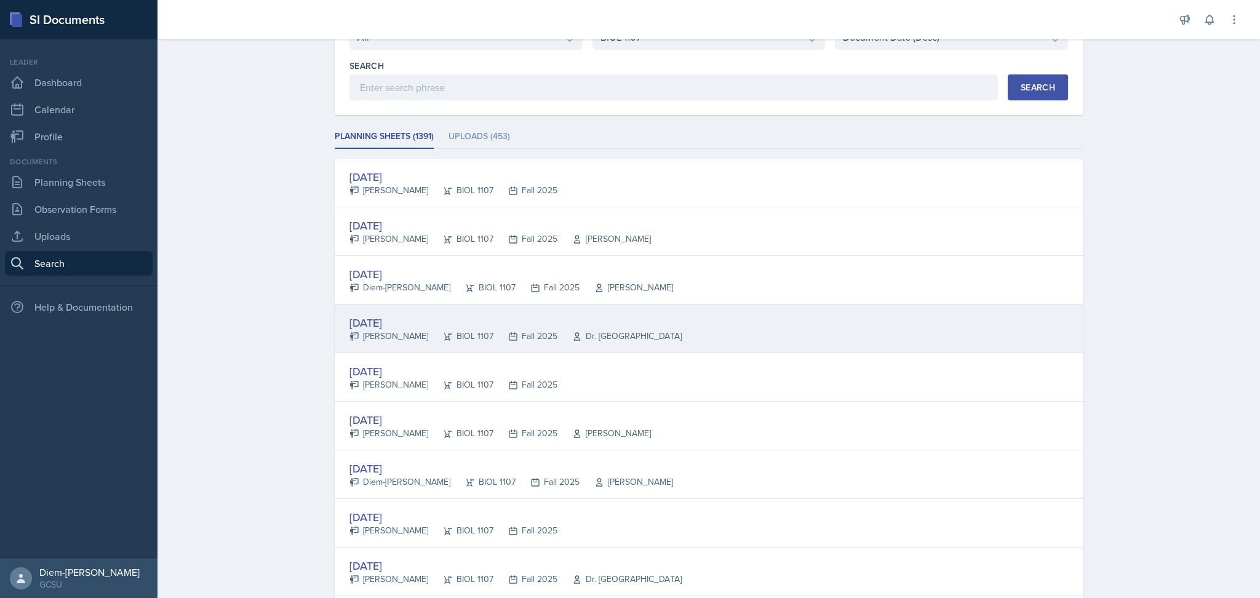
click at [530, 324] on div "[DATE]" at bounding box center [516, 322] width 332 height 17
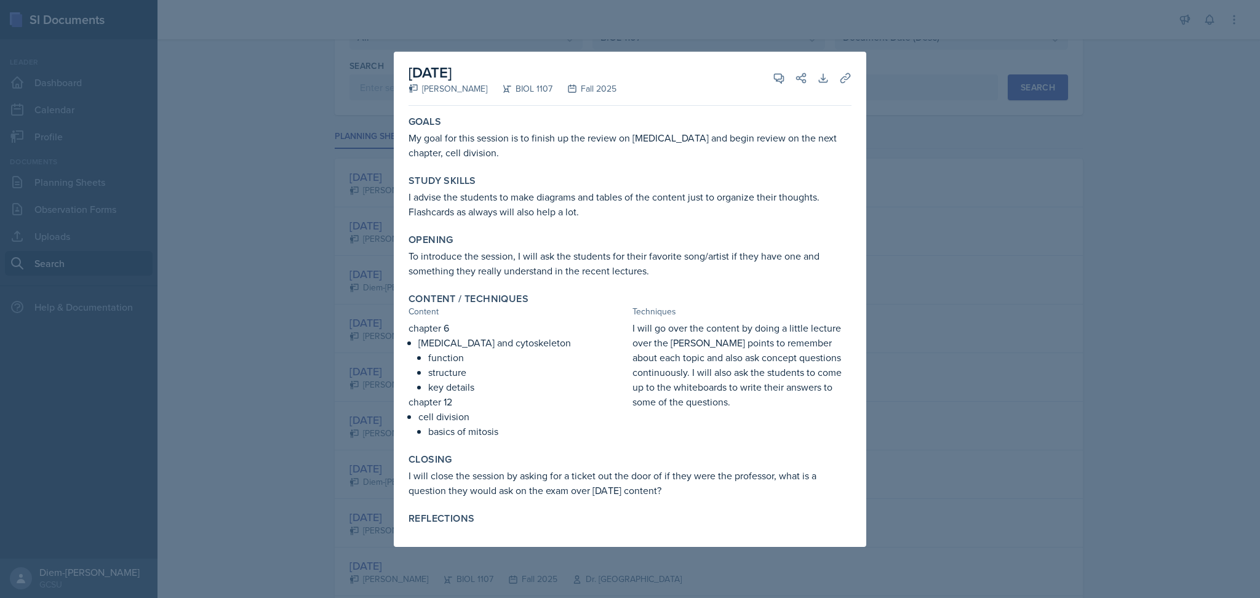
click at [979, 199] on div at bounding box center [630, 299] width 1260 height 598
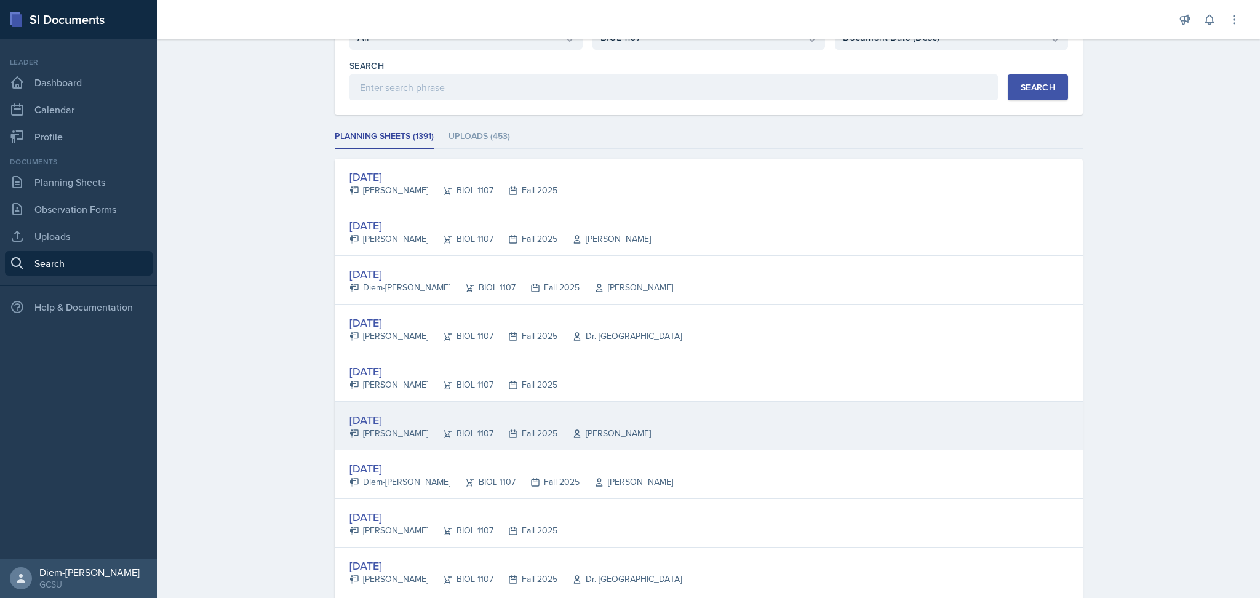
click at [525, 438] on div "Fall 2025" at bounding box center [525, 433] width 64 height 13
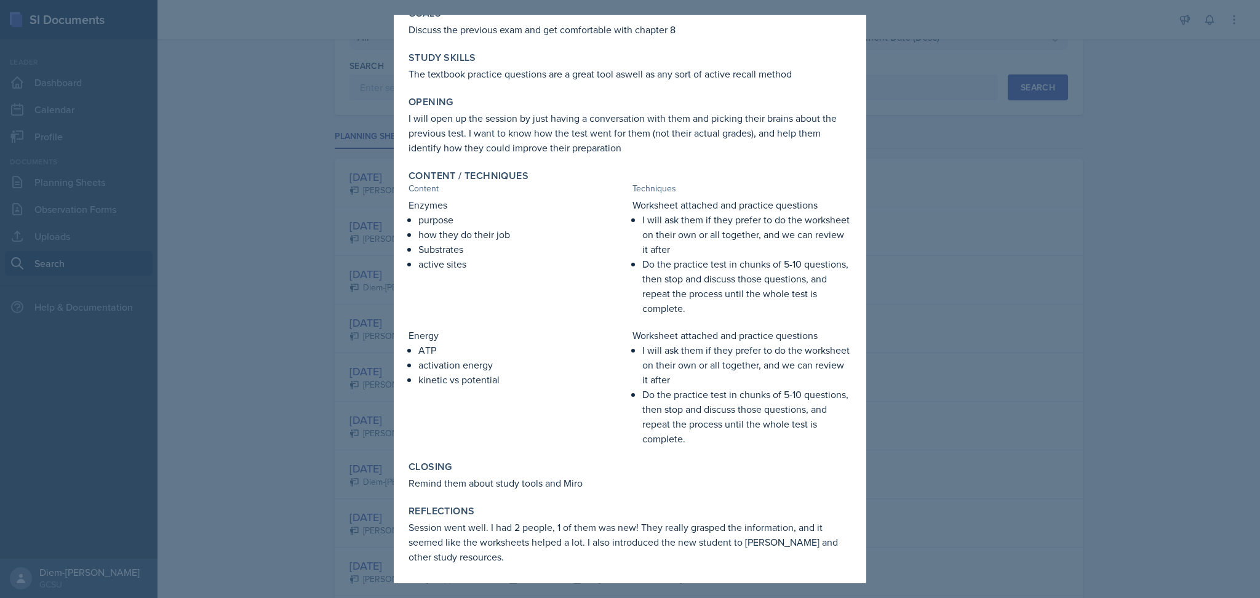
scroll to position [0, 0]
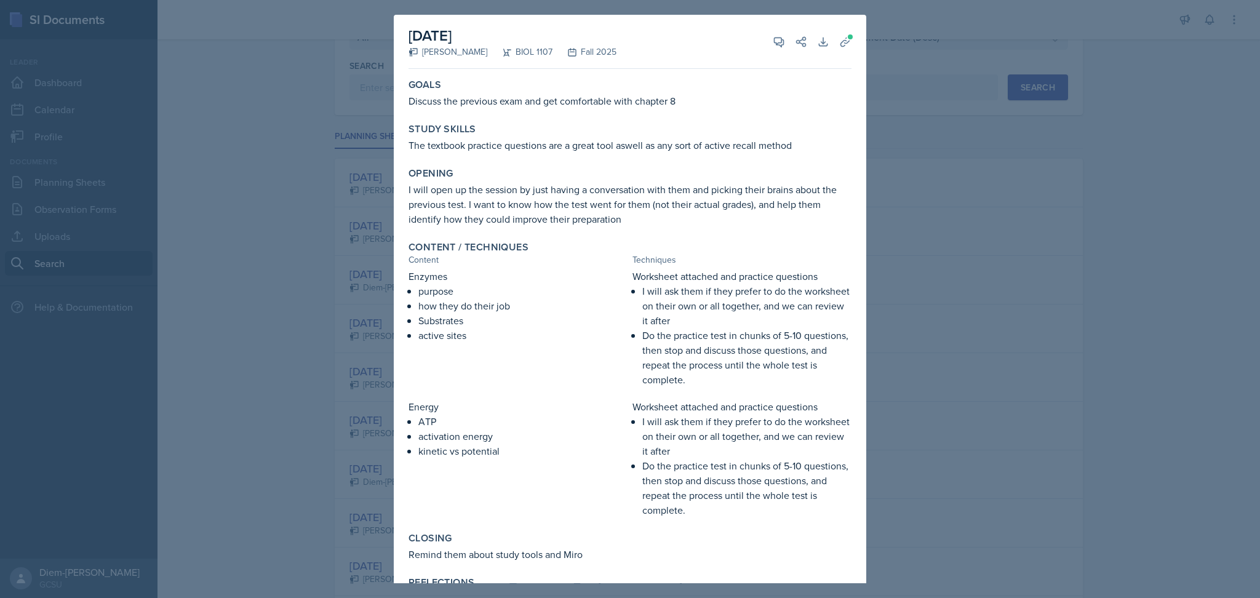
click at [1093, 252] on div at bounding box center [630, 299] width 1260 height 598
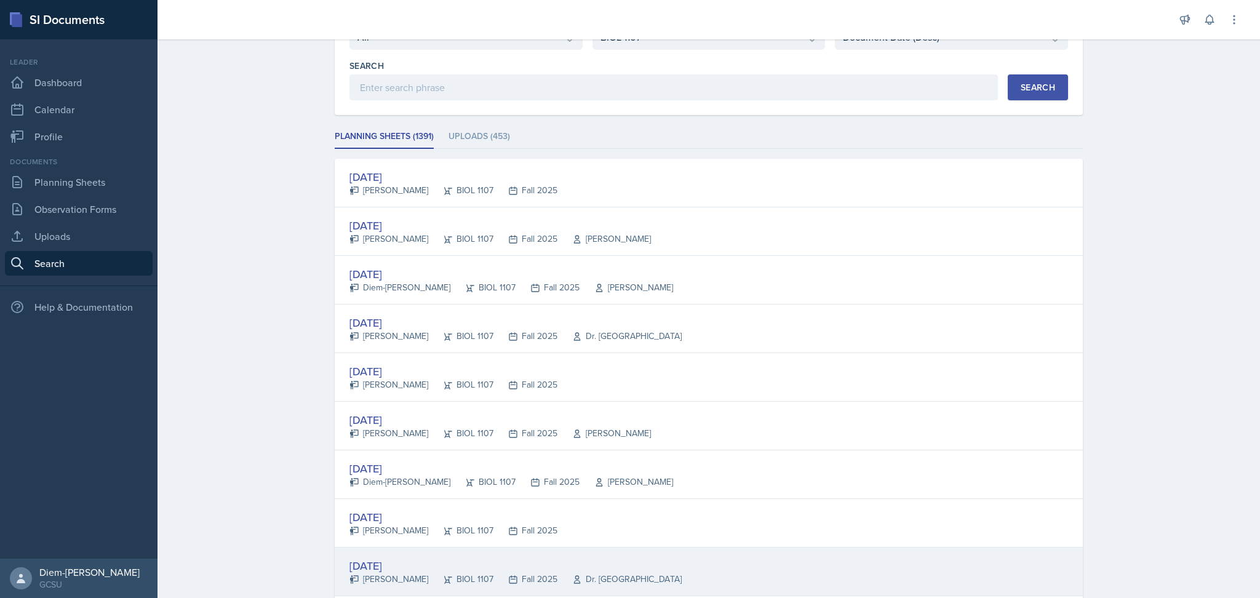
click at [509, 564] on div "[DATE]" at bounding box center [516, 565] width 332 height 17
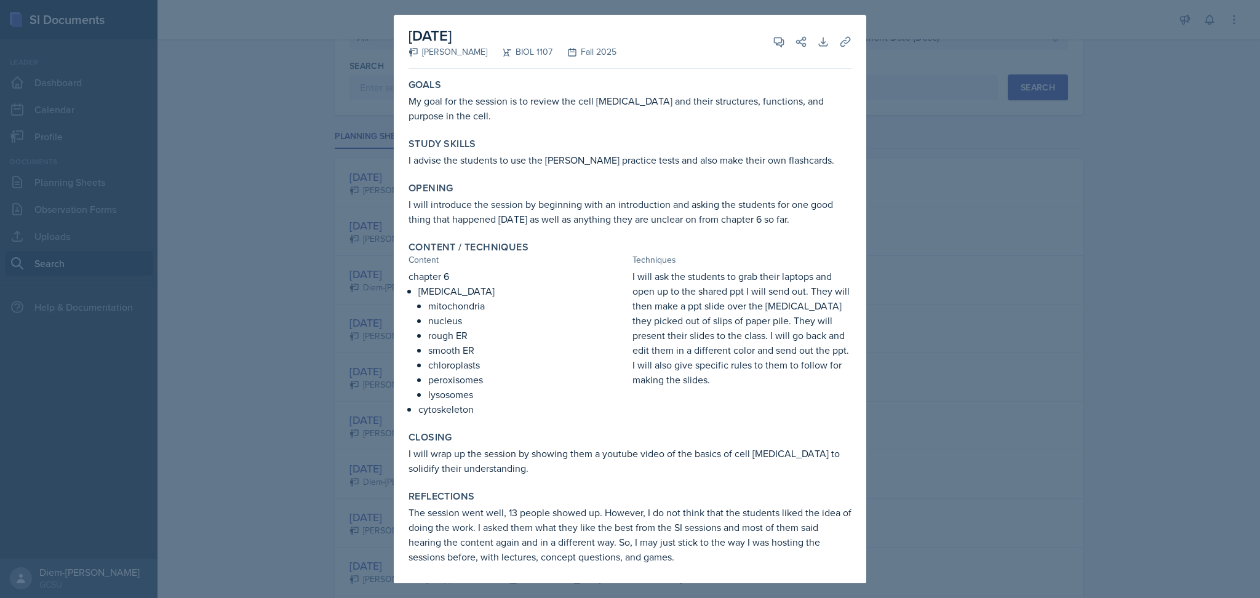
click at [951, 254] on div at bounding box center [630, 299] width 1260 height 598
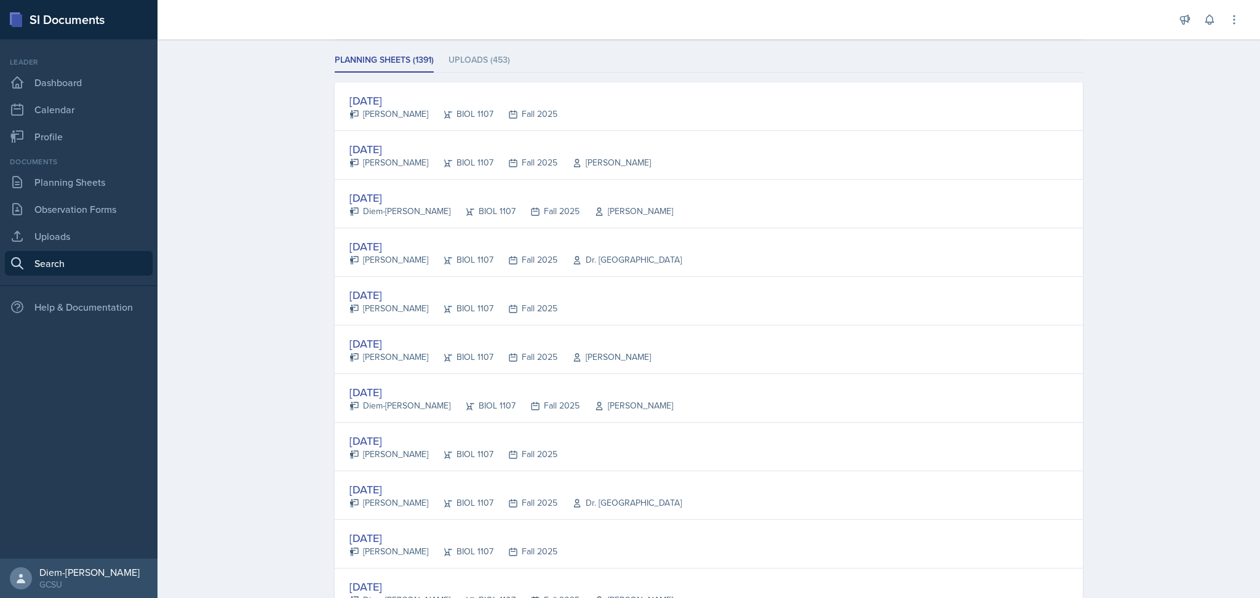
scroll to position [223, 0]
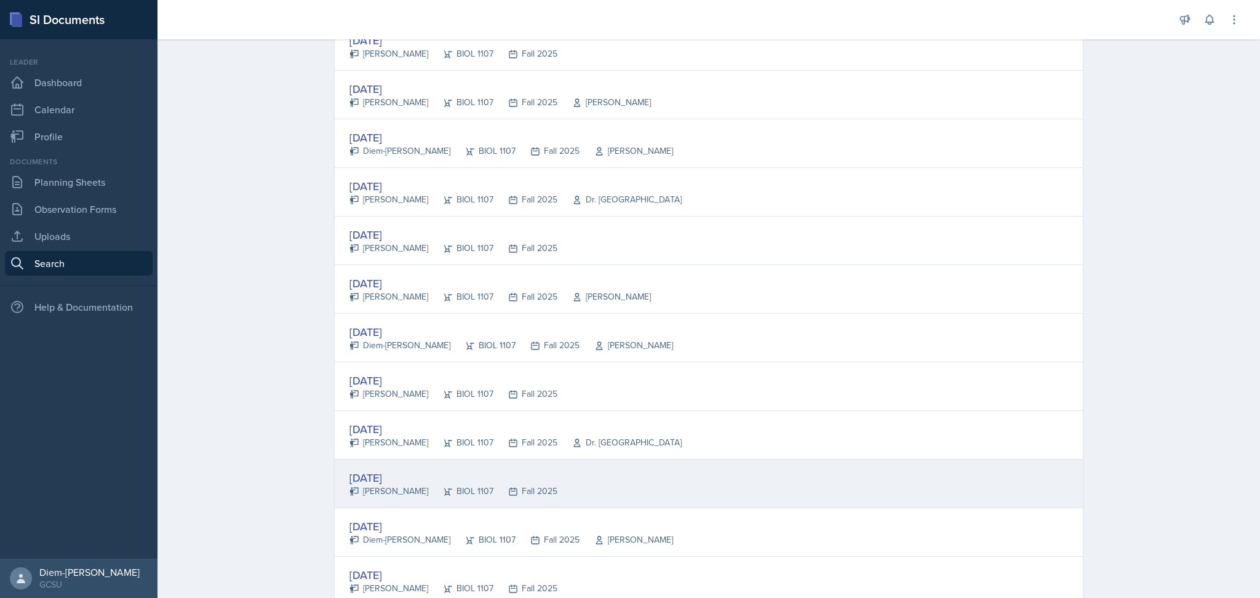
click at [484, 501] on div "[DATE] [PERSON_NAME] BIOL 1107 Fall 2025" at bounding box center [709, 484] width 748 height 49
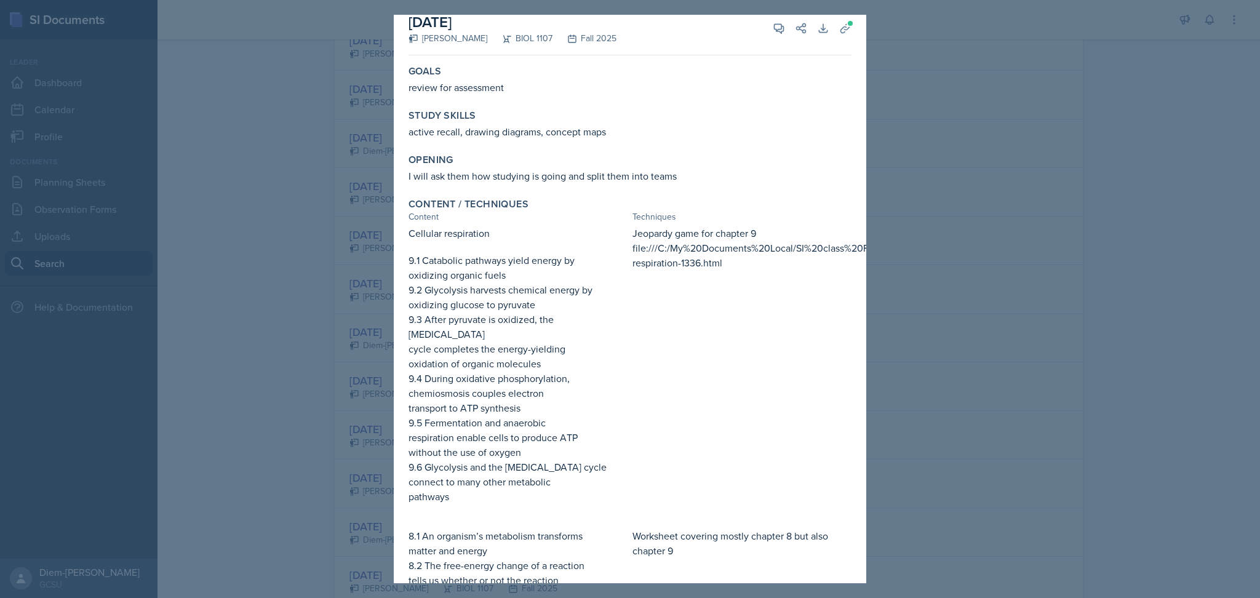
scroll to position [0, 0]
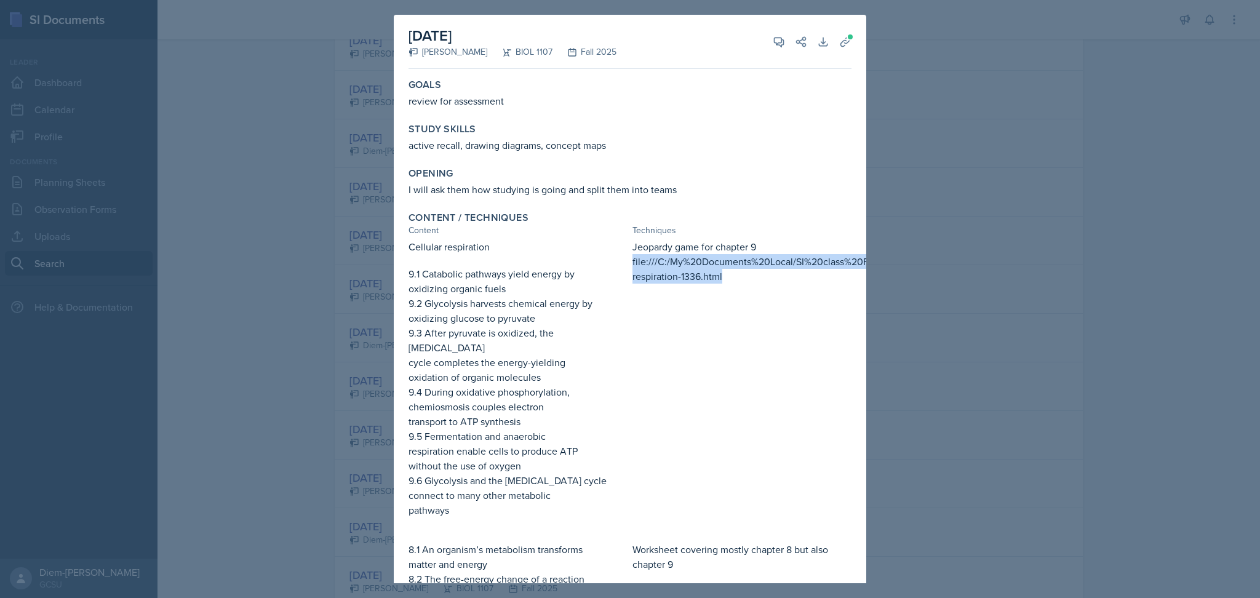
drag, startPoint x: 720, startPoint y: 278, endPoint x: 626, endPoint y: 262, distance: 95.5
click at [633, 262] on p "file:///C:/My%20Documents%20Local/SI%20class%20Fall%2025/cellular-respiration-1…" at bounding box center [742, 269] width 219 height 30
copy p "file:///C:/My%20Documents%20Local/SI%20class%20Fall%2025/cellular-respiration-1…"
click at [602, 306] on p "9.2 Glycolysis harvests chemical energy by" at bounding box center [518, 303] width 219 height 15
click at [1051, 186] on div at bounding box center [630, 299] width 1260 height 598
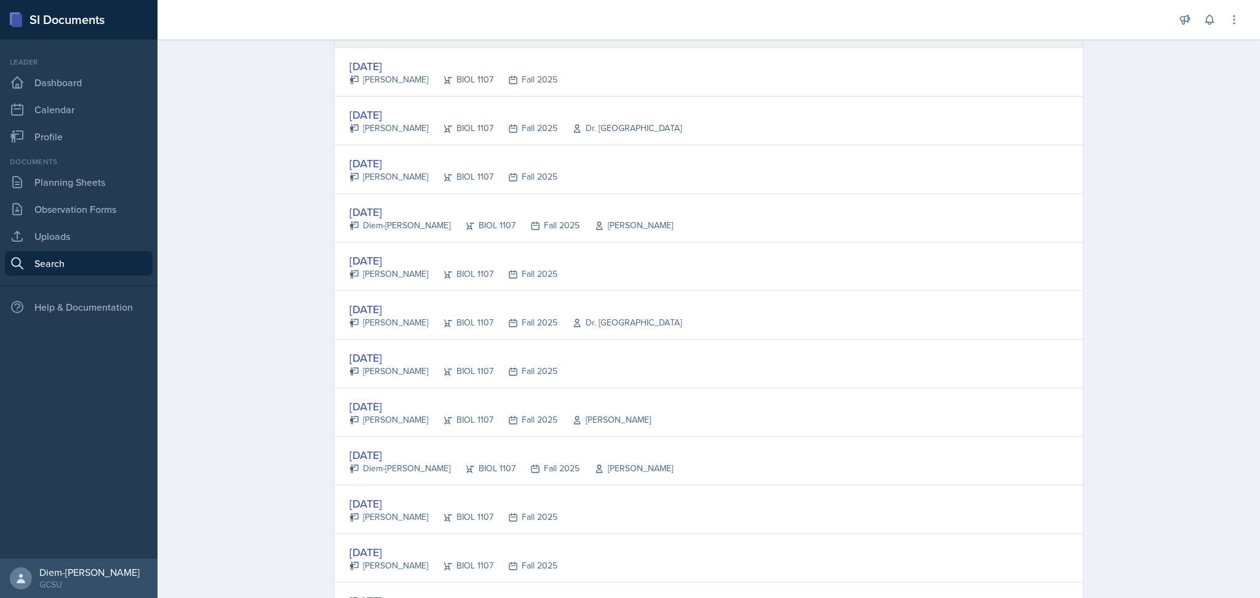
scroll to position [538, 0]
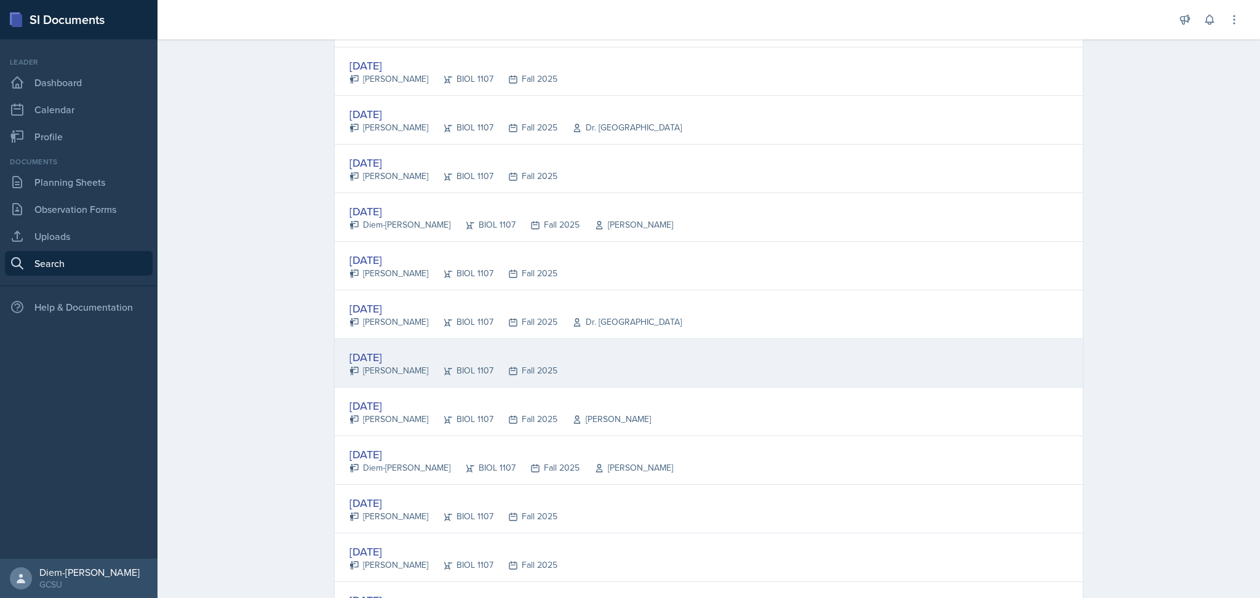
click at [533, 343] on div "[DATE] [PERSON_NAME] BIOL 1107 Fall 2025" at bounding box center [709, 363] width 748 height 49
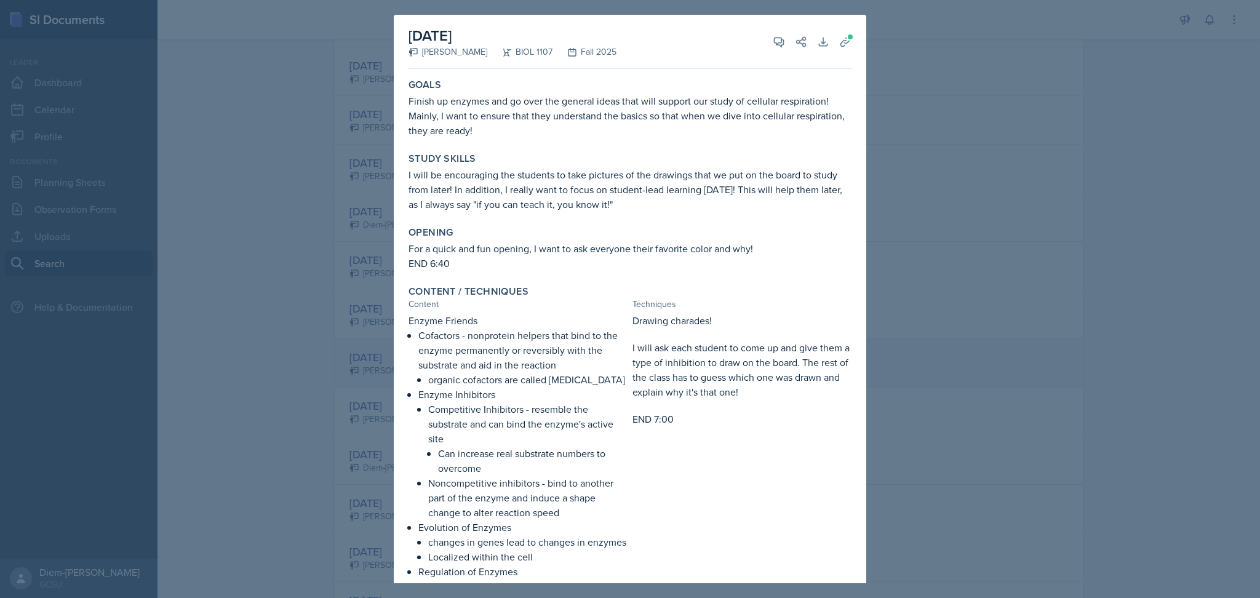
scroll to position [50, 0]
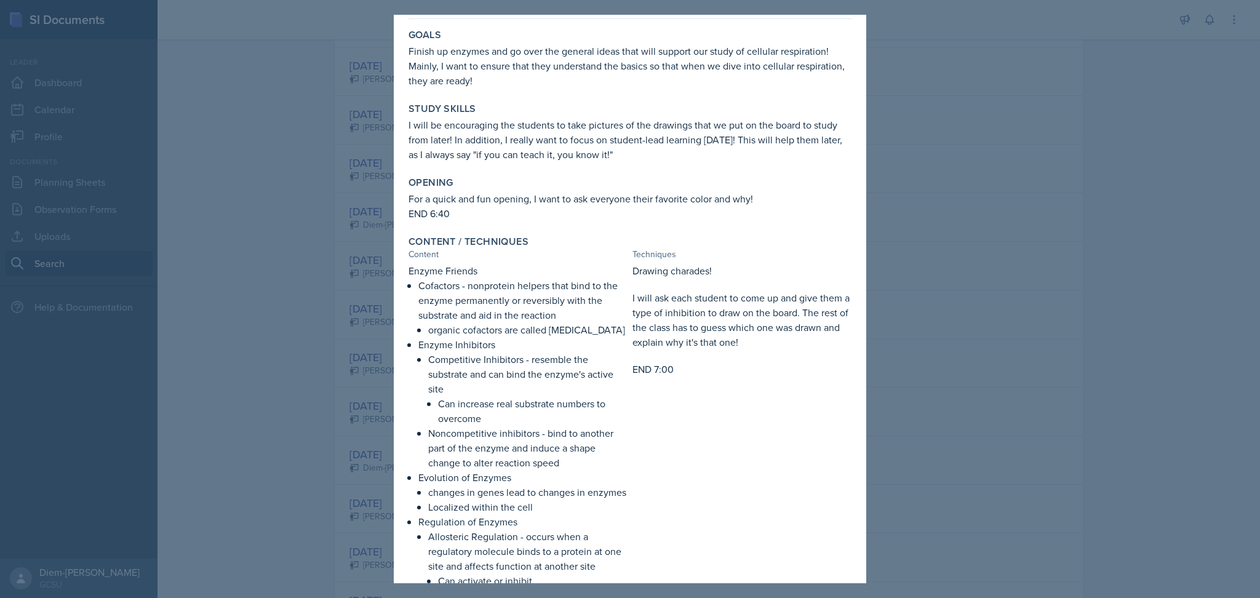
click at [1110, 223] on div at bounding box center [630, 299] width 1260 height 598
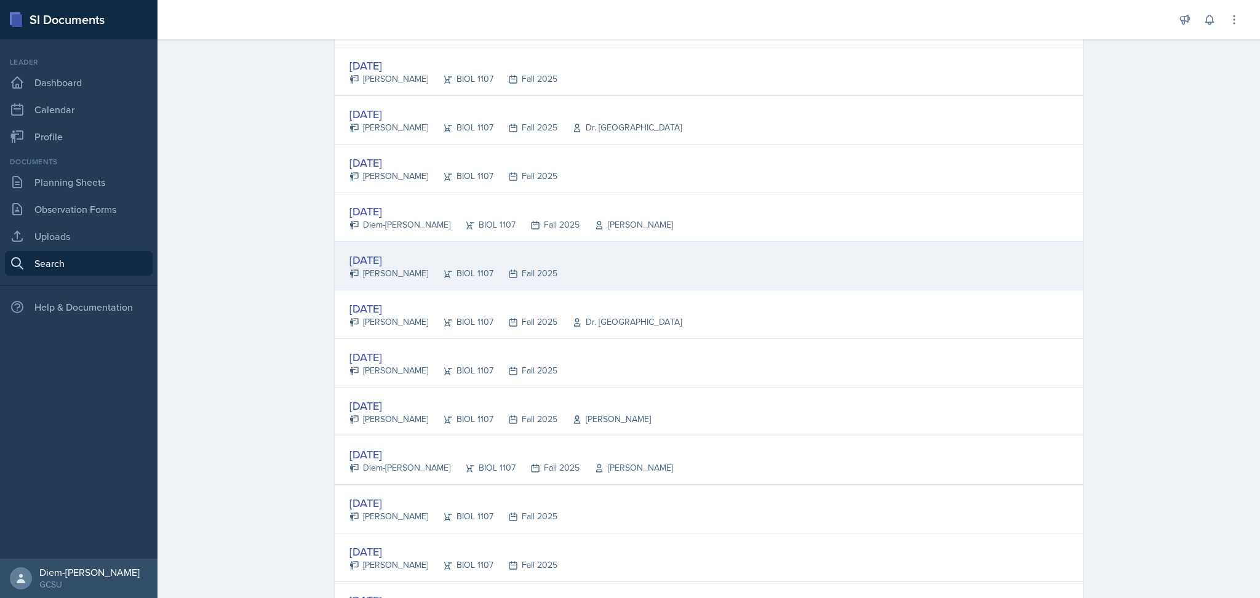
click at [508, 269] on icon at bounding box center [513, 274] width 10 height 10
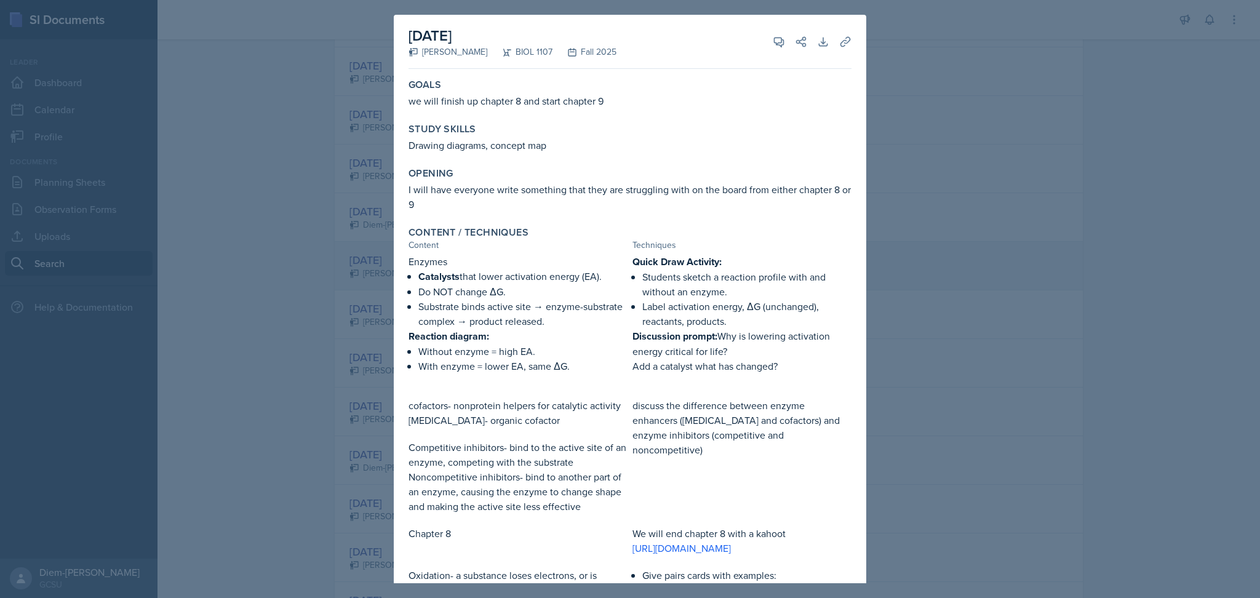
scroll to position [55, 0]
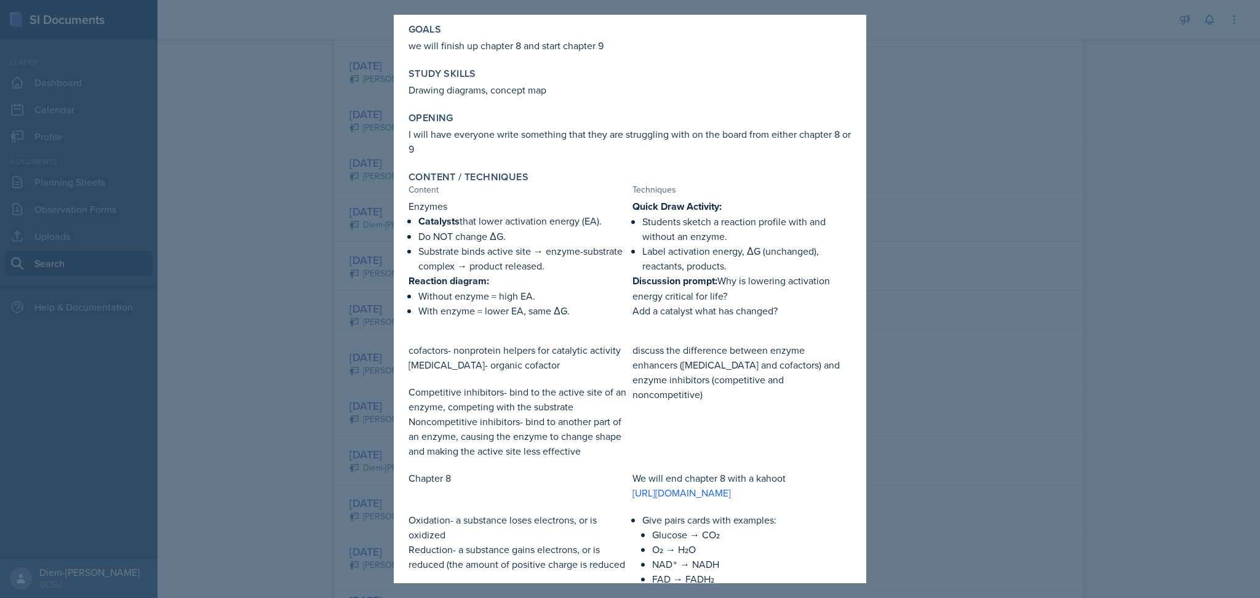
click at [1066, 237] on div at bounding box center [630, 299] width 1260 height 598
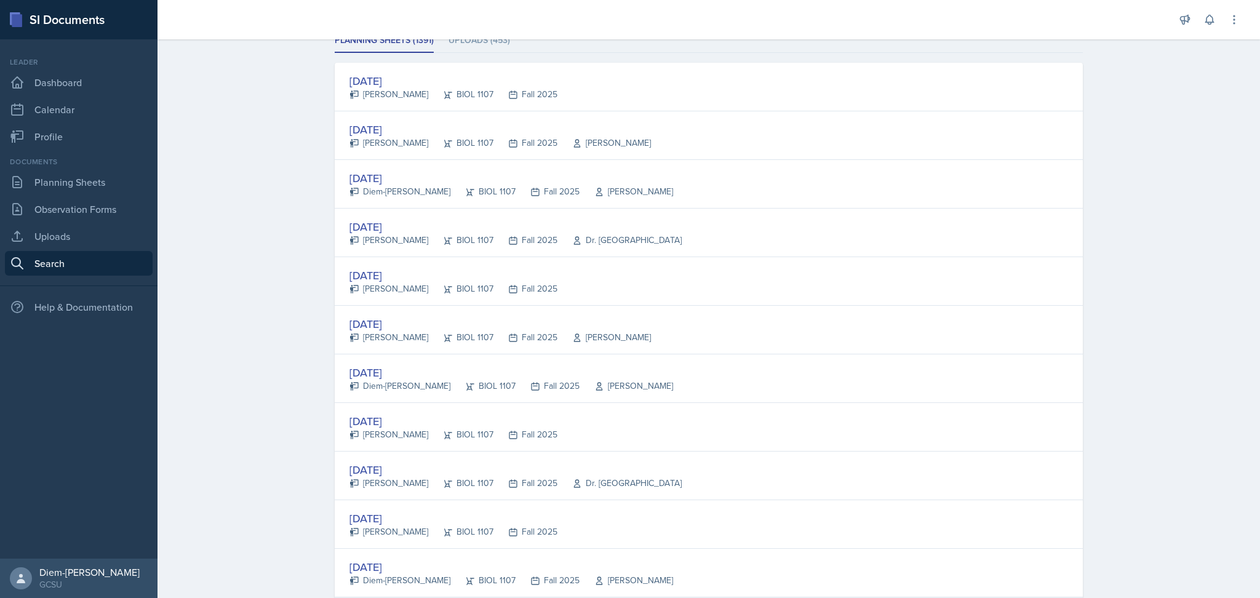
scroll to position [180, 0]
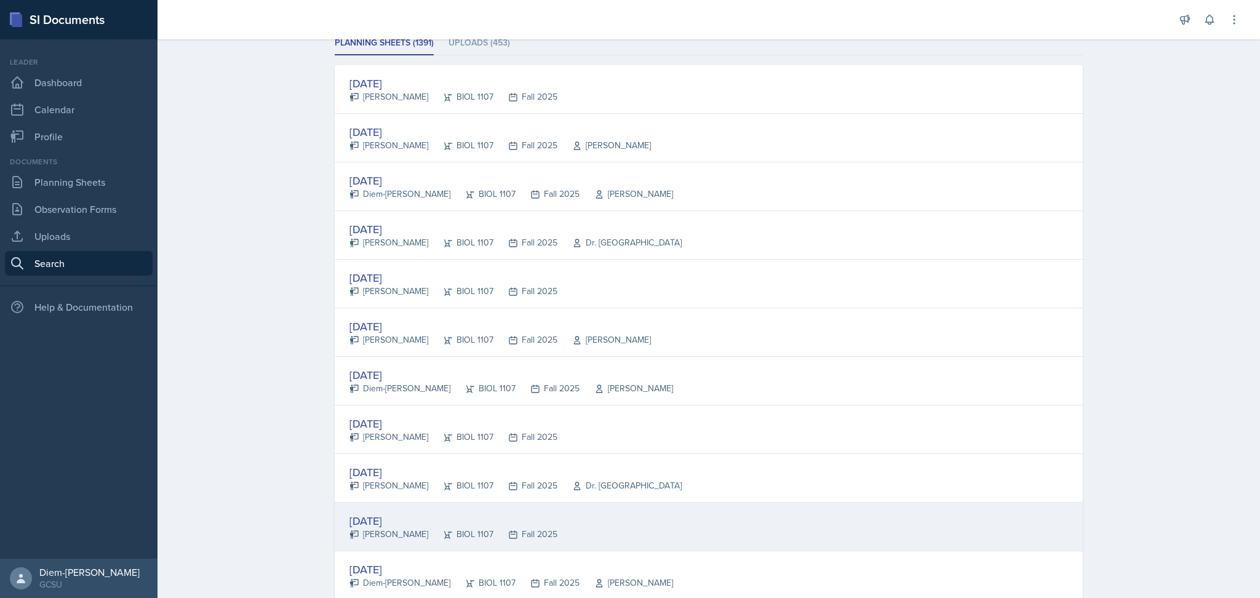
click at [563, 530] on div "[DATE] [PERSON_NAME] BIOL 1107 Fall 2025" at bounding box center [709, 527] width 748 height 49
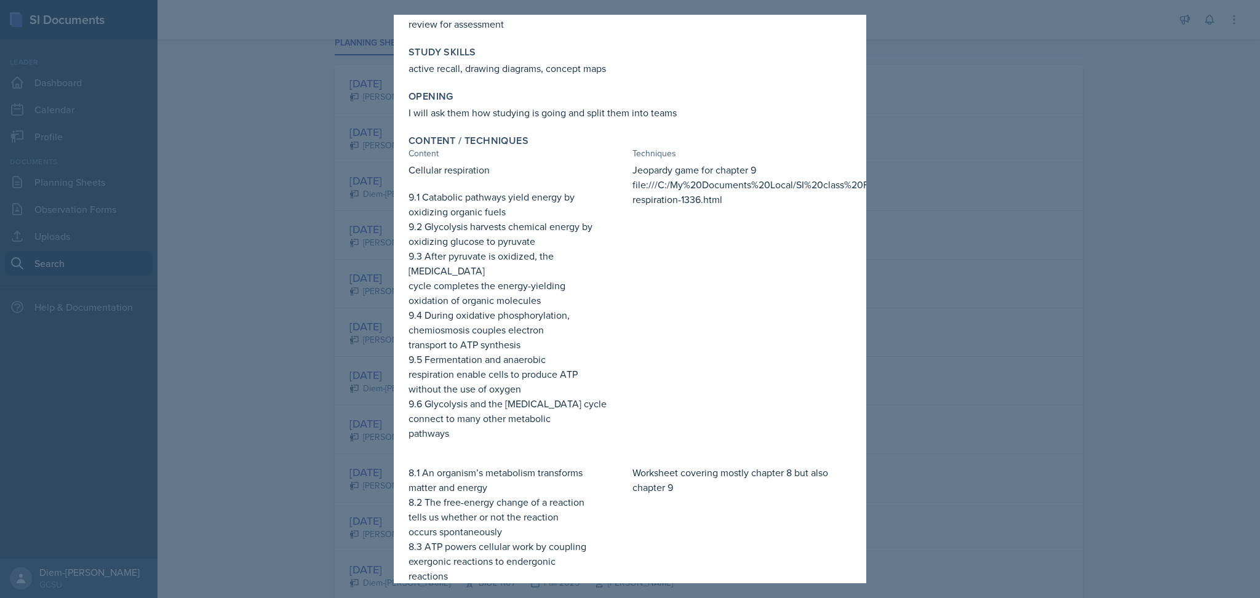
scroll to position [78, 0]
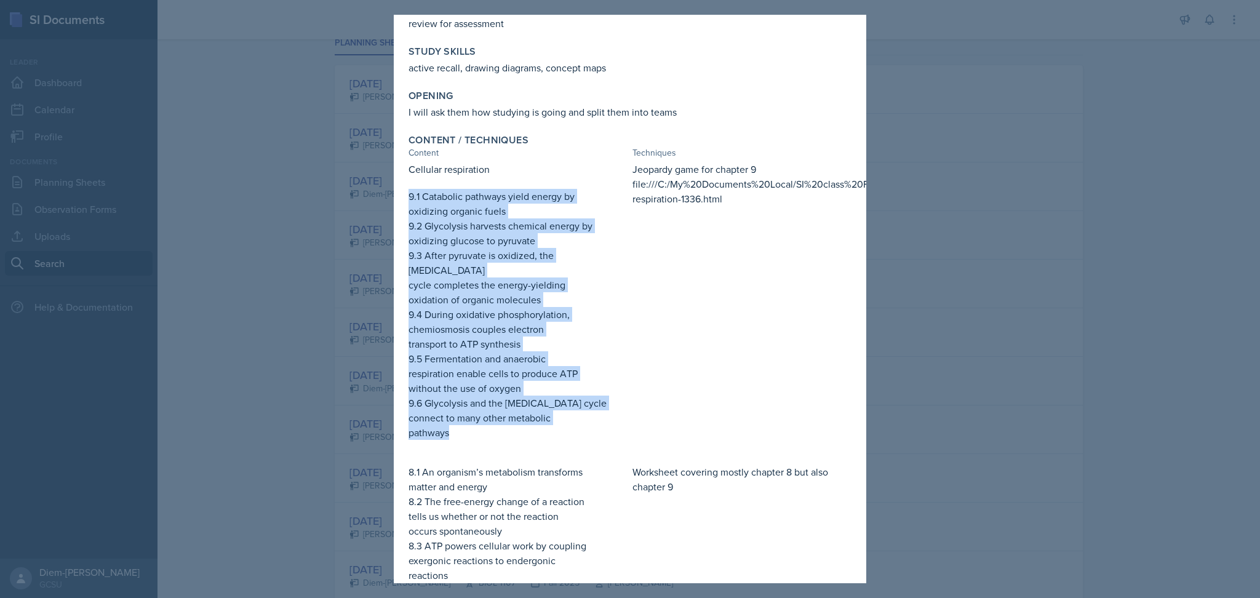
drag, startPoint x: 454, startPoint y: 413, endPoint x: 404, endPoint y: 198, distance: 221.7
click at [404, 198] on div "Content / Techniques Content Techniques Cellular respiration 9.1 Catabolic path…" at bounding box center [630, 387] width 453 height 517
copy div "9.1 Catabolic pathways yield energy by oxidizing organic fuels 9.2 Glycolysis h…"
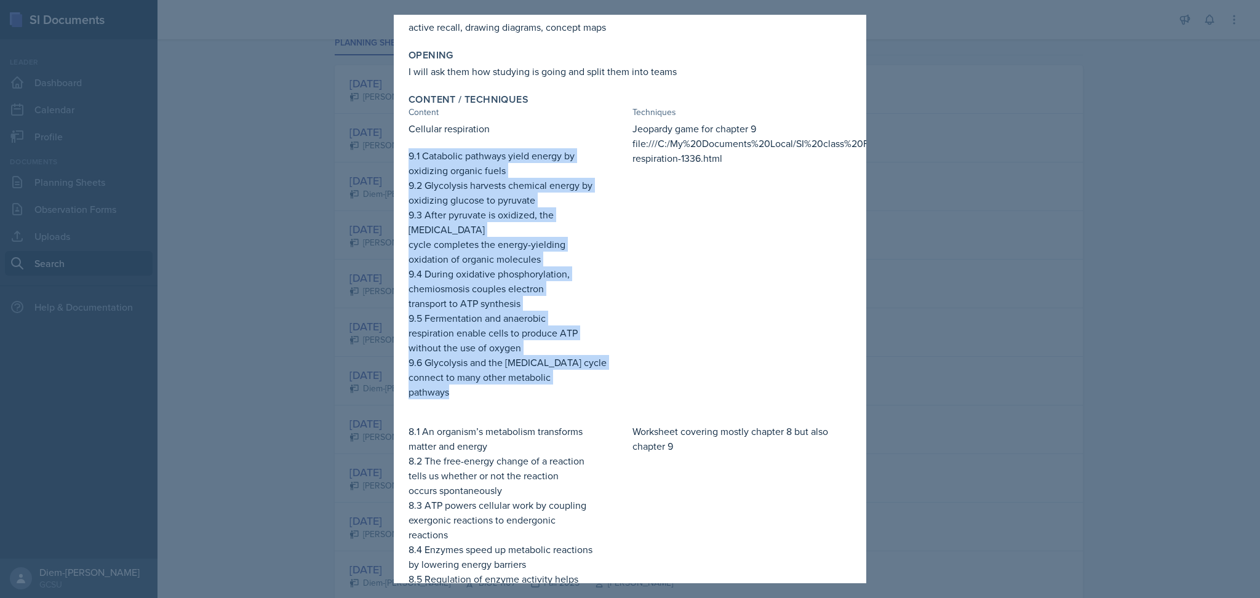
scroll to position [117, 0]
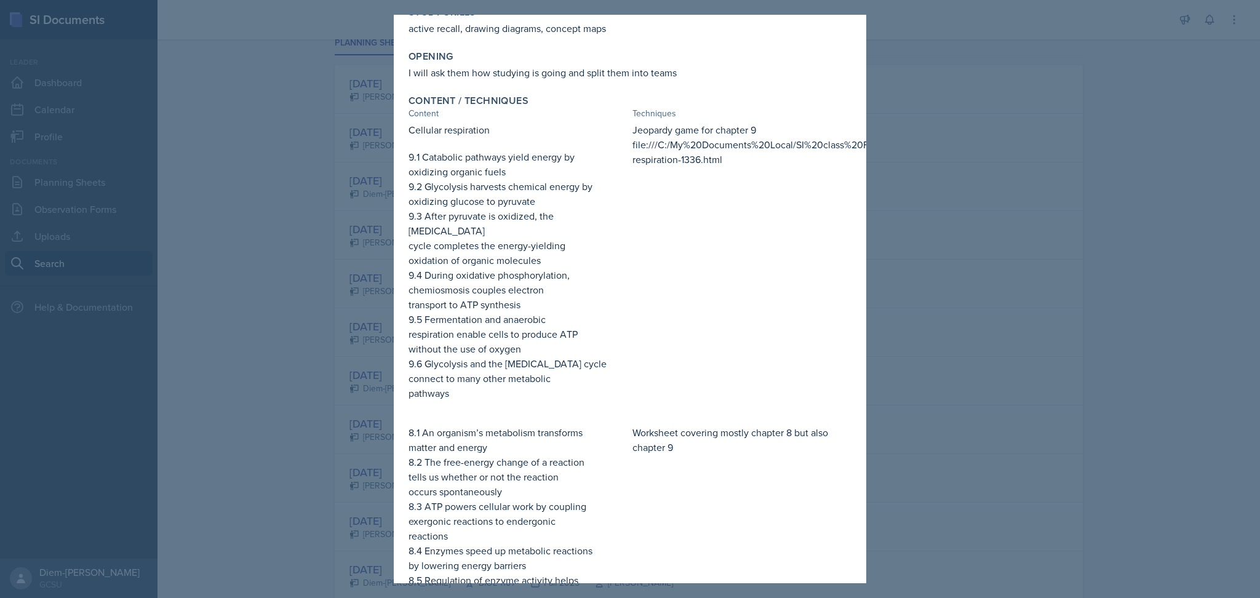
click at [652, 194] on div "Jeopardy game for chapter 9 file:///C:/My%20Documents%20Local/SI%20class%20Fall…" at bounding box center [742, 267] width 219 height 290
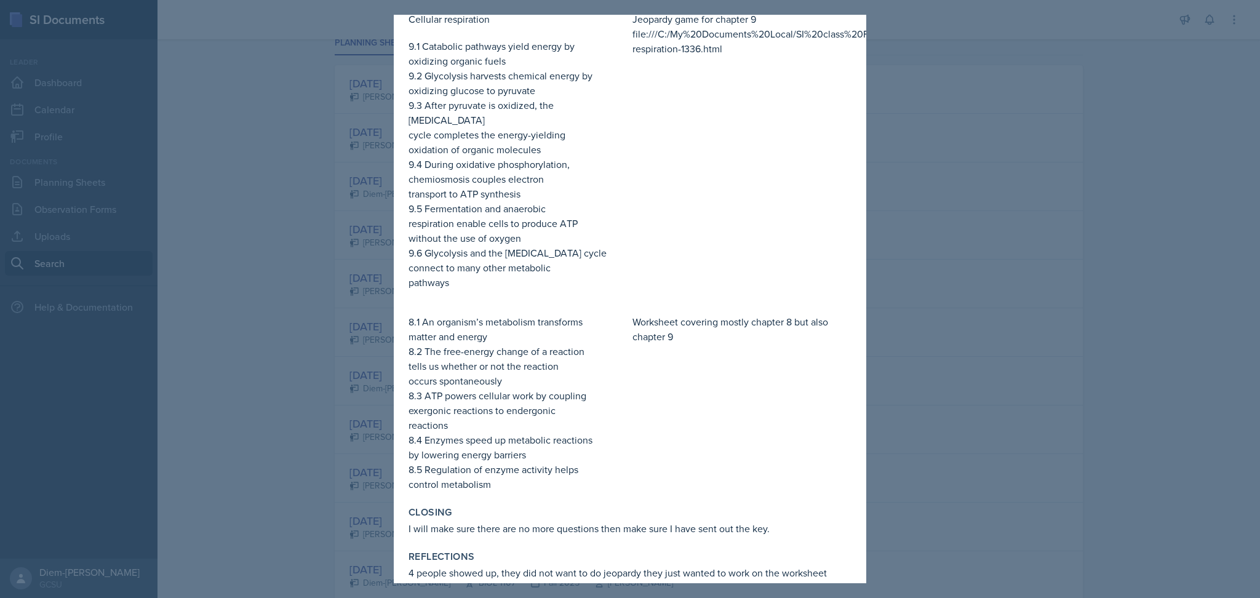
scroll to position [243, 0]
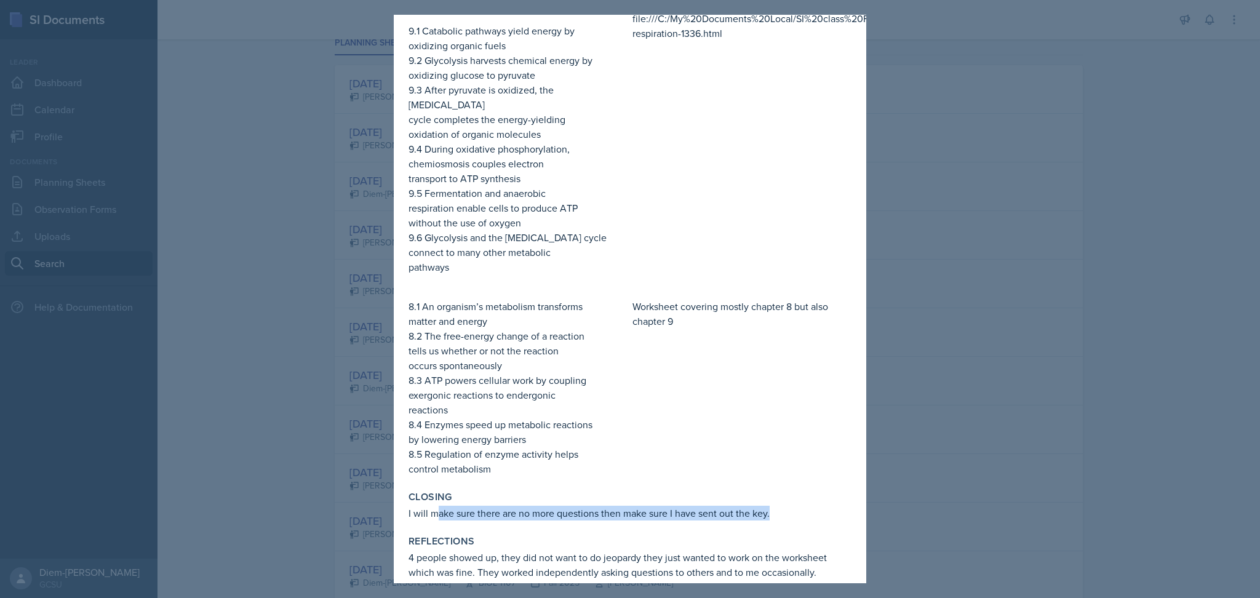
drag, startPoint x: 773, startPoint y: 495, endPoint x: 435, endPoint y: 496, distance: 337.8
click at [435, 506] on p "I will make sure there are no more questions then make sure I have sent out the…" at bounding box center [630, 513] width 443 height 15
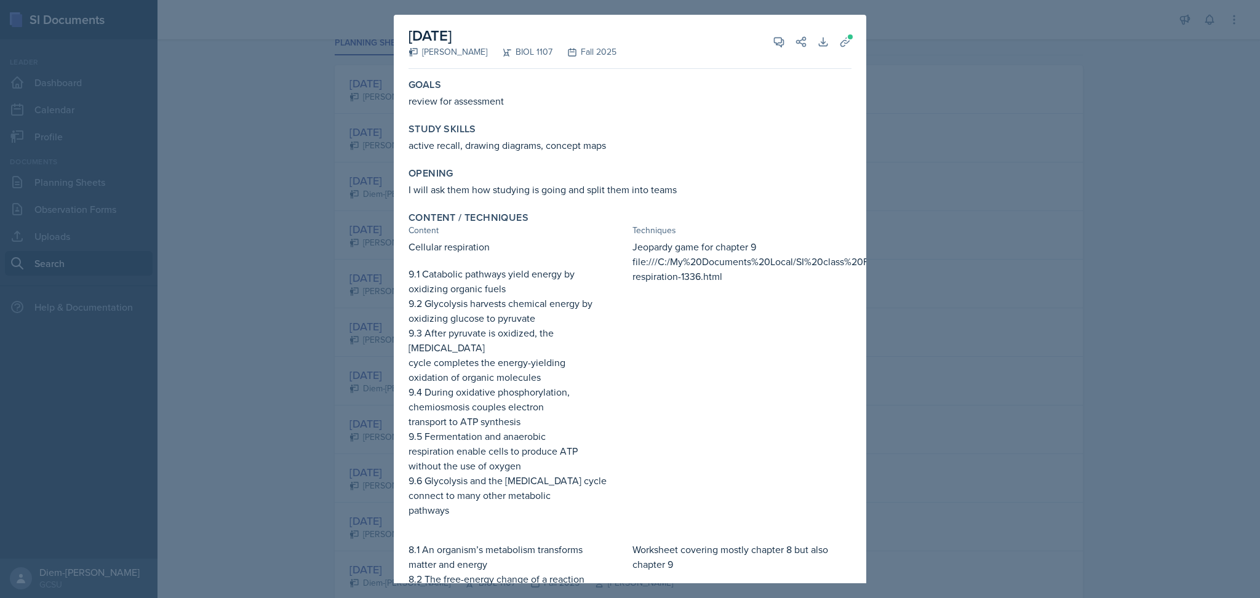
click at [596, 200] on div "Opening I will ask them how studying is going and split them into teams" at bounding box center [630, 181] width 453 height 39
click at [608, 192] on p "I will ask them how studying is going and split them into teams" at bounding box center [630, 189] width 443 height 15
drag, startPoint x: 609, startPoint y: 143, endPoint x: 404, endPoint y: 141, distance: 205.5
click at [404, 141] on div "Study Skills active recall, drawing diagrams, concept maps" at bounding box center [630, 137] width 453 height 39
copy p "active recall, drawing diagrams, concept maps"
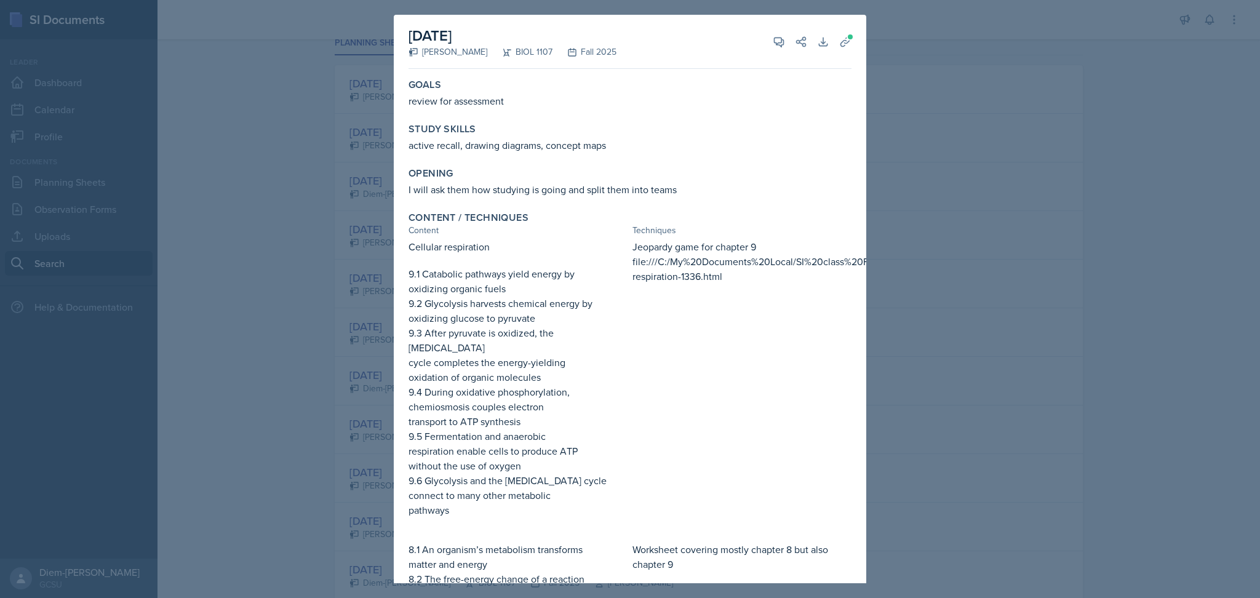
click at [545, 266] on p "9.1 Catabolic pathways yield energy by" at bounding box center [518, 273] width 219 height 15
click at [949, 238] on div at bounding box center [630, 299] width 1260 height 598
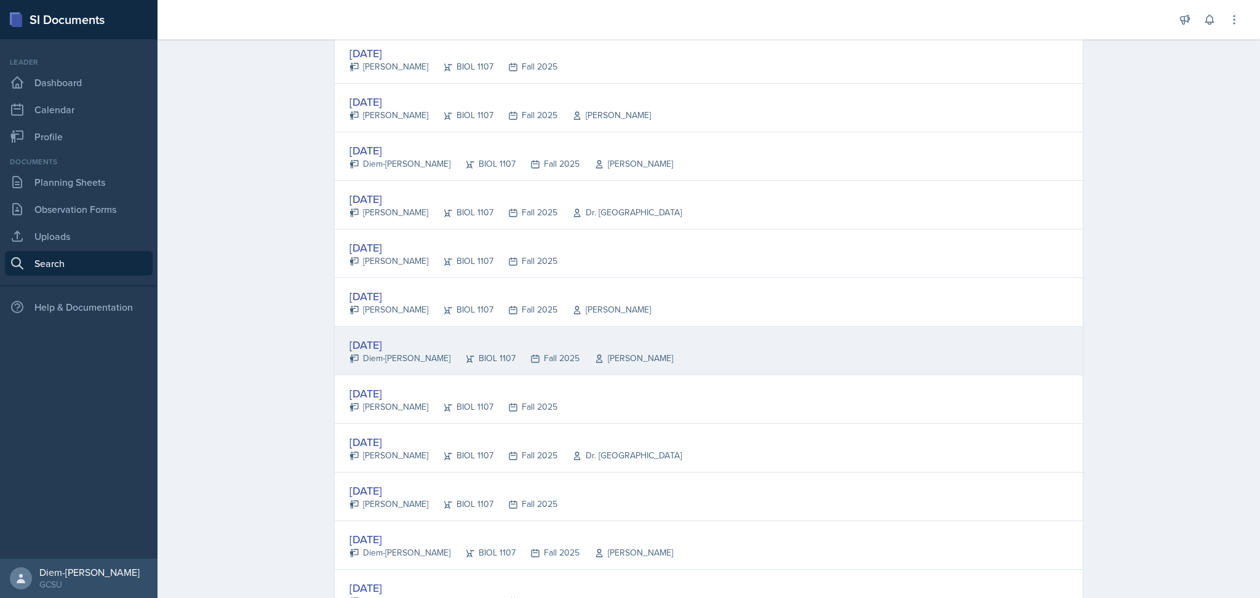
scroll to position [223, 0]
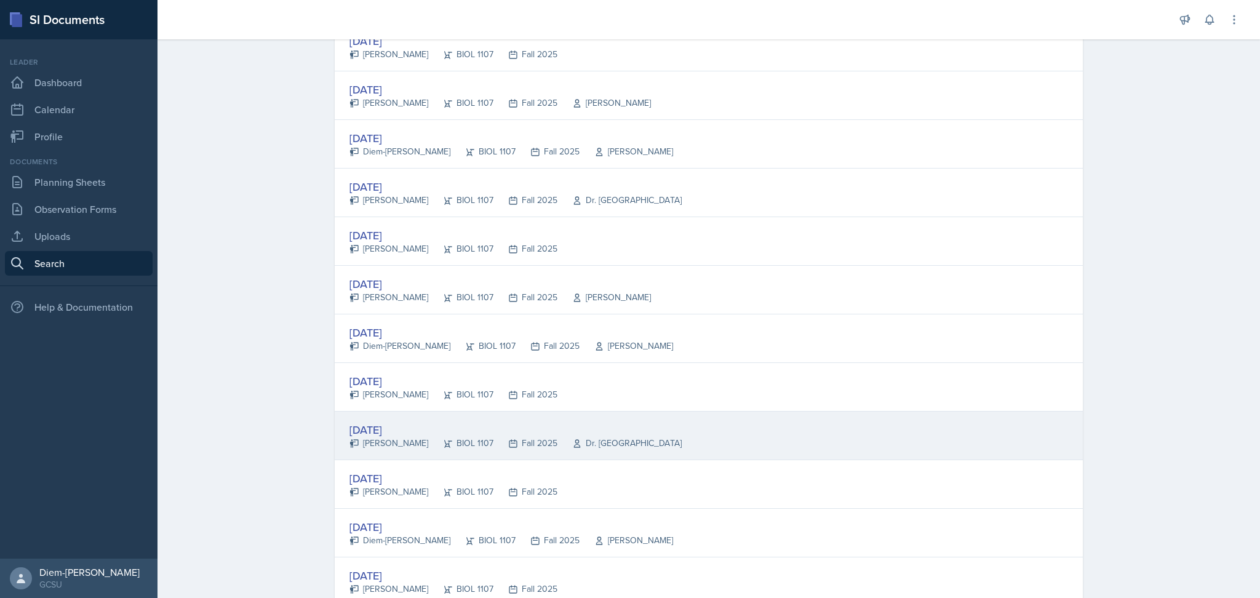
click at [437, 415] on div "[DATE] [PERSON_NAME] BIOL 1107 Fall 2025 Dr. France" at bounding box center [709, 436] width 748 height 49
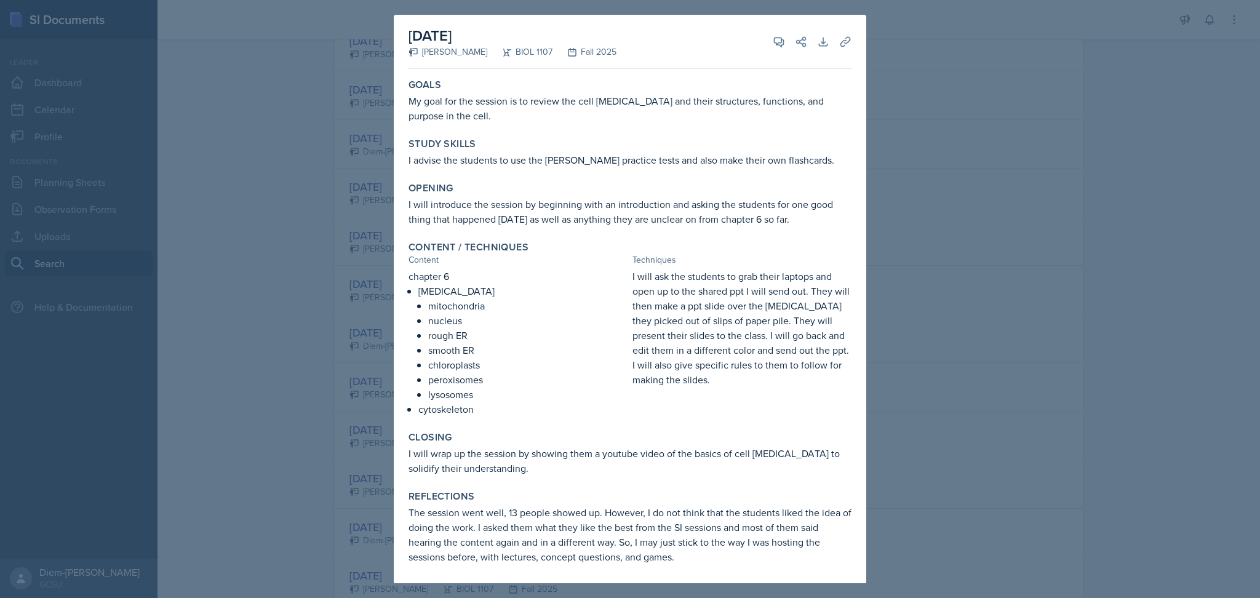
click at [1085, 289] on div at bounding box center [630, 299] width 1260 height 598
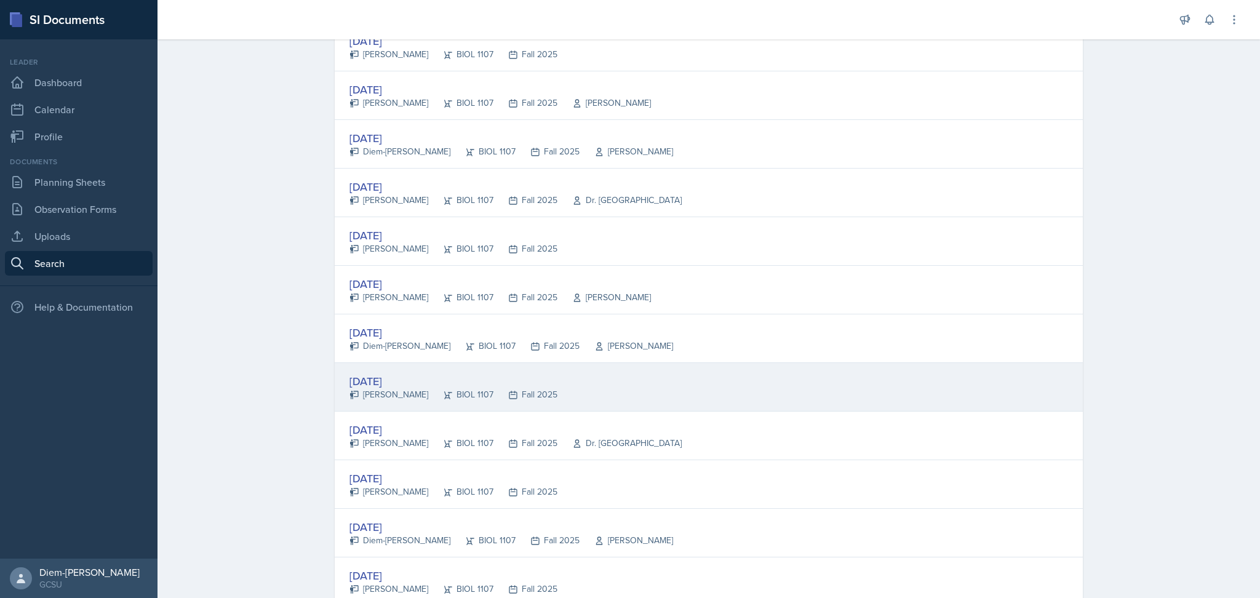
click at [584, 394] on div "[DATE] [PERSON_NAME] BIOL 1107 Fall 2025" at bounding box center [709, 387] width 748 height 49
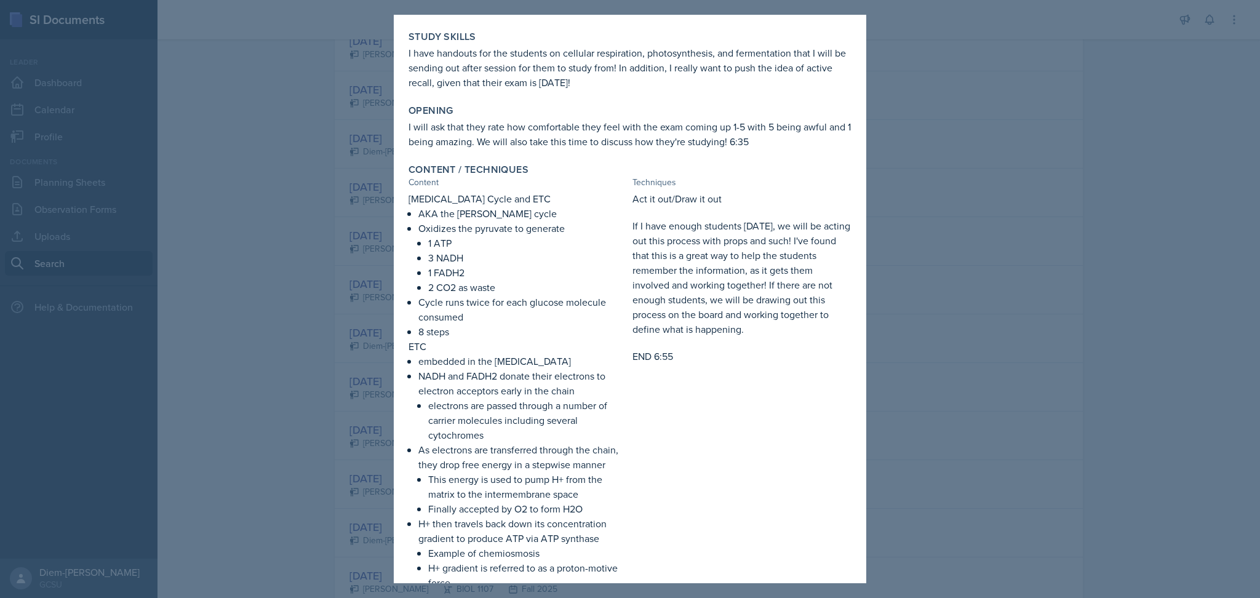
scroll to position [0, 0]
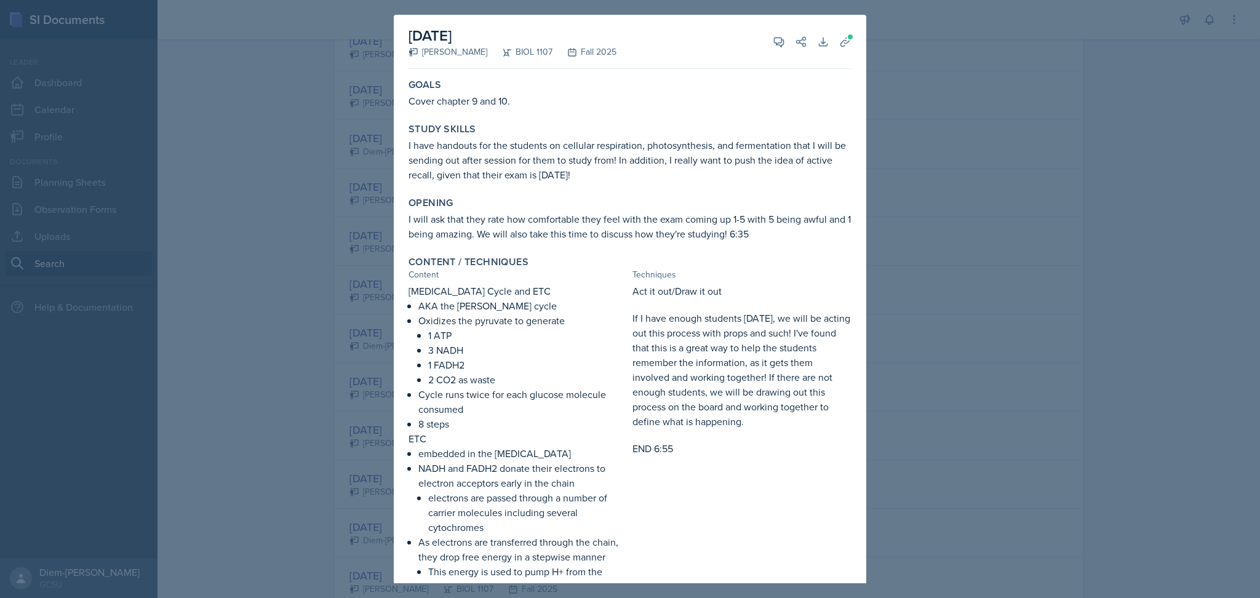
click at [1025, 221] on div at bounding box center [630, 299] width 1260 height 598
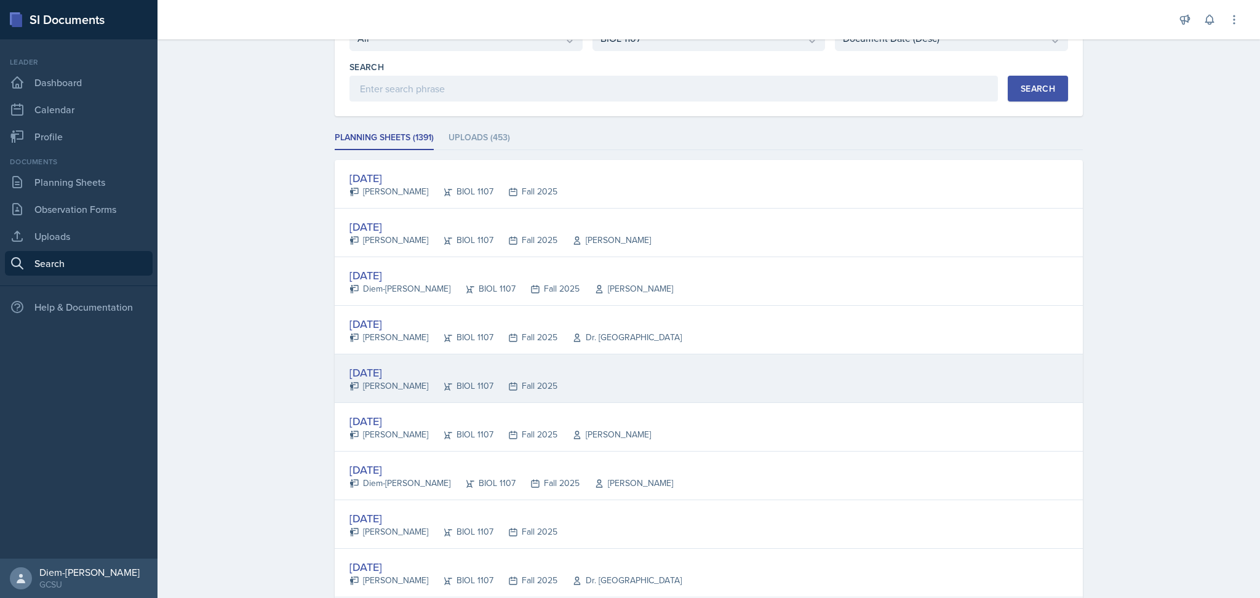
scroll to position [82, 0]
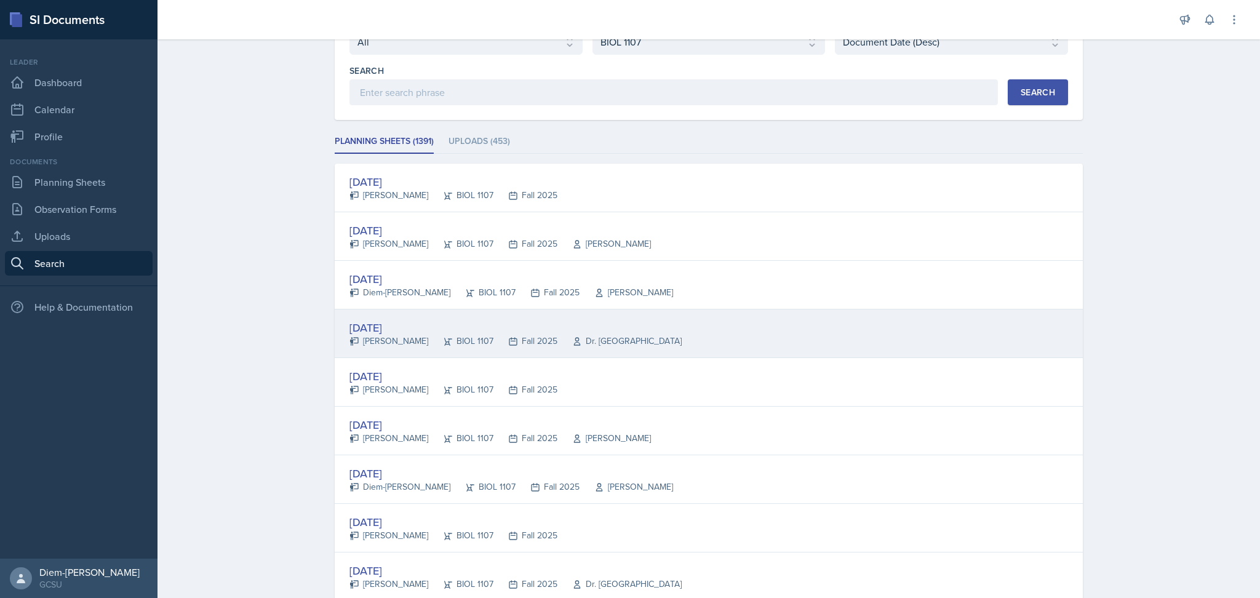
click at [557, 344] on div "Dr. [GEOGRAPHIC_DATA]" at bounding box center [619, 341] width 124 height 13
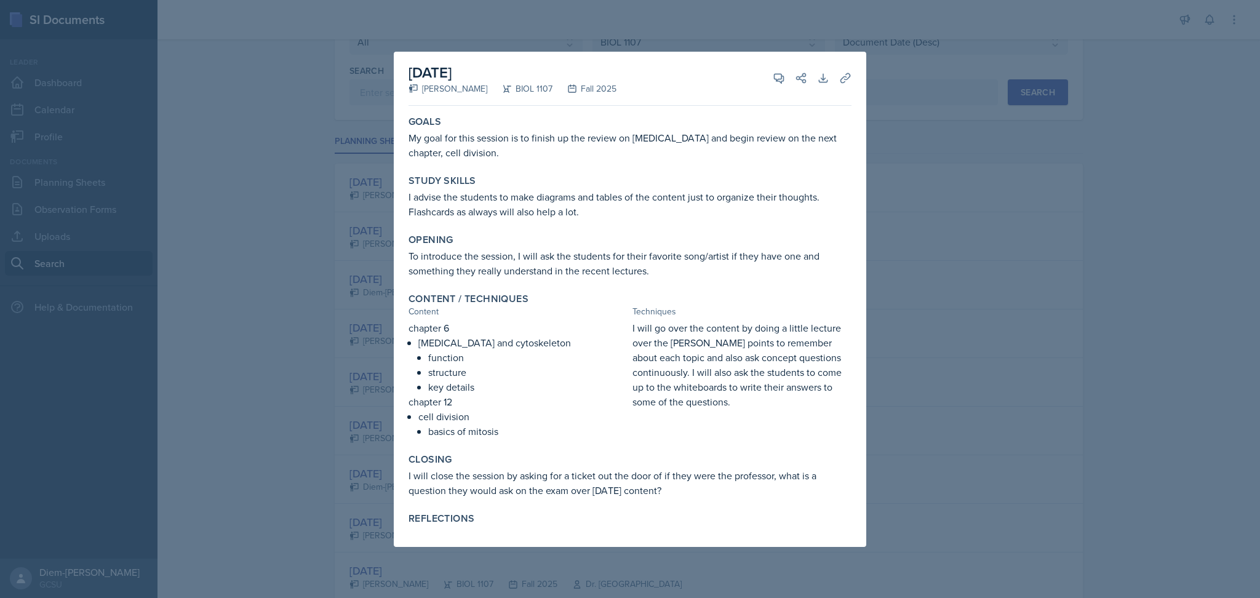
click at [367, 365] on div at bounding box center [630, 299] width 1260 height 598
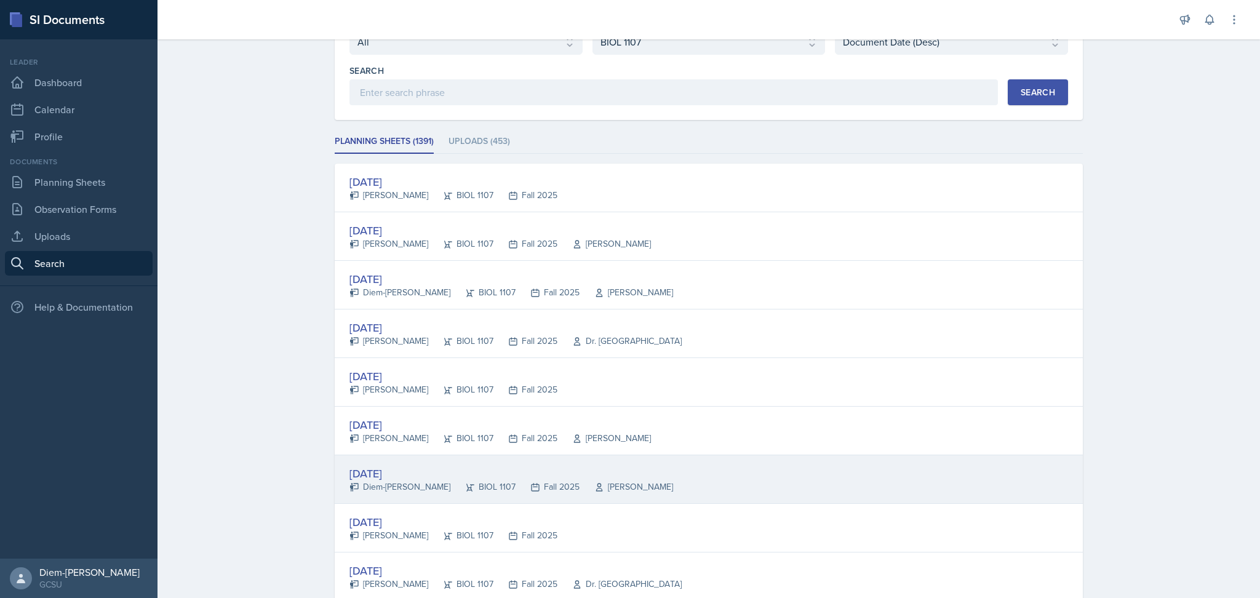
click at [401, 471] on div "[DATE]" at bounding box center [512, 473] width 324 height 17
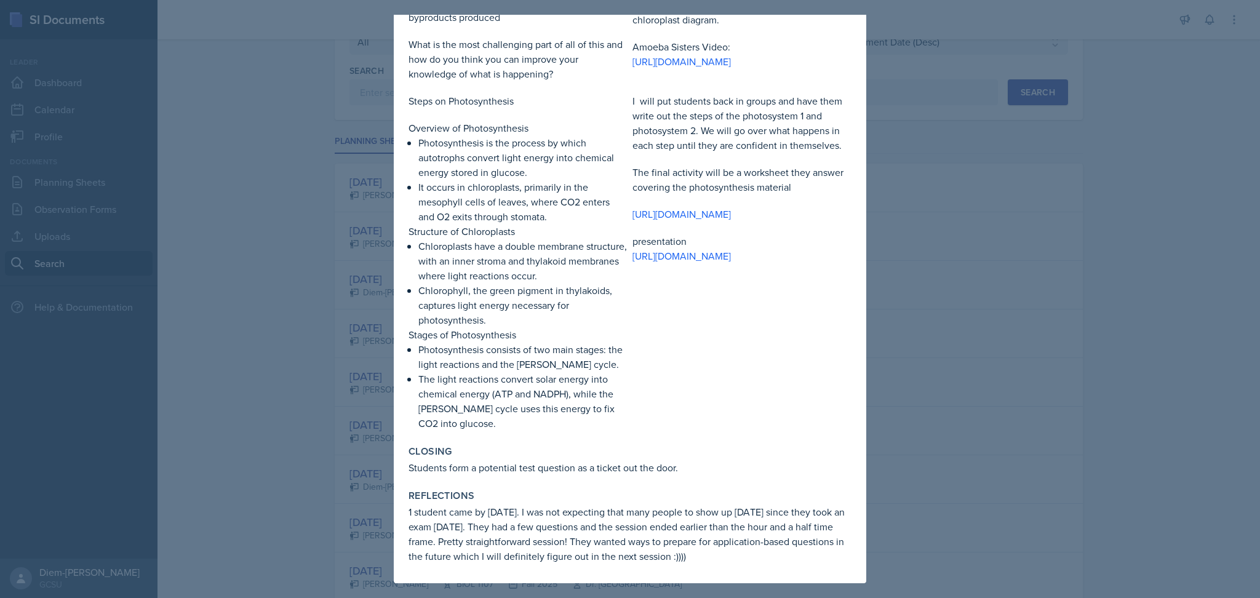
scroll to position [0, 0]
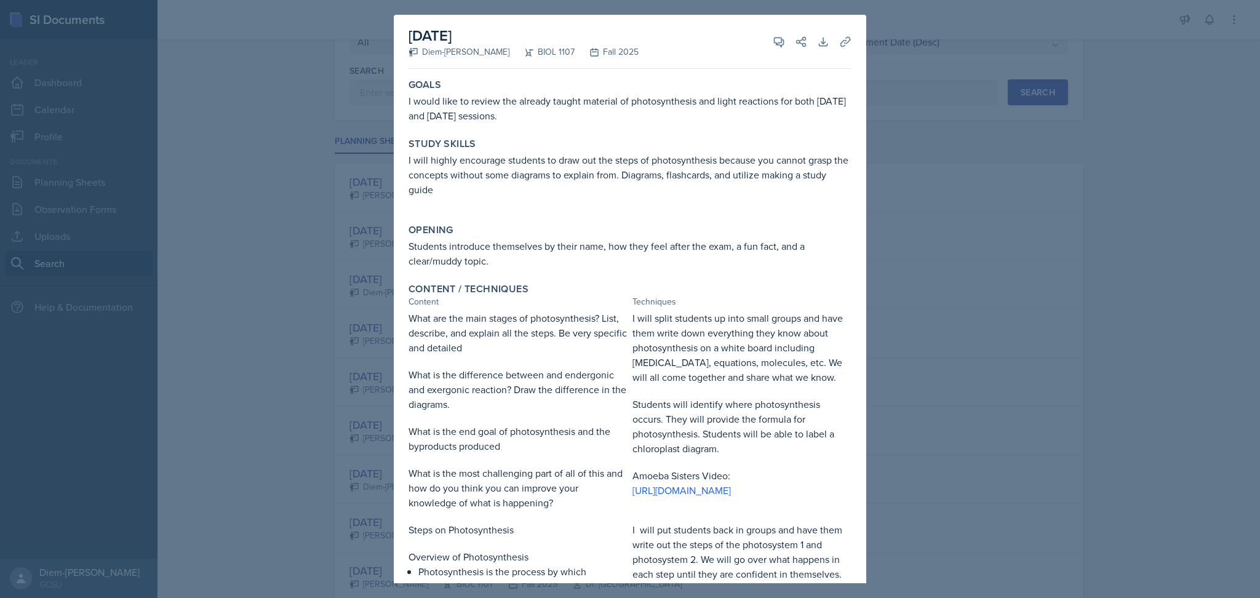
click at [970, 325] on div at bounding box center [630, 299] width 1260 height 598
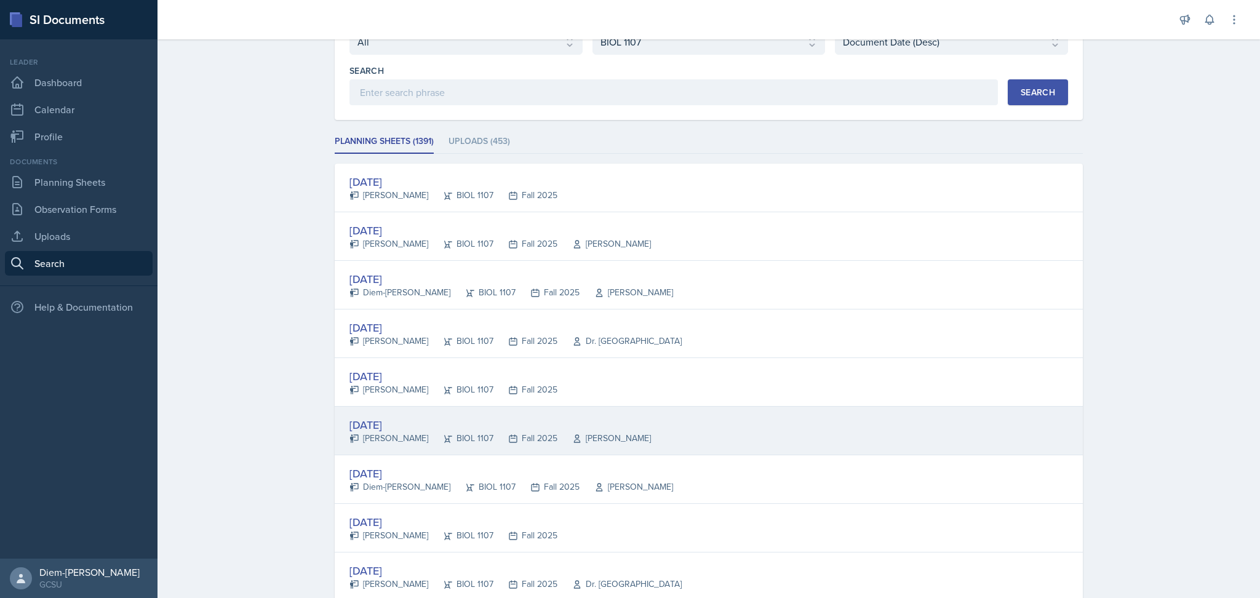
click at [508, 439] on icon at bounding box center [513, 439] width 10 height 10
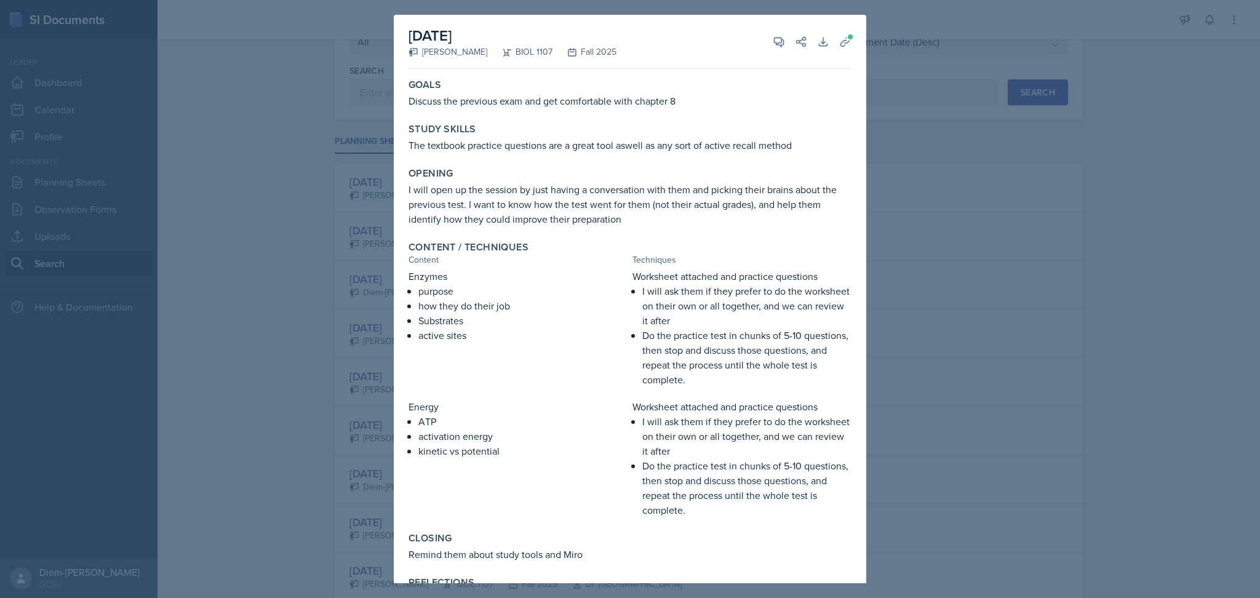
click at [1003, 281] on div at bounding box center [630, 299] width 1260 height 598
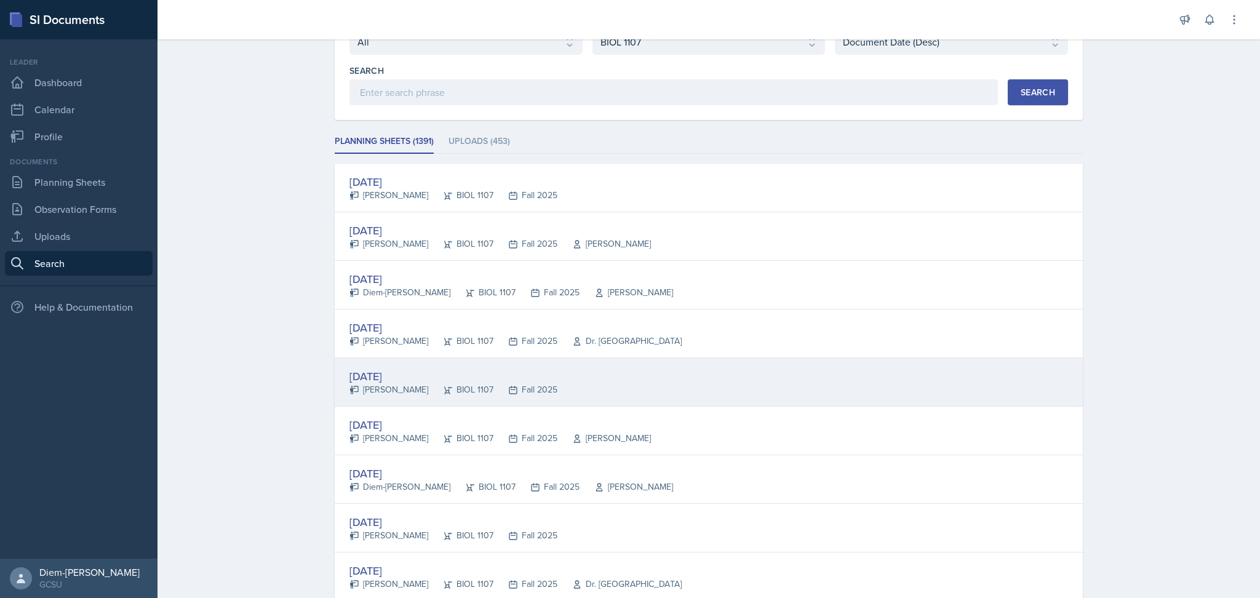
click at [597, 388] on div "[DATE] [PERSON_NAME] BIOL 1107 Fall 2025" at bounding box center [709, 382] width 748 height 49
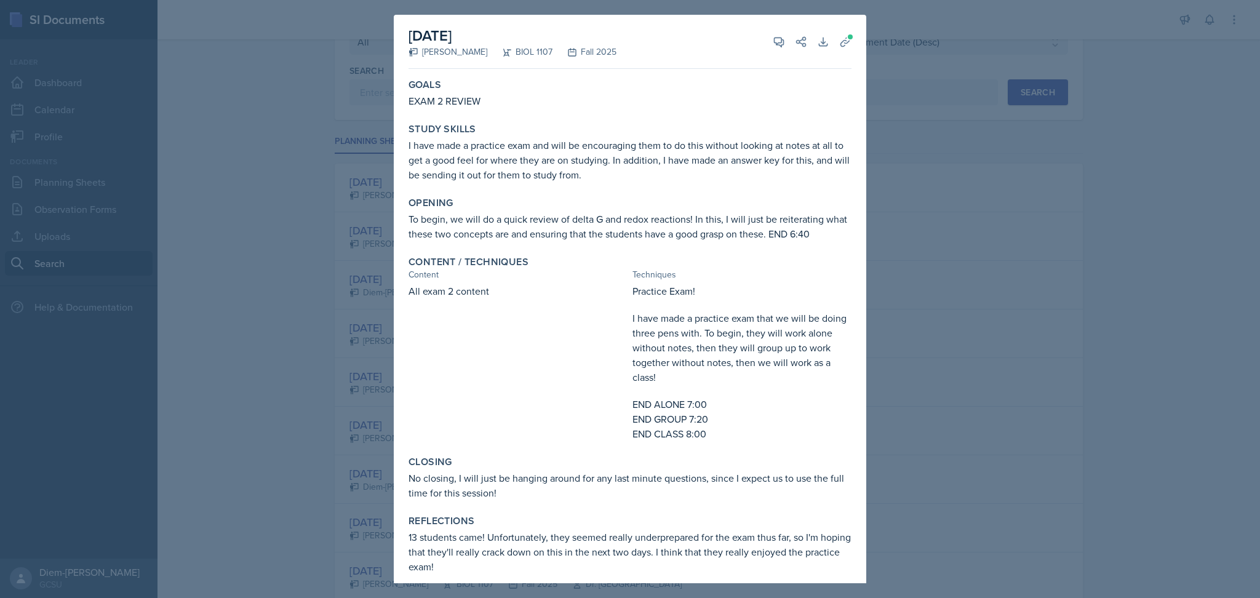
click at [961, 310] on div at bounding box center [630, 299] width 1260 height 598
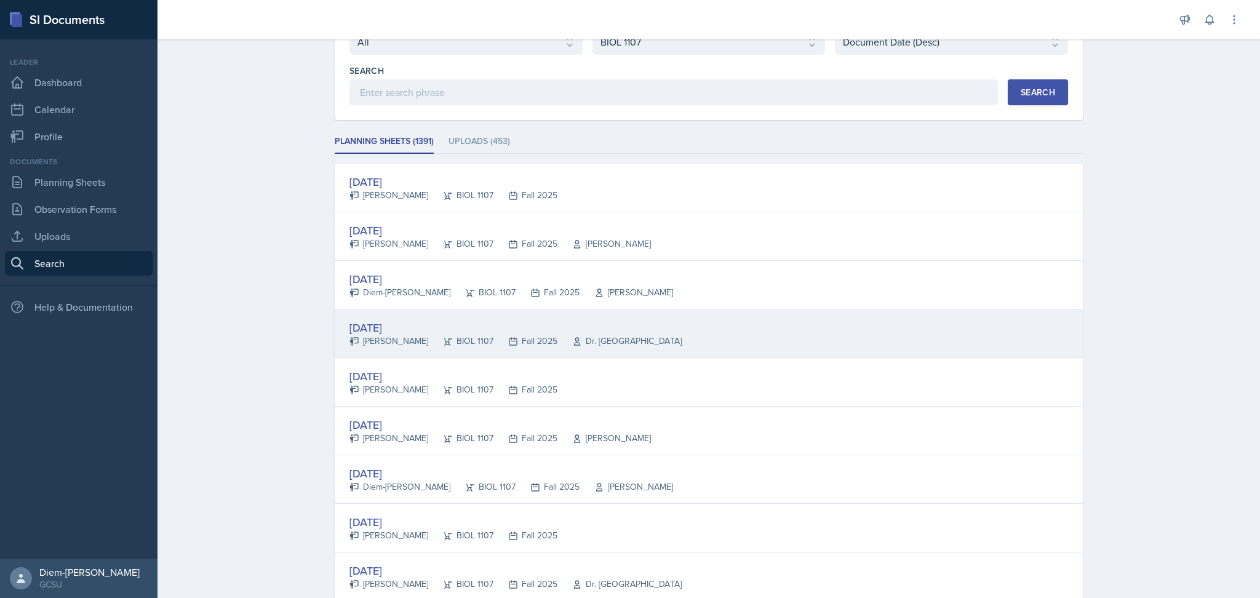
click at [649, 332] on div "[DATE] [PERSON_NAME] BIOL 1107 Fall 2025 Dr. France" at bounding box center [709, 334] width 748 height 49
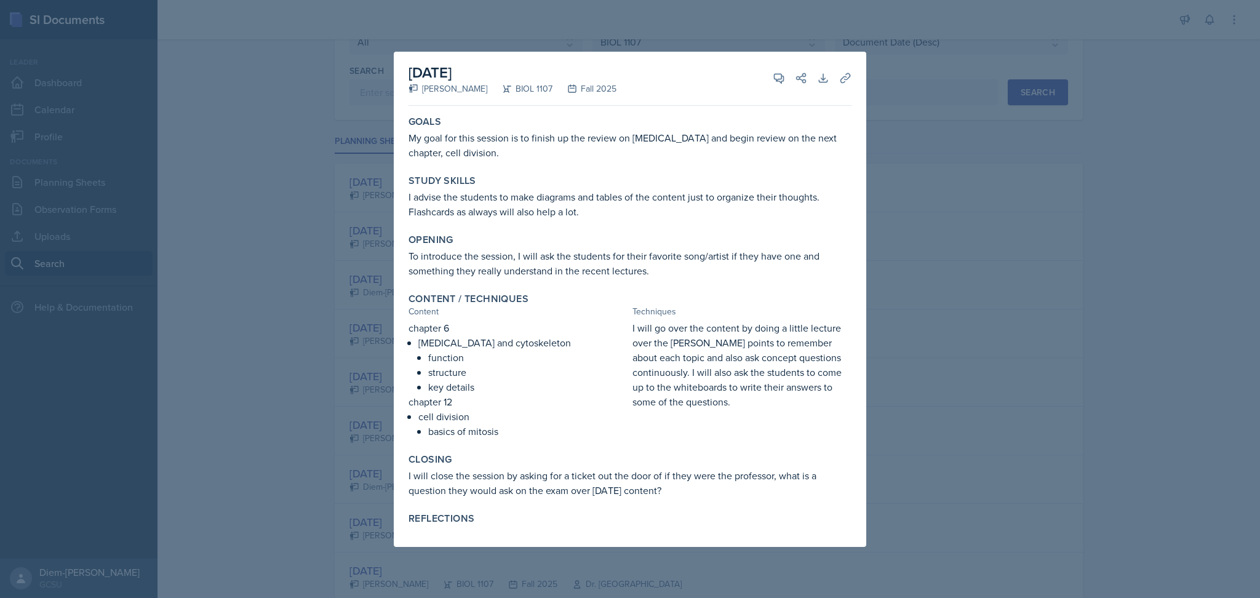
click at [893, 275] on div at bounding box center [630, 299] width 1260 height 598
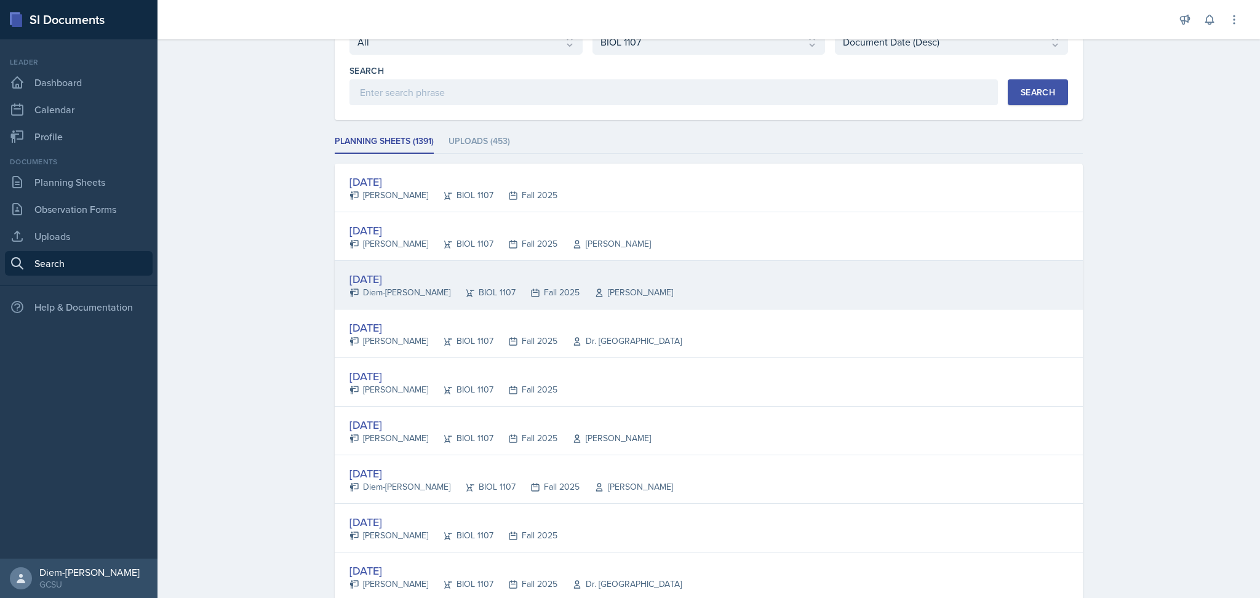
click at [605, 287] on div "[PERSON_NAME]" at bounding box center [627, 292] width 94 height 13
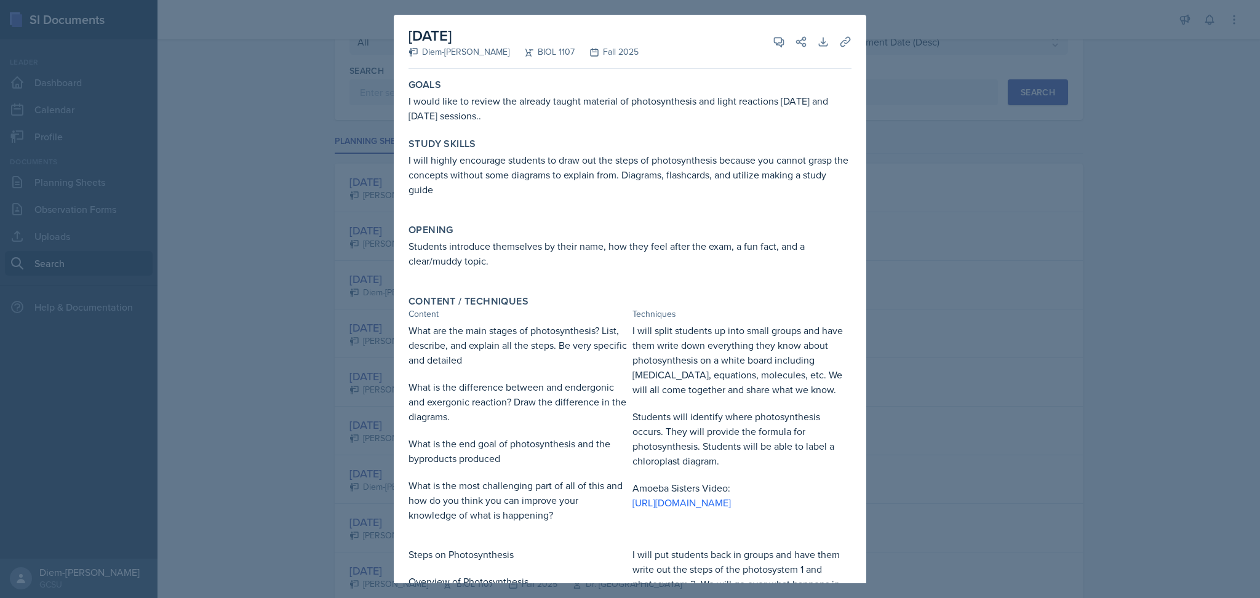
click at [1008, 231] on div at bounding box center [630, 299] width 1260 height 598
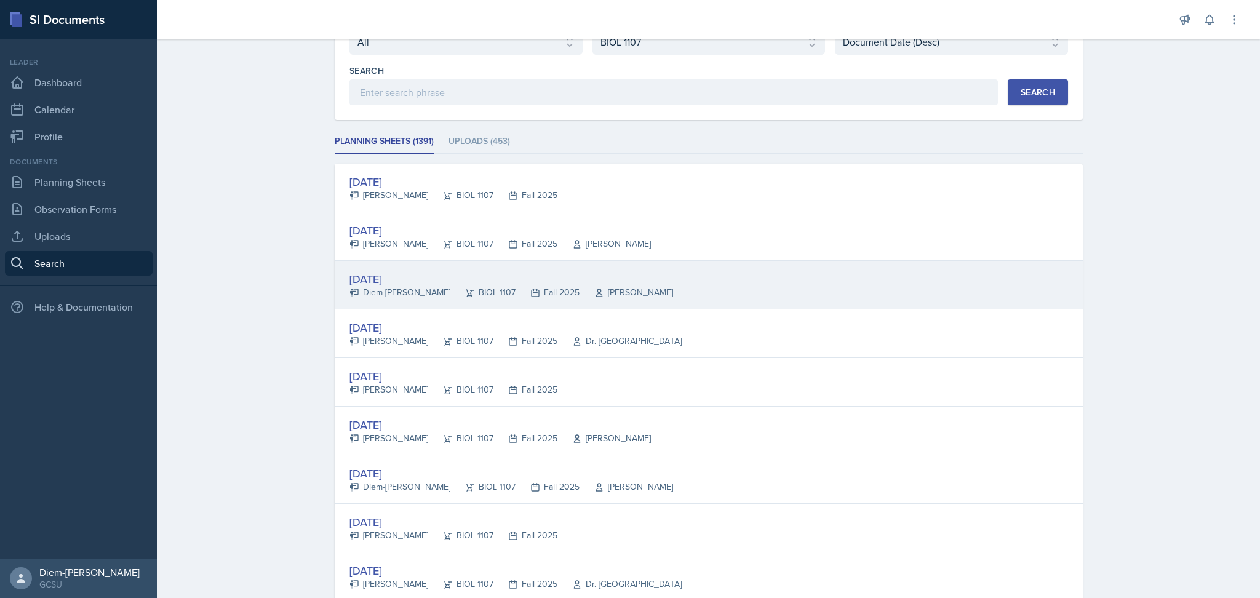
click at [606, 274] on div "[DATE] Diem-[PERSON_NAME] BIOL 1107 Fall 2025 [PERSON_NAME]" at bounding box center [709, 285] width 748 height 49
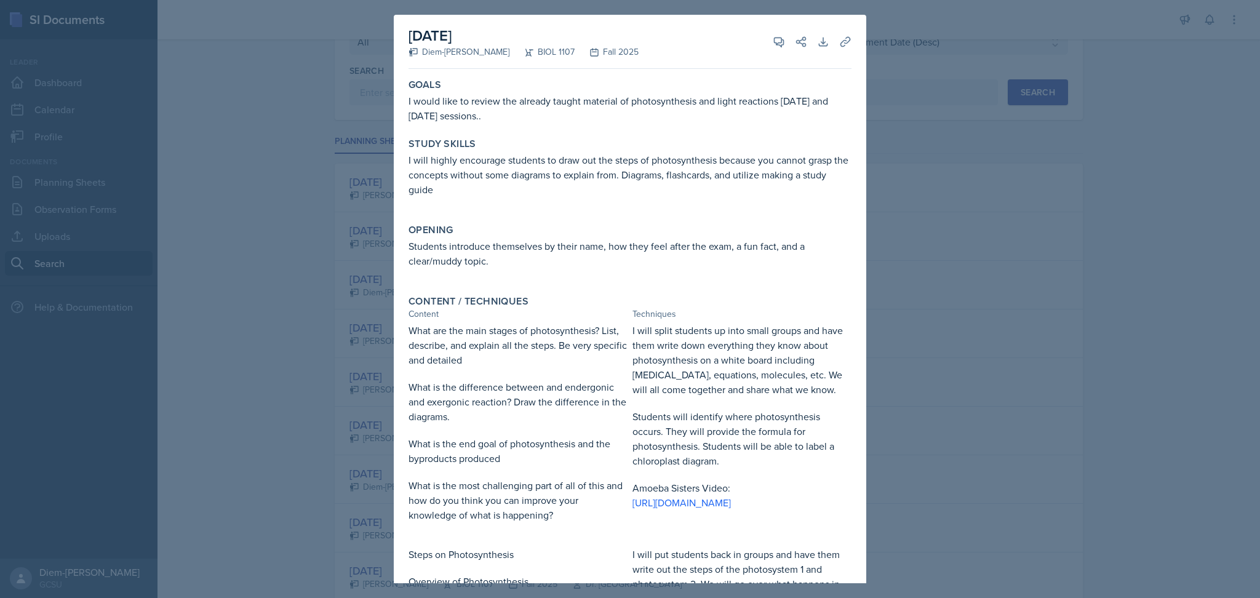
click at [981, 234] on div at bounding box center [630, 299] width 1260 height 598
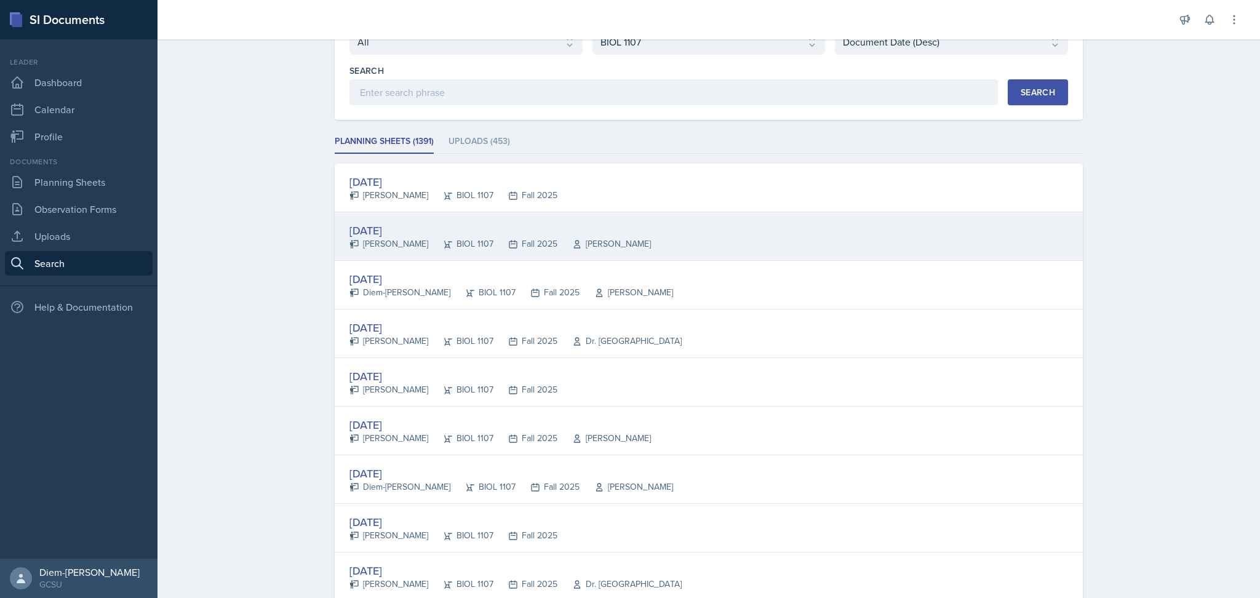
click at [743, 228] on div "[DATE] [PERSON_NAME] BIOL 1107 Fall 2025 [PERSON_NAME]" at bounding box center [709, 236] width 748 height 49
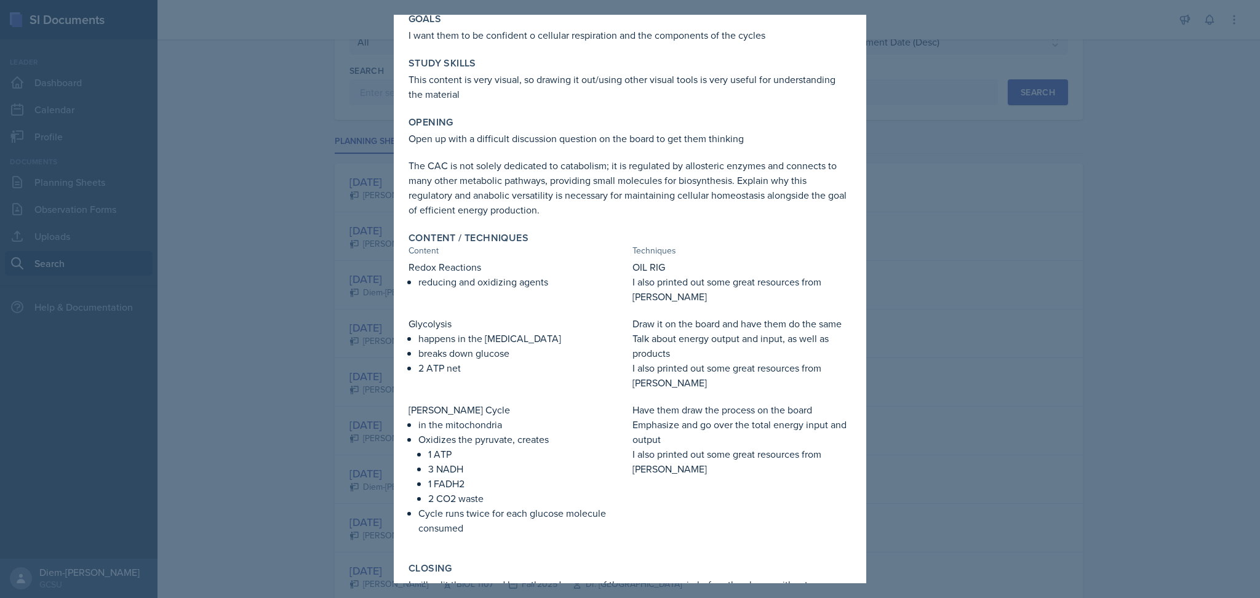
scroll to position [167, 0]
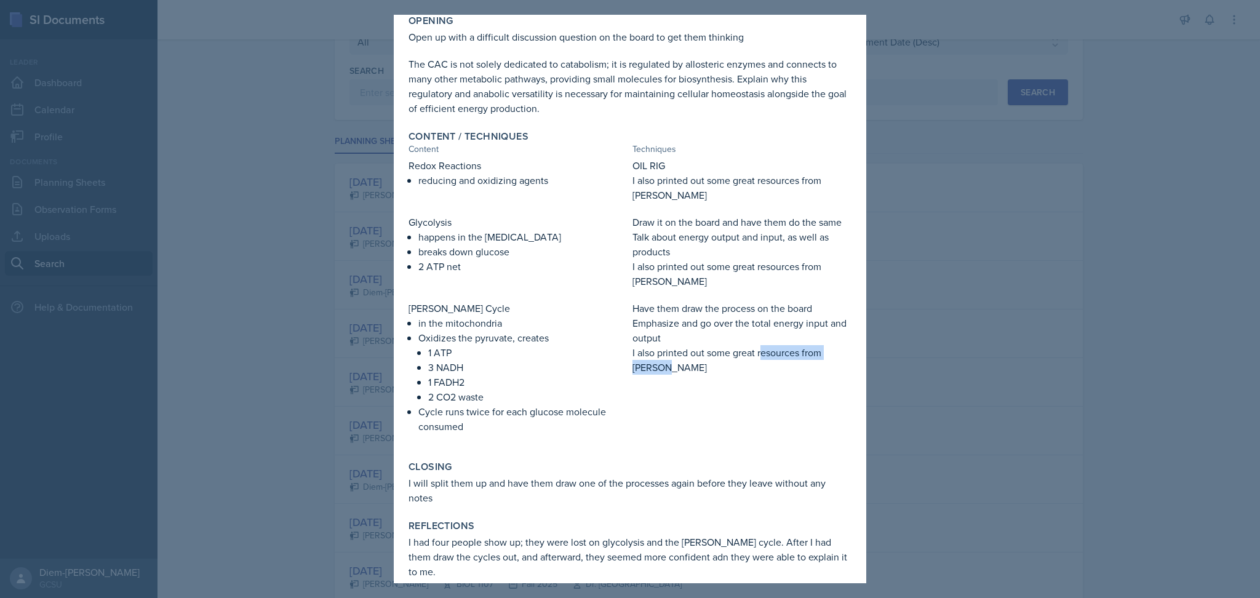
drag, startPoint x: 756, startPoint y: 351, endPoint x: 767, endPoint y: 370, distance: 22.6
click at [767, 370] on p "I also printed out some great resources from [PERSON_NAME]" at bounding box center [742, 360] width 219 height 30
copy p "esources from [PERSON_NAME]"
click at [594, 461] on div "Closing" at bounding box center [630, 467] width 443 height 12
click at [490, 495] on p "I will split them up and have them draw one of the processes again before they …" at bounding box center [630, 491] width 443 height 30
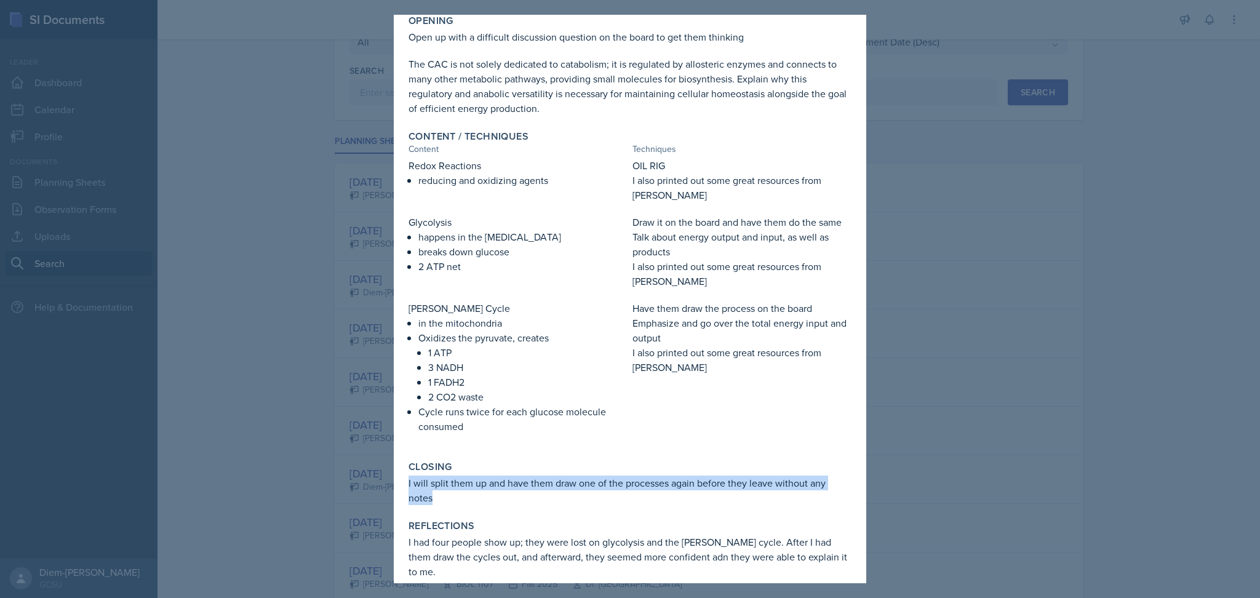
drag, startPoint x: 441, startPoint y: 495, endPoint x: 402, endPoint y: 475, distance: 43.8
click at [402, 475] on div "[DATE] [PERSON_NAME] BIOL 1107 Fall 2025 View Comments Comments Send Share Down…" at bounding box center [630, 222] width 473 height 751
copy p "I will split them up and have them draw one of the processes again before they …"
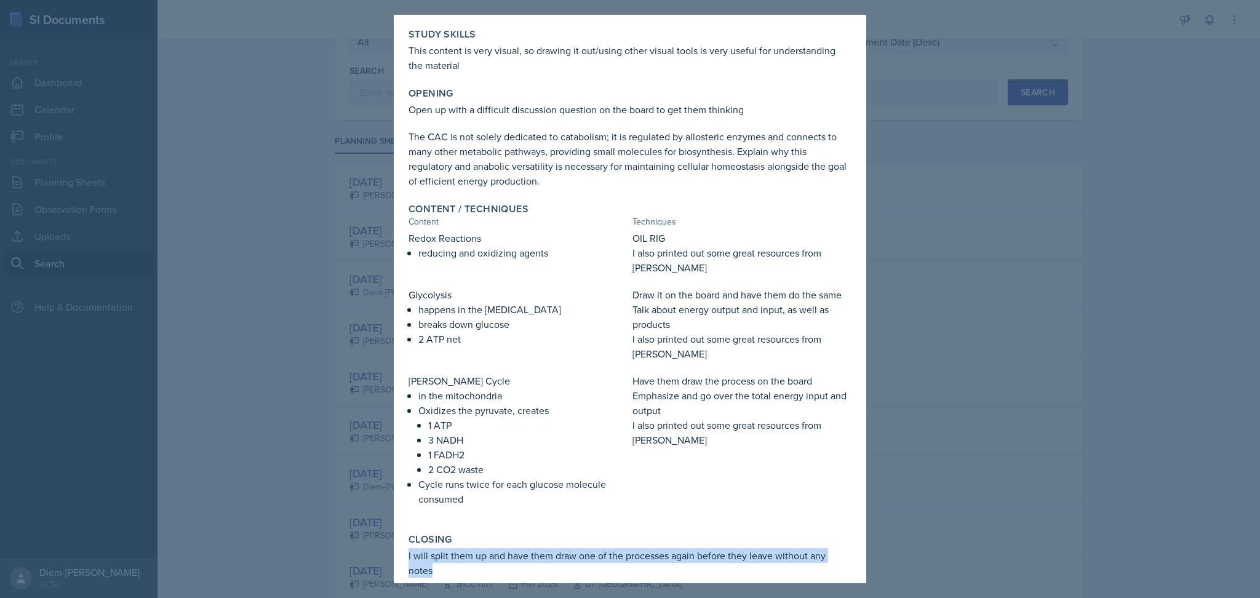
scroll to position [0, 0]
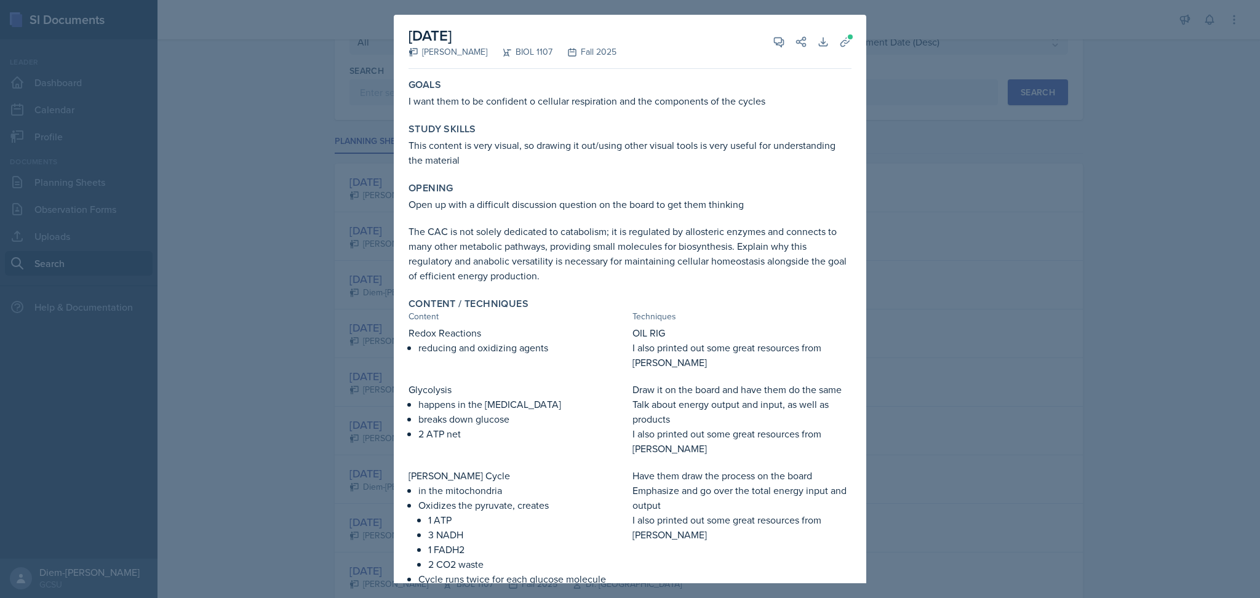
click at [956, 239] on div at bounding box center [630, 299] width 1260 height 598
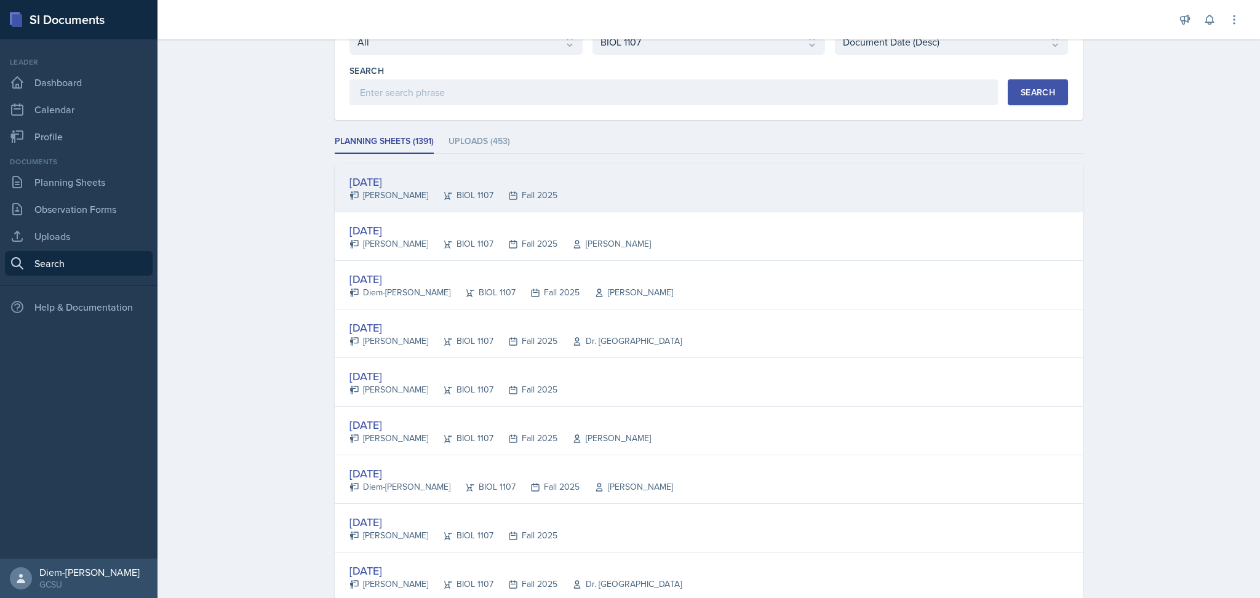
click at [444, 187] on div "[DATE]" at bounding box center [454, 182] width 208 height 17
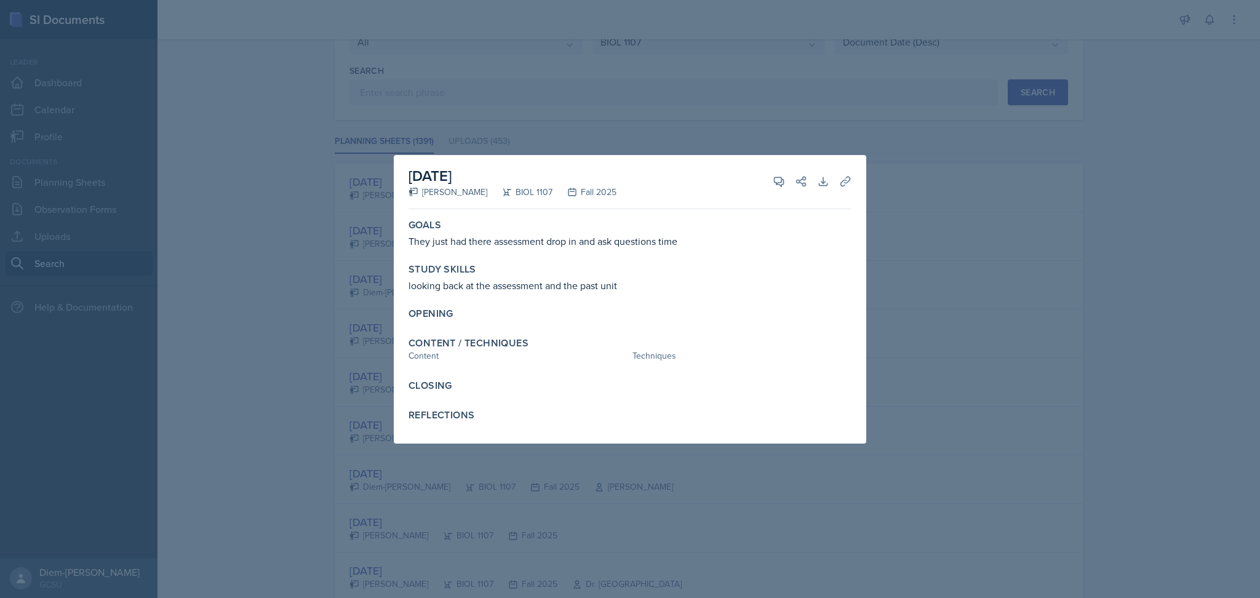
click at [997, 293] on div at bounding box center [630, 299] width 1260 height 598
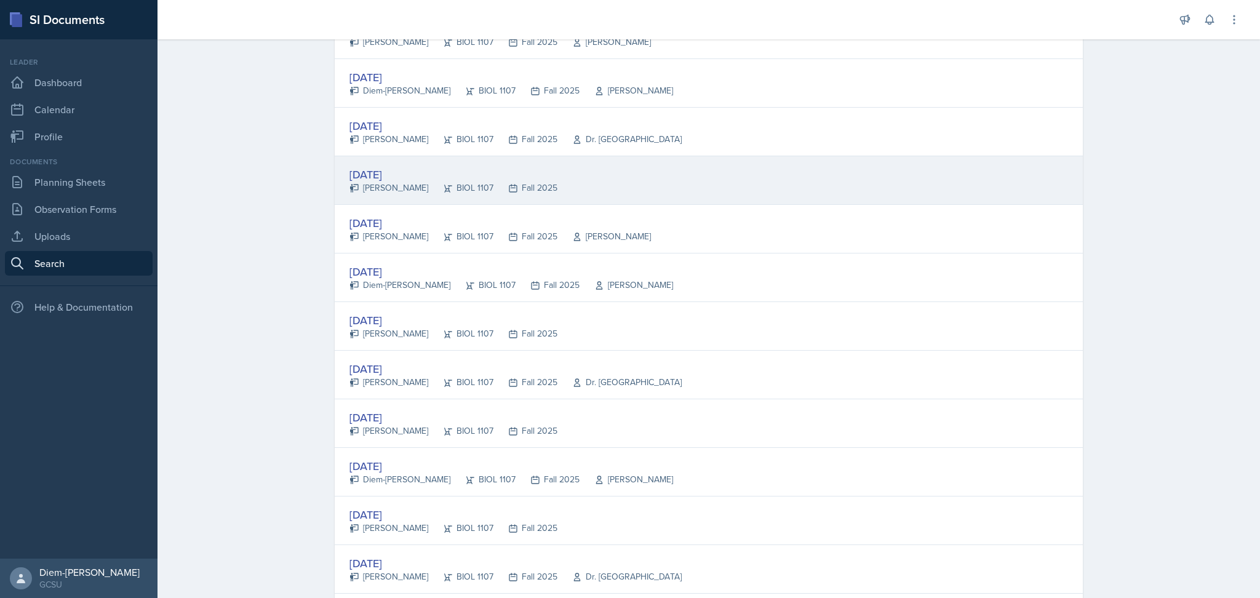
scroll to position [404, 0]
